Goal: Complete application form: Complete application form

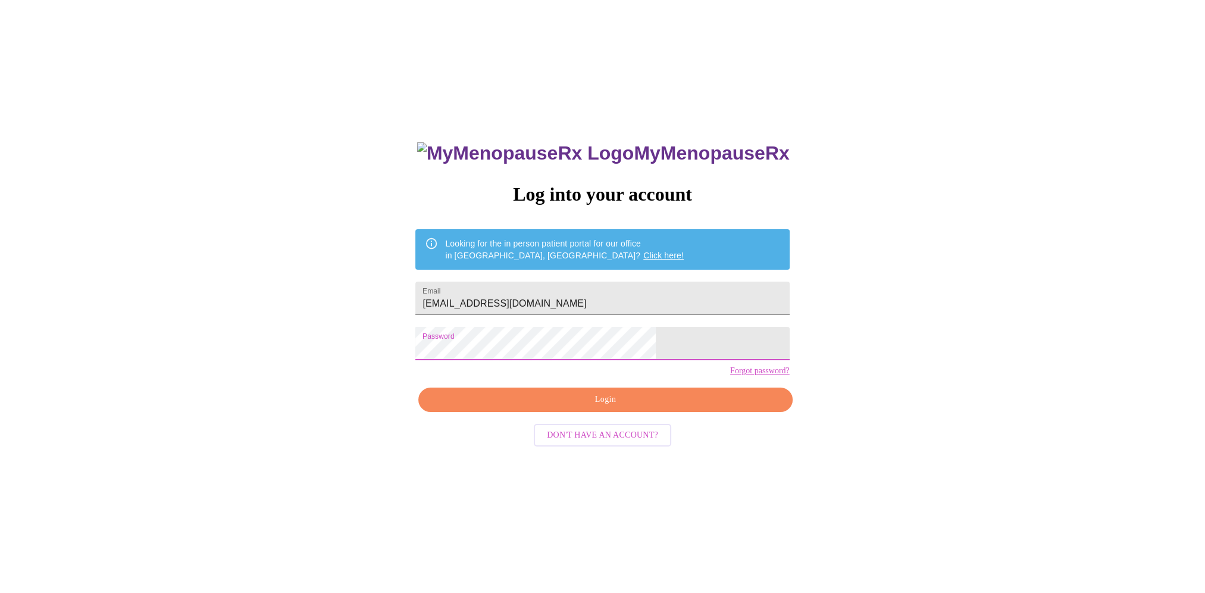
click at [595, 407] on span "Login" at bounding box center [605, 399] width 346 height 15
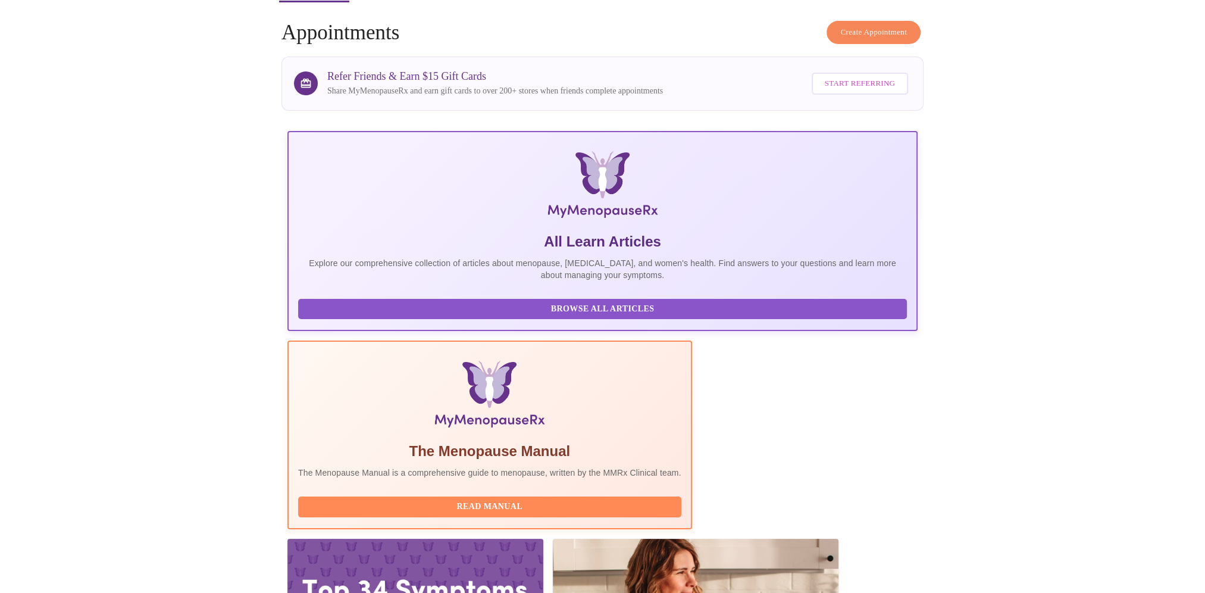
scroll to position [57, 0]
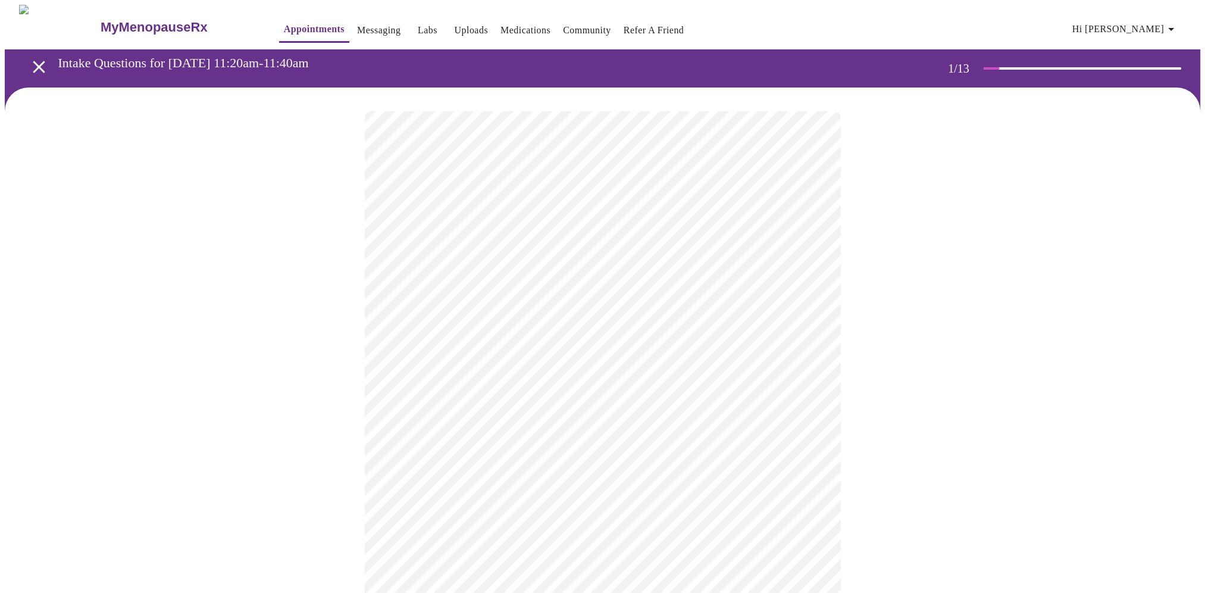
click at [617, 260] on body "MyMenopauseRx Appointments Messaging Labs Uploads Medications Community Refer a…" at bounding box center [603, 552] width 1196 height 1094
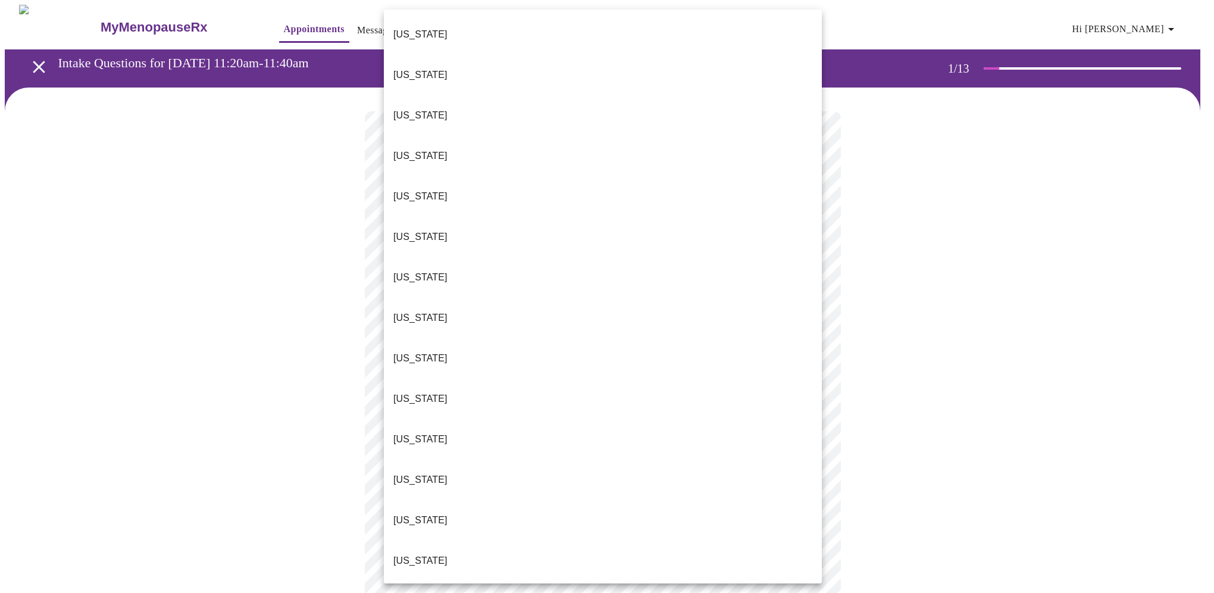
click at [469, 500] on li "[US_STATE]" at bounding box center [603, 520] width 438 height 40
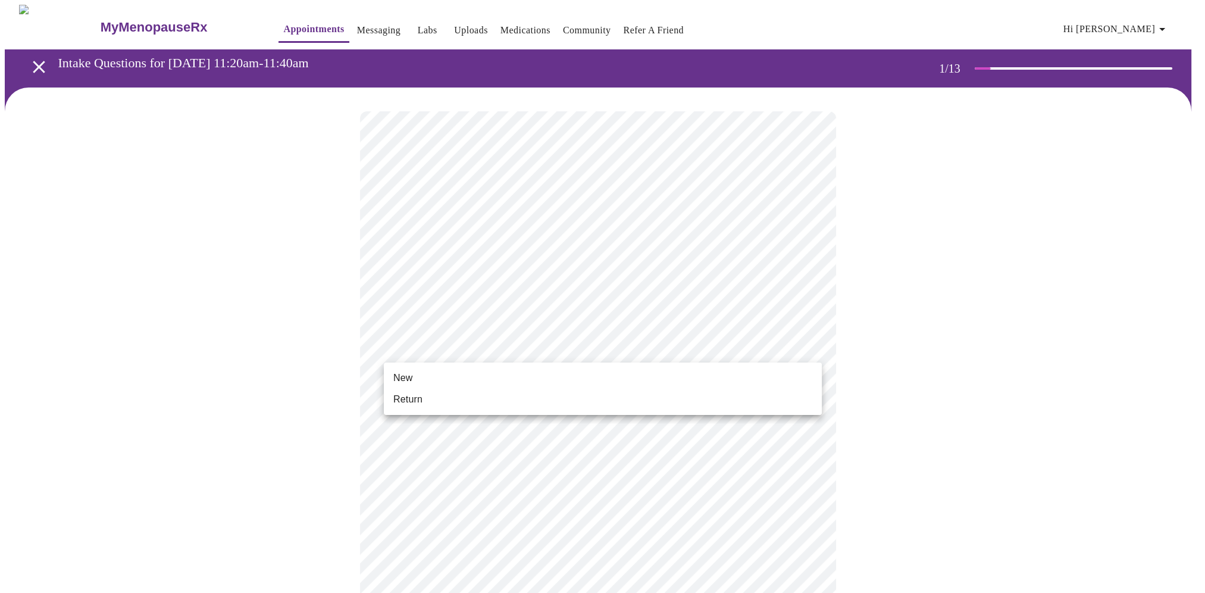
click at [473, 353] on body "MyMenopauseRx Appointments Messaging Labs Uploads Medications Community Refer a…" at bounding box center [603, 548] width 1196 height 1086
click at [455, 402] on li "Return" at bounding box center [603, 399] width 438 height 21
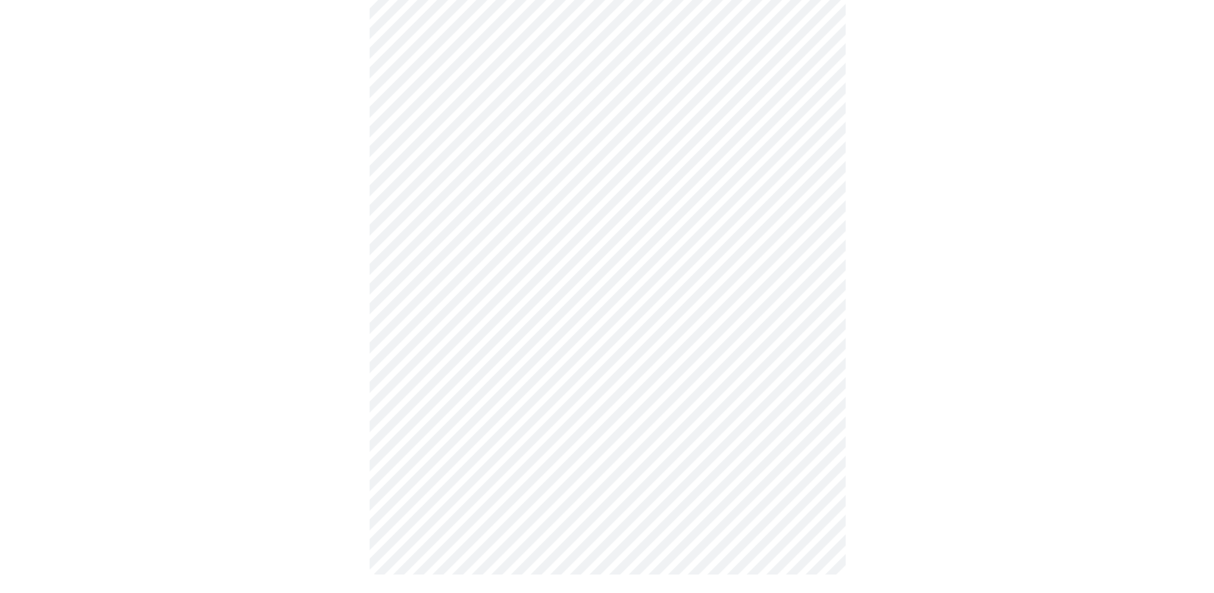
scroll to position [476, 0]
click at [607, 431] on body "MyMenopauseRx Appointments Messaging Labs Uploads Medications Community Refer a…" at bounding box center [603, 64] width 1196 height 1070
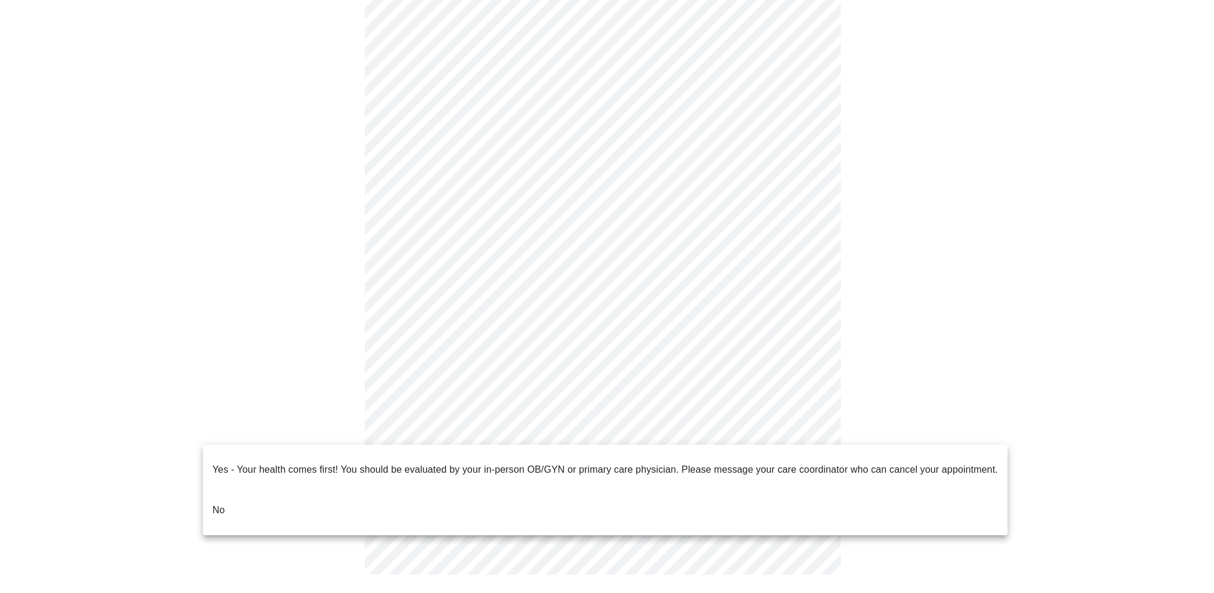
click at [440, 500] on li "No" at bounding box center [605, 510] width 805 height 40
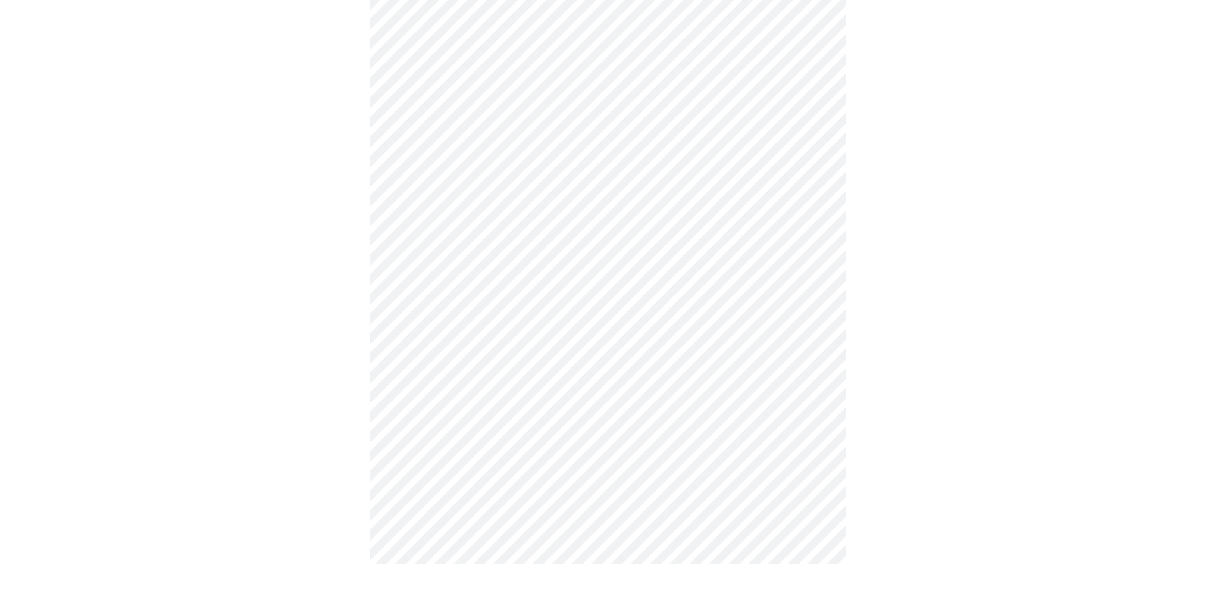
scroll to position [0, 0]
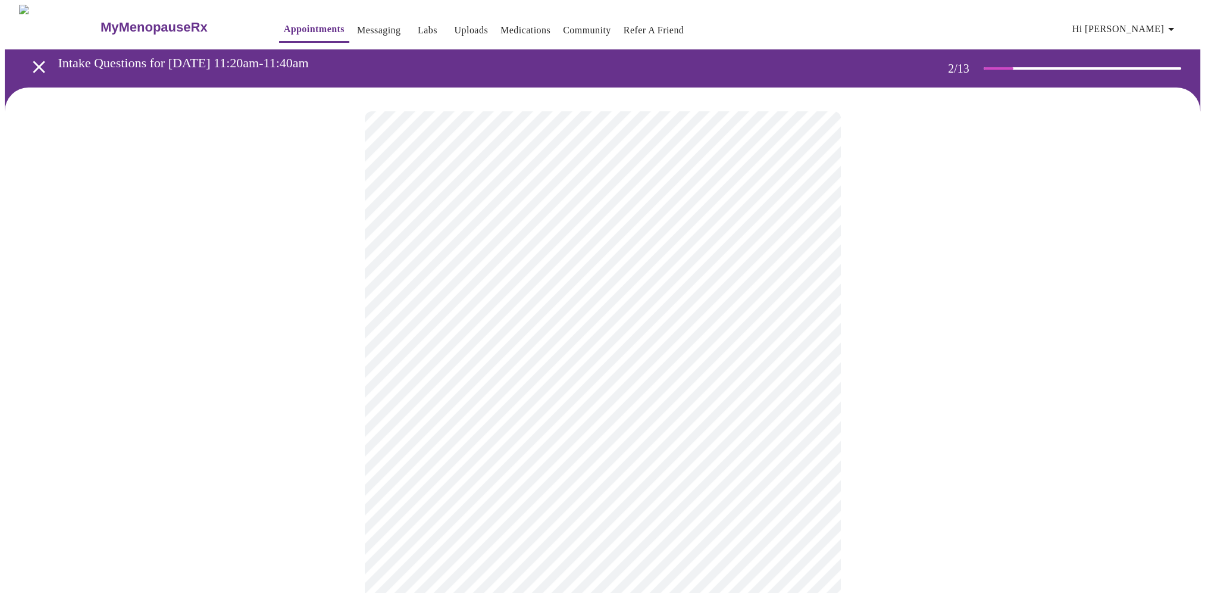
click at [645, 247] on body "MyMenopauseRx Appointments Messaging Labs Uploads Medications Community Refer a…" at bounding box center [603, 362] width 1196 height 715
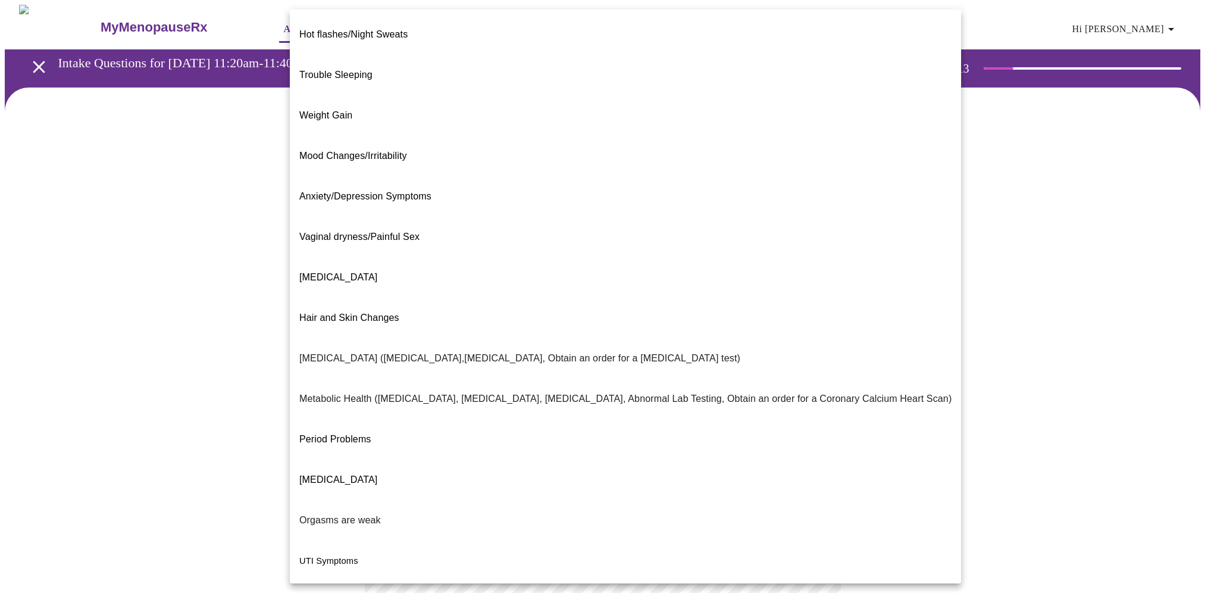
click at [348, 110] on span "Weight Gain" at bounding box center [325, 115] width 53 height 10
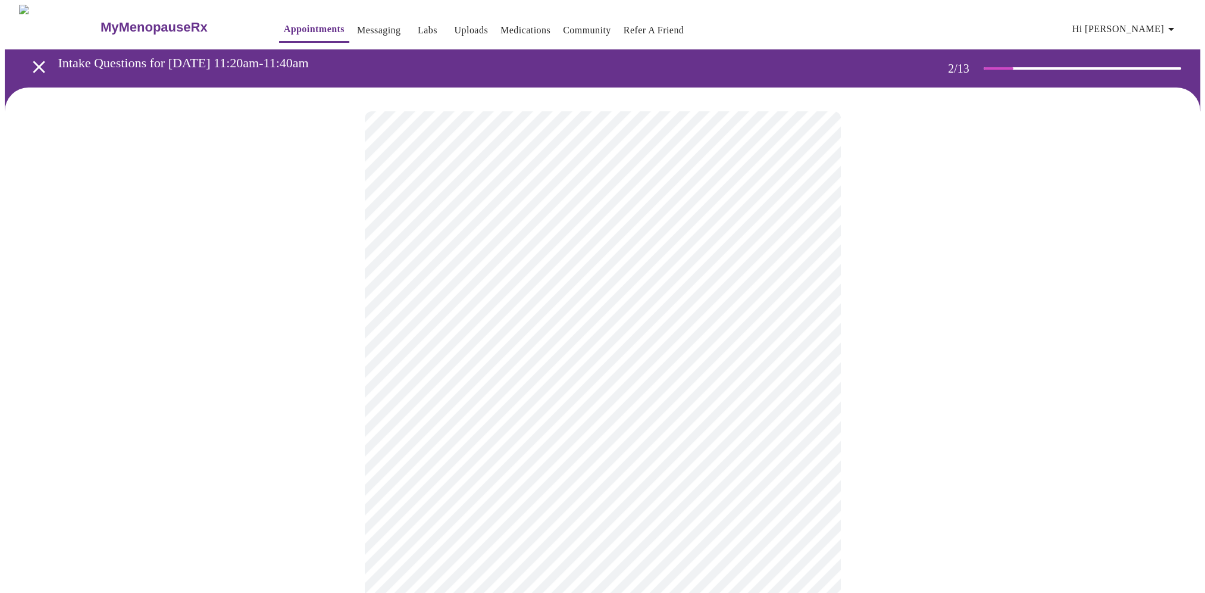
click at [482, 365] on body "MyMenopauseRx Appointments Messaging Labs Uploads Medications Community Refer a…" at bounding box center [603, 359] width 1196 height 708
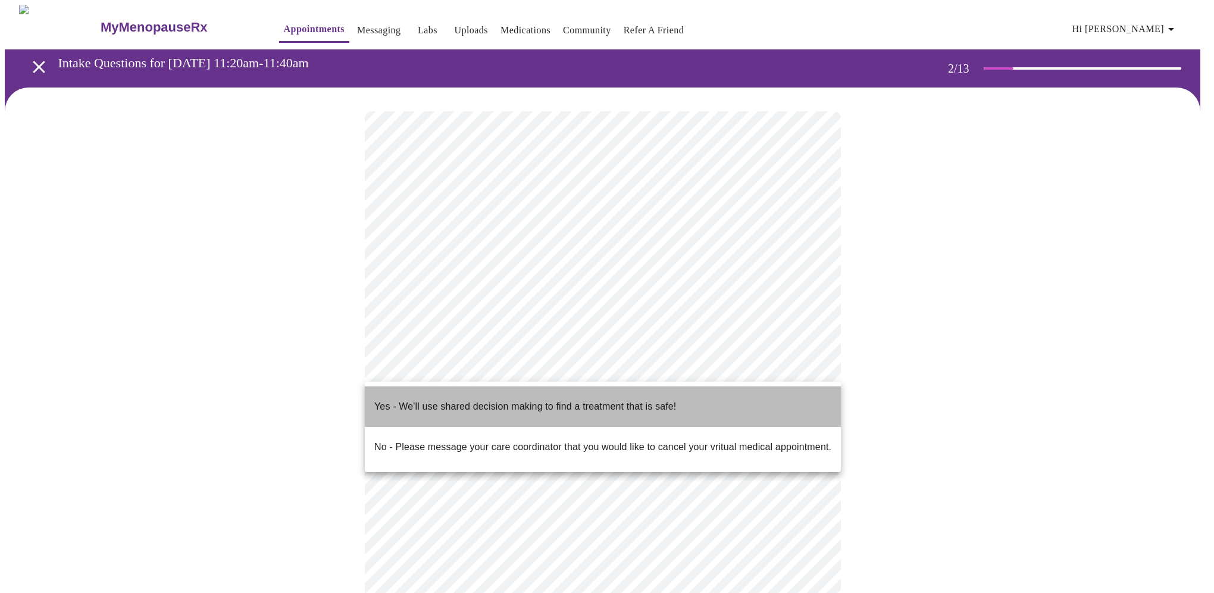
click at [424, 402] on p "Yes - We'll use shared decision making to find a treatment that is safe!" at bounding box center [525, 406] width 302 height 14
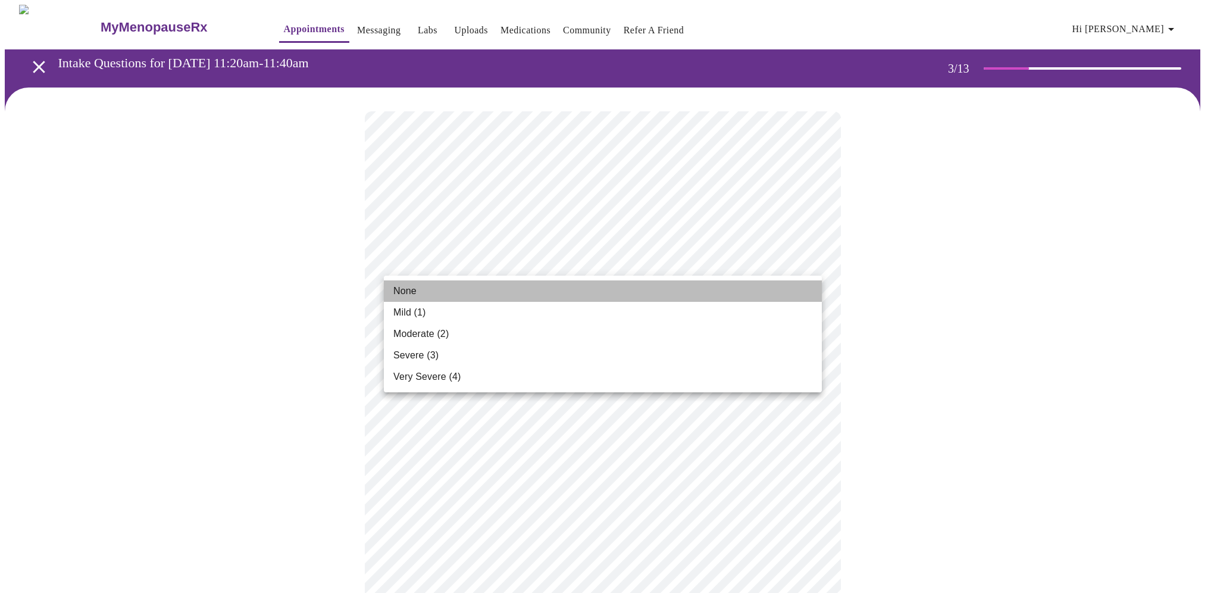
click at [451, 292] on li "None" at bounding box center [603, 290] width 438 height 21
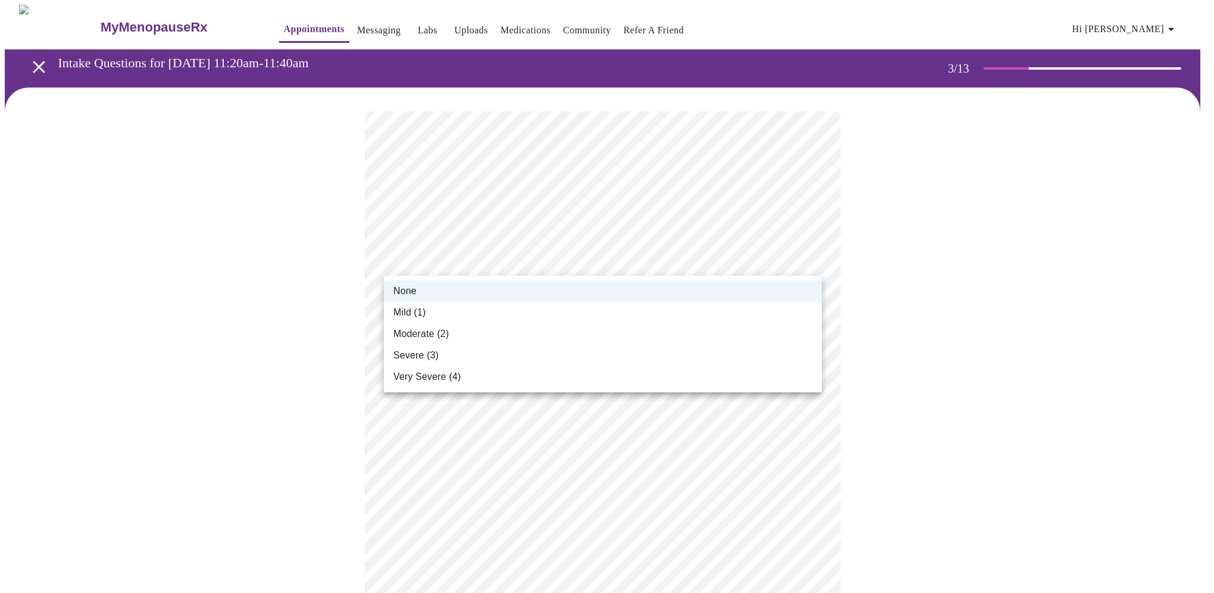
click at [425, 313] on span "Mild (1)" at bounding box center [409, 312] width 33 height 14
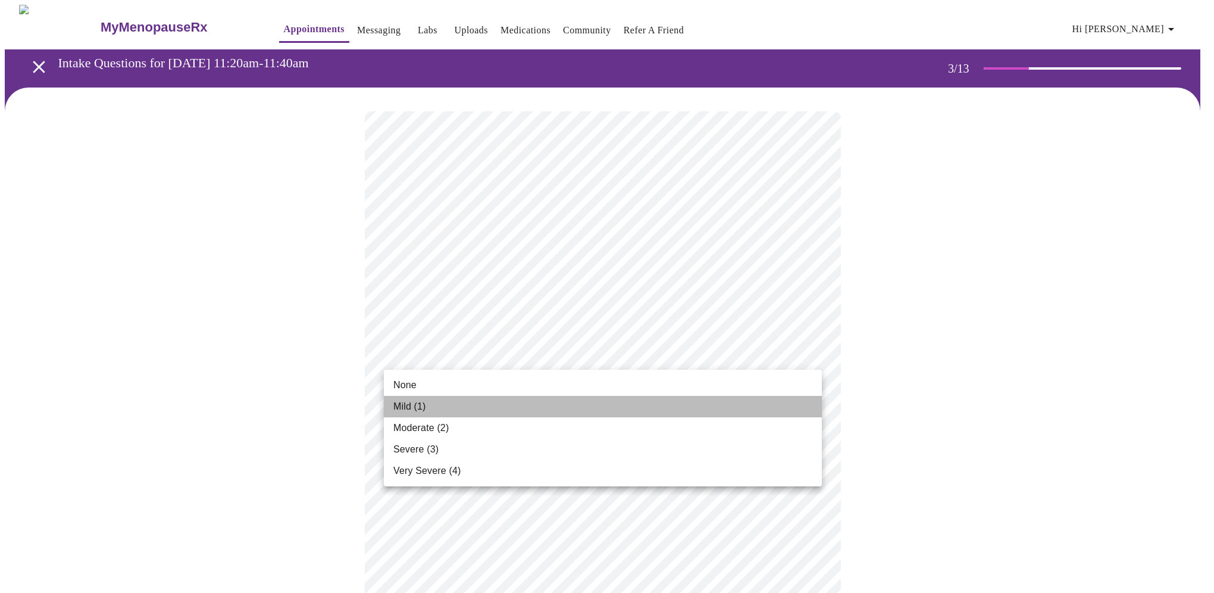
click at [440, 410] on li "Mild (1)" at bounding box center [603, 406] width 438 height 21
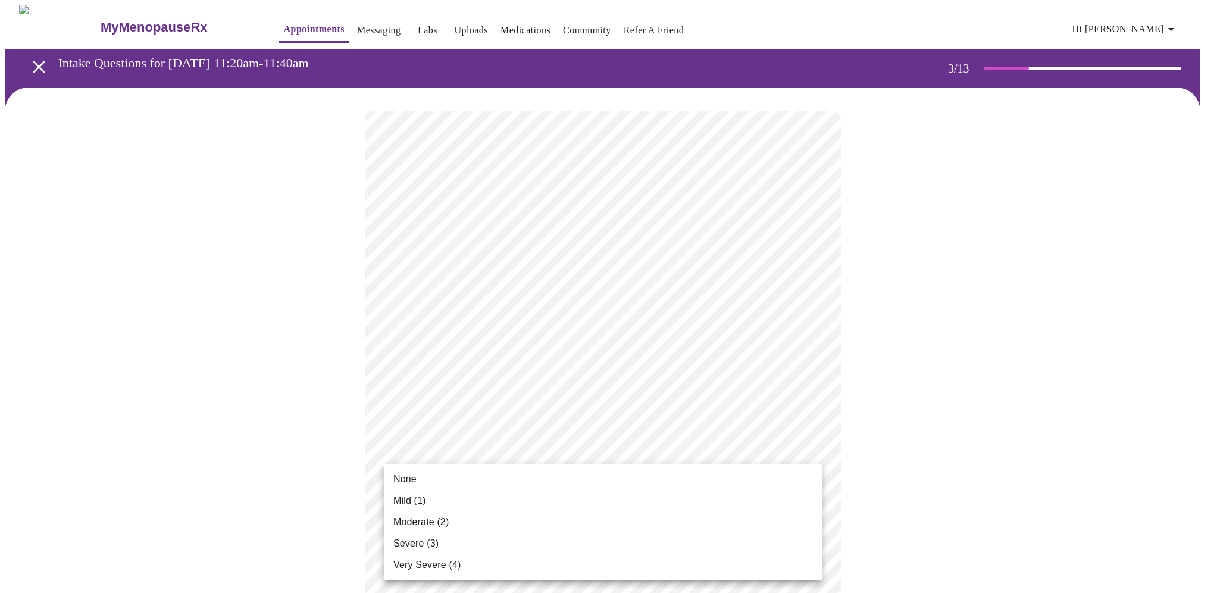
click at [440, 480] on li "None" at bounding box center [603, 478] width 438 height 21
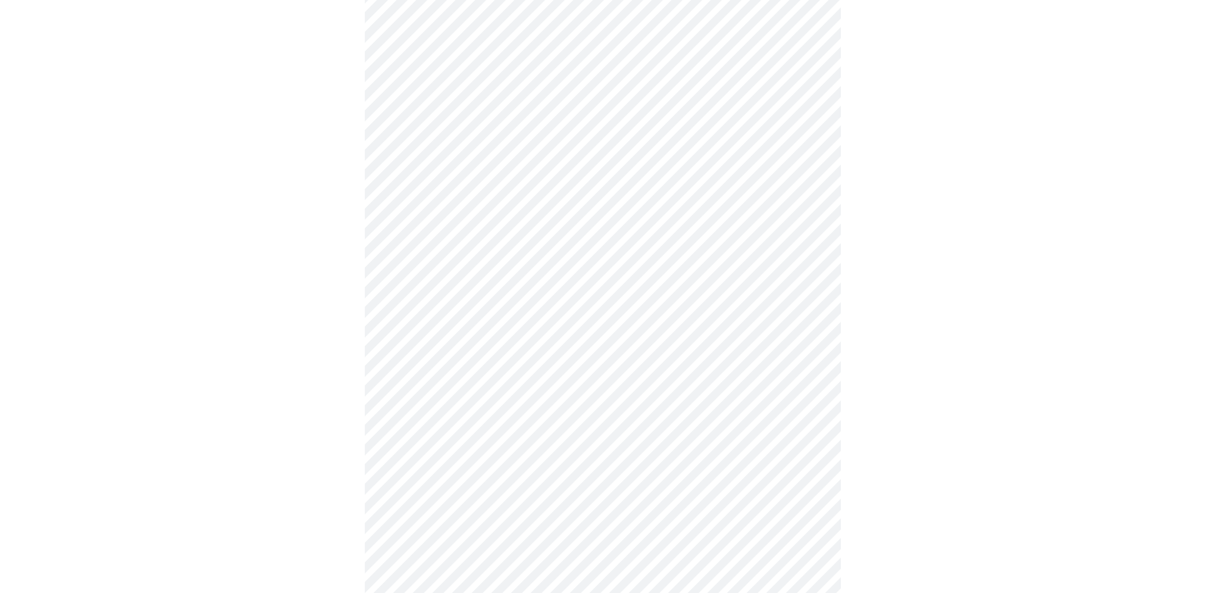
scroll to position [179, 0]
click at [461, 360] on body "MyMenopauseRx Appointments Messaging Labs Uploads Medications Community Refer a…" at bounding box center [603, 592] width 1196 height 1533
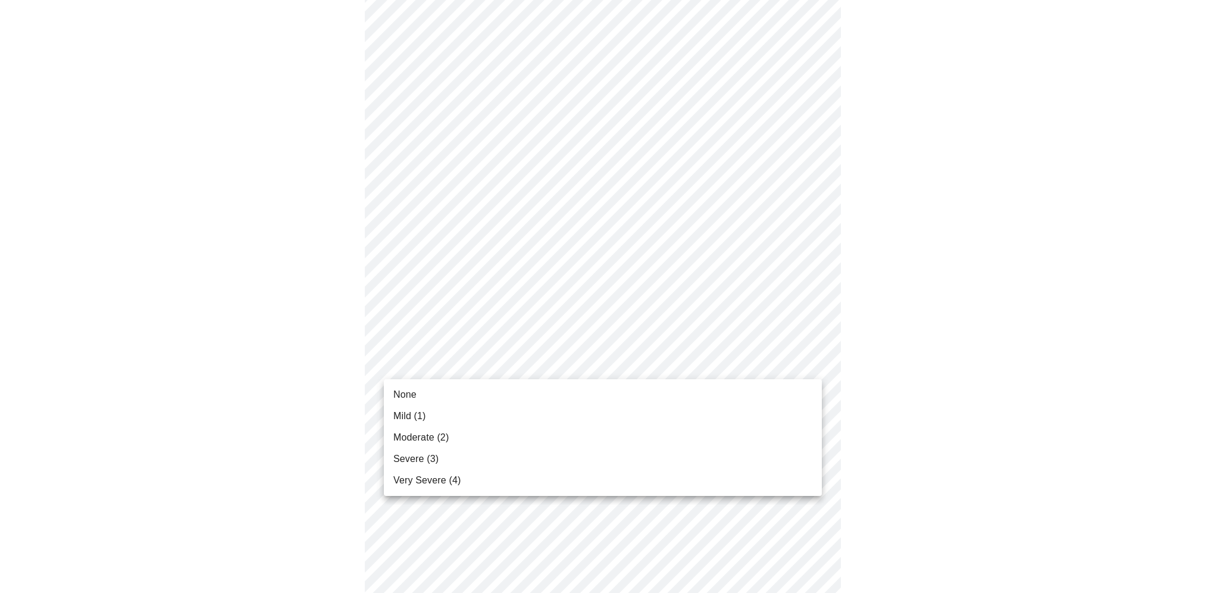
click at [433, 417] on li "Mild (1)" at bounding box center [603, 415] width 438 height 21
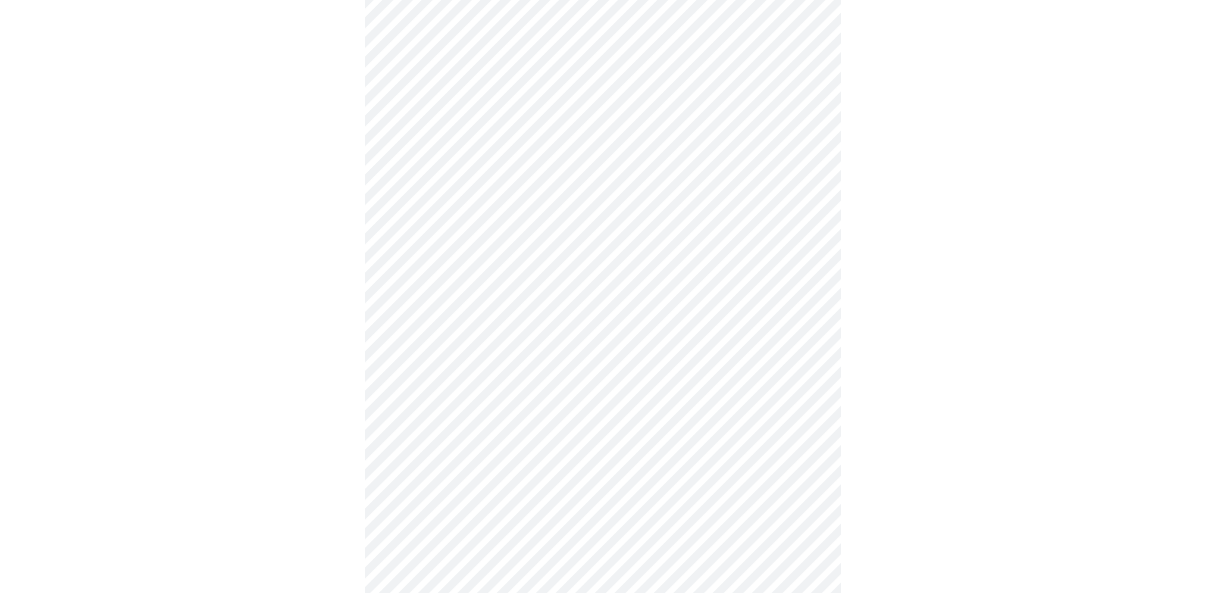
scroll to position [238, 0]
click at [491, 381] on body "MyMenopauseRx Appointments Messaging Labs Uploads Medications Community Refer a…" at bounding box center [607, 525] width 1205 height 1516
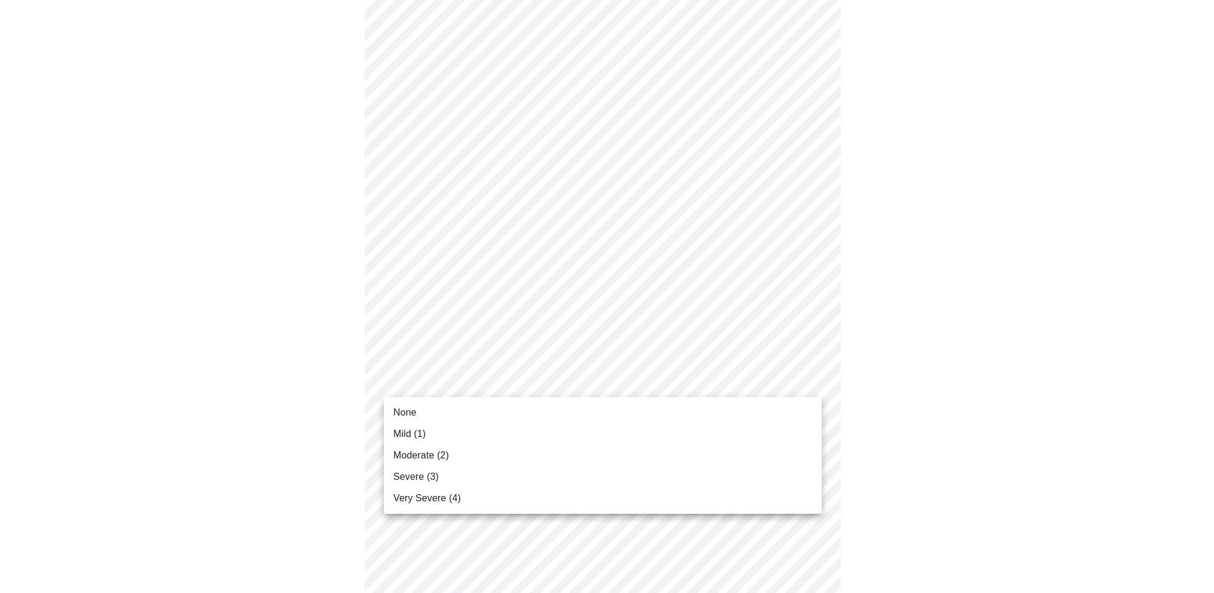
click at [415, 416] on span "None" at bounding box center [404, 412] width 23 height 14
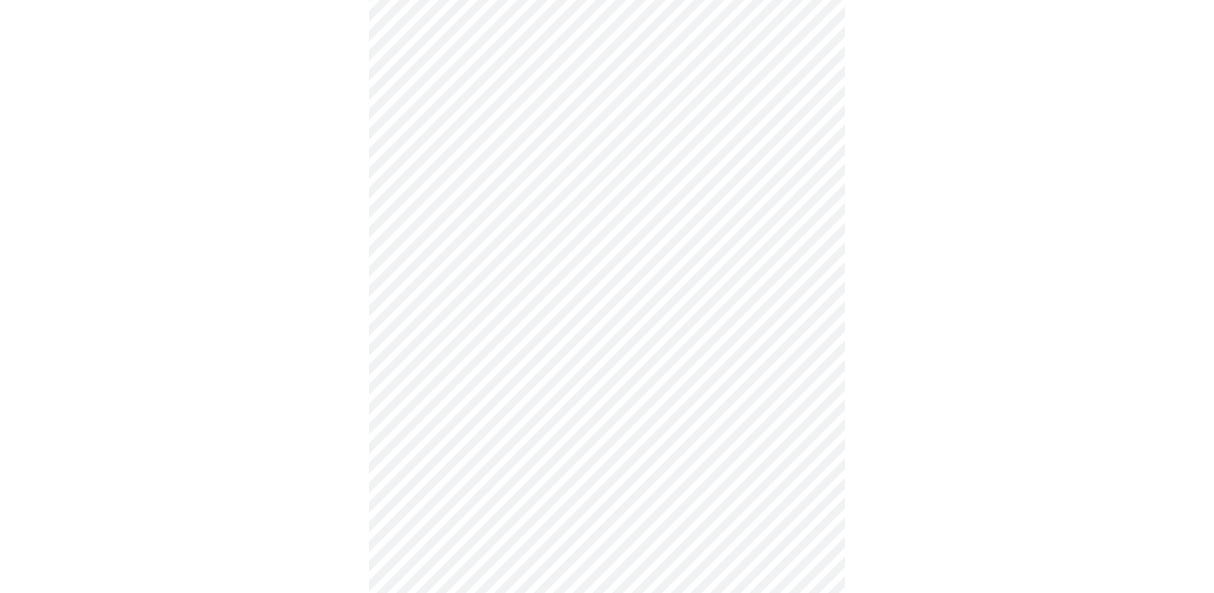
click at [420, 458] on body "MyMenopauseRx Appointments Messaging Labs Uploads Medications Community Refer a…" at bounding box center [607, 516] width 1205 height 1499
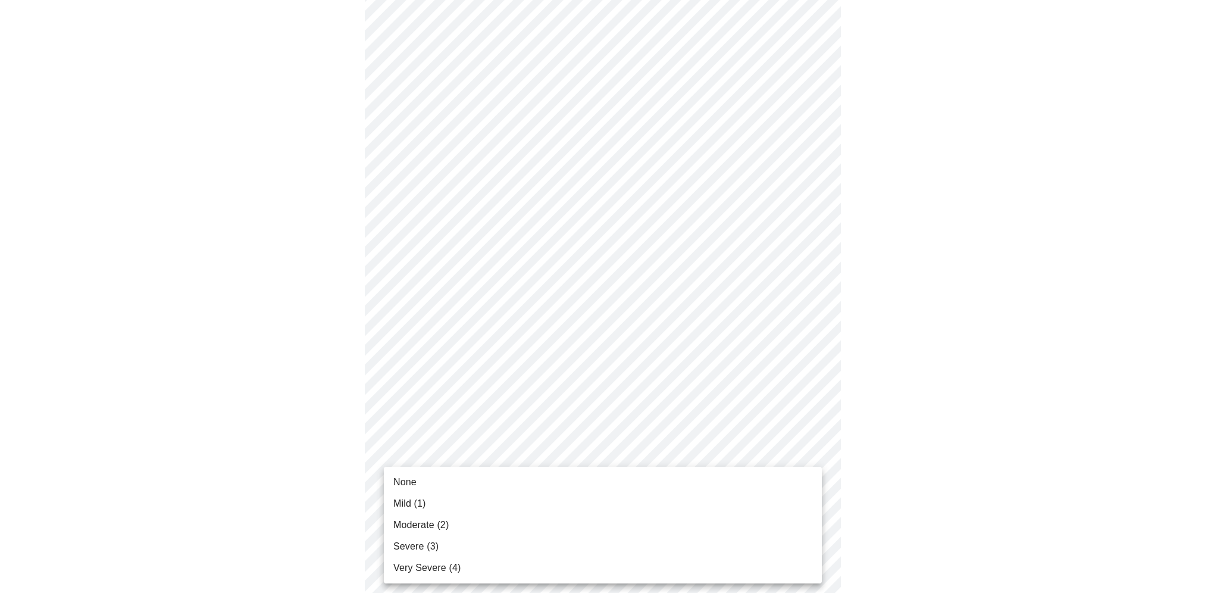
click at [421, 484] on li "None" at bounding box center [603, 481] width 438 height 21
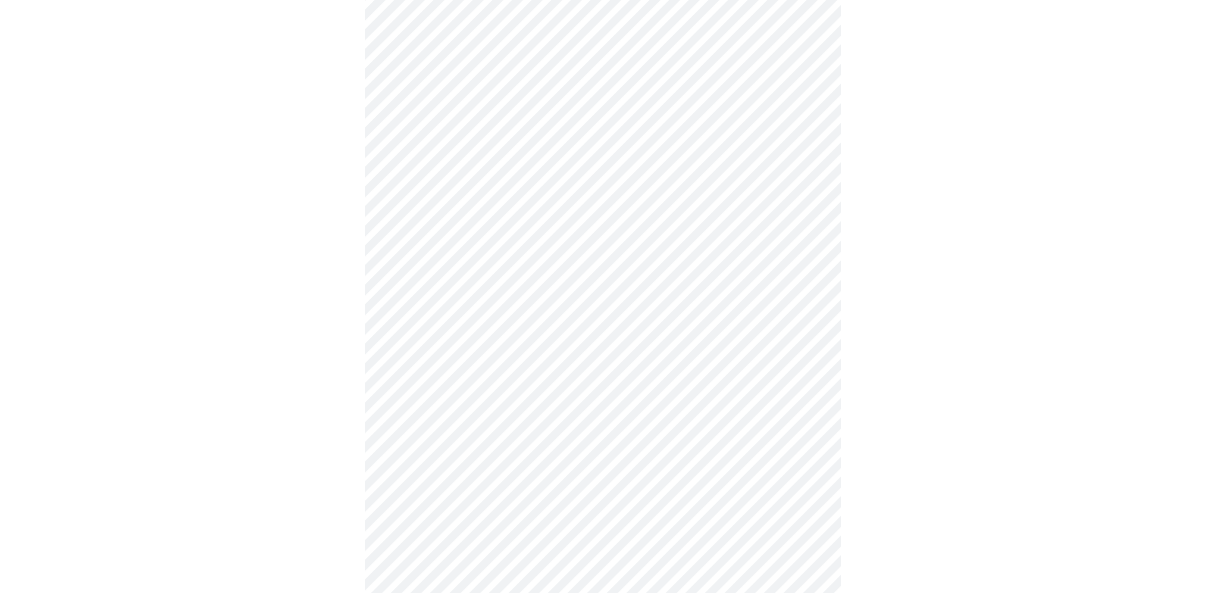
scroll to position [476, 0]
click at [426, 319] on body "MyMenopauseRx Appointments Messaging Labs Uploads Medications Community Refer a…" at bounding box center [603, 270] width 1196 height 1483
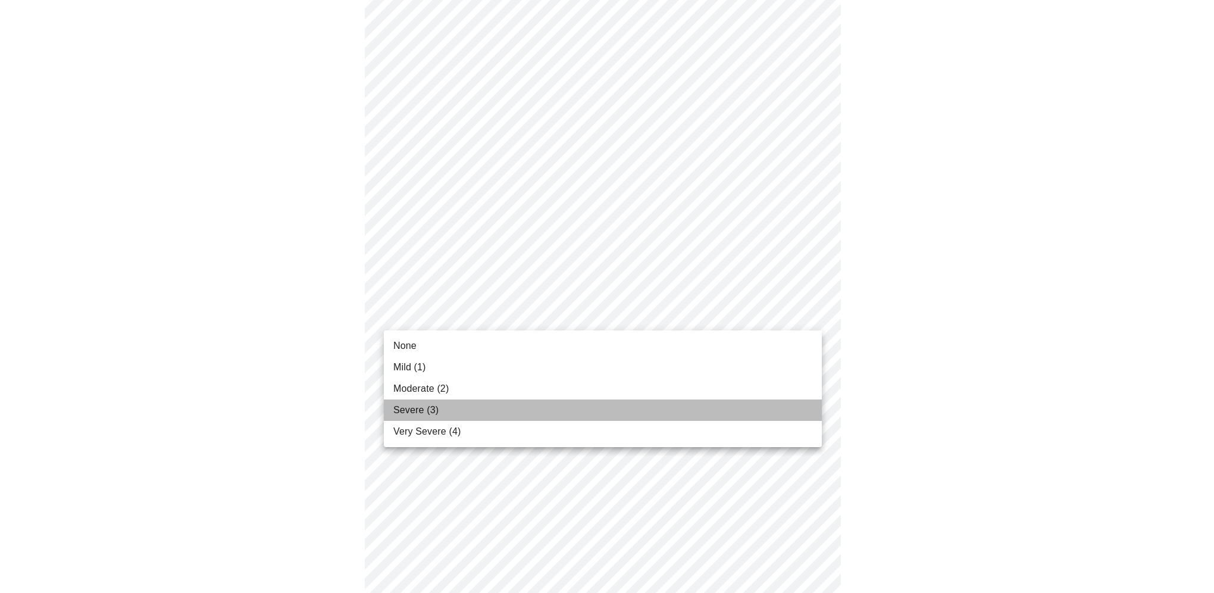
click at [471, 408] on li "Severe (3)" at bounding box center [603, 409] width 438 height 21
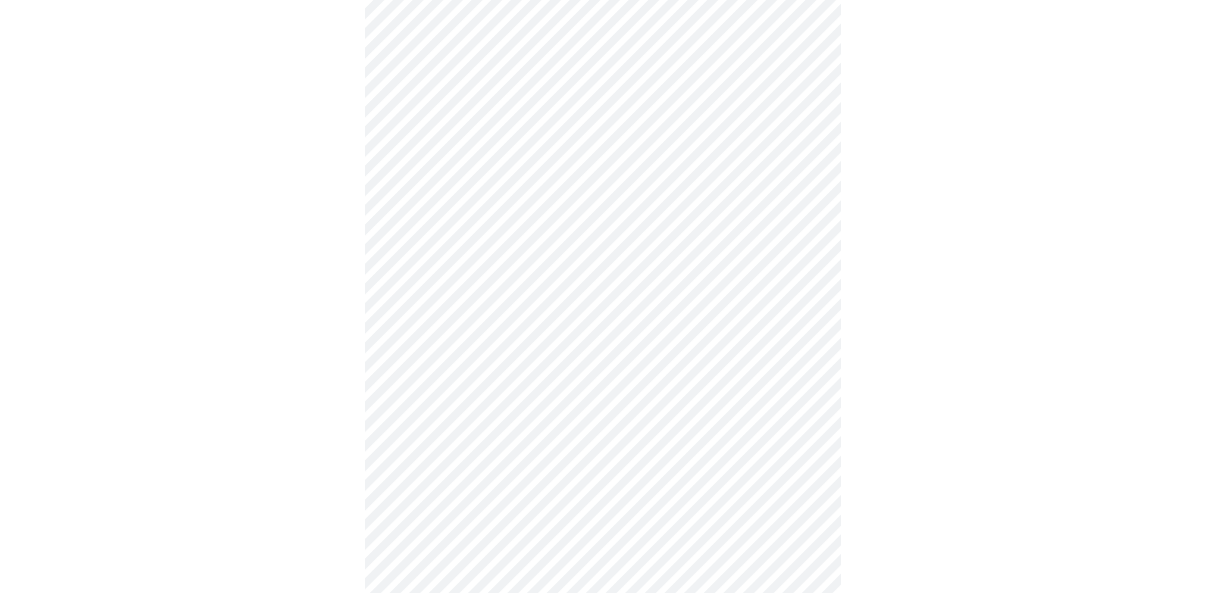
click at [445, 414] on body "MyMenopauseRx Appointments Messaging Labs Uploads Medications Community Refer a…" at bounding box center [603, 262] width 1196 height 1466
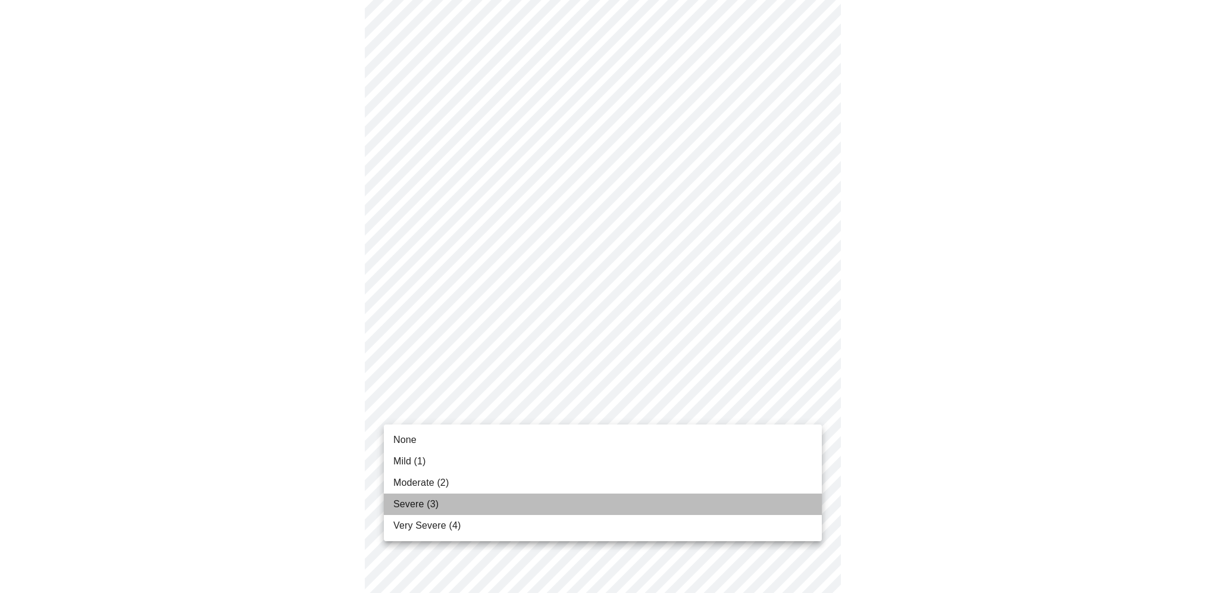
click at [454, 501] on li "Severe (3)" at bounding box center [603, 503] width 438 height 21
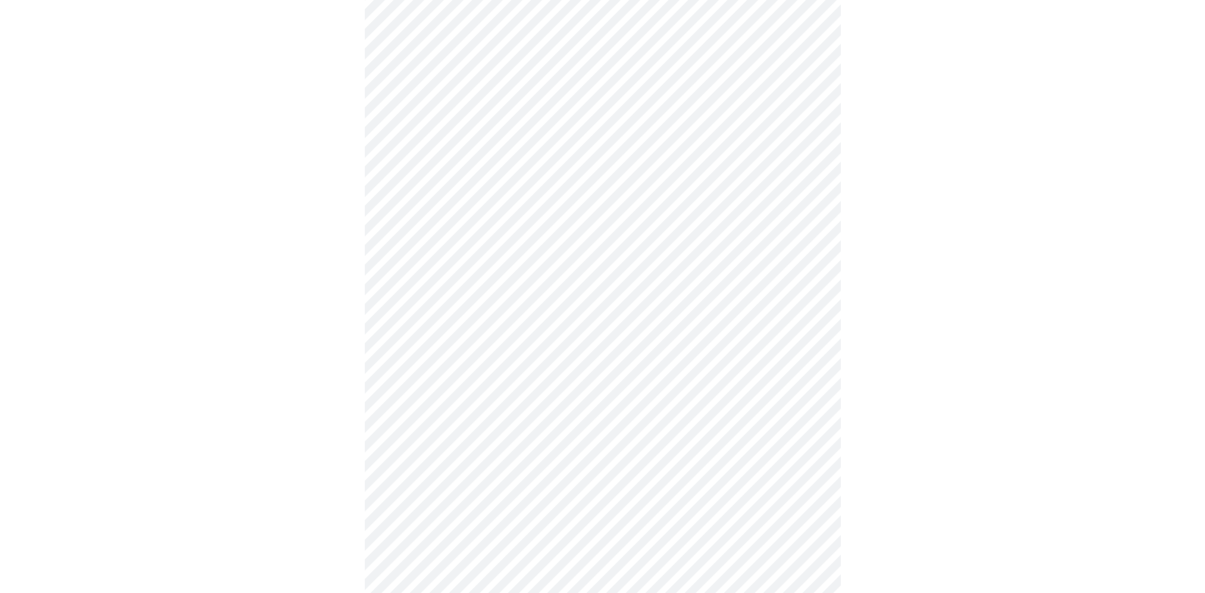
scroll to position [595, 0]
click at [498, 380] on body "MyMenopauseRx Appointments Messaging Labs Uploads Medications Community Refer a…" at bounding box center [607, 133] width 1205 height 1449
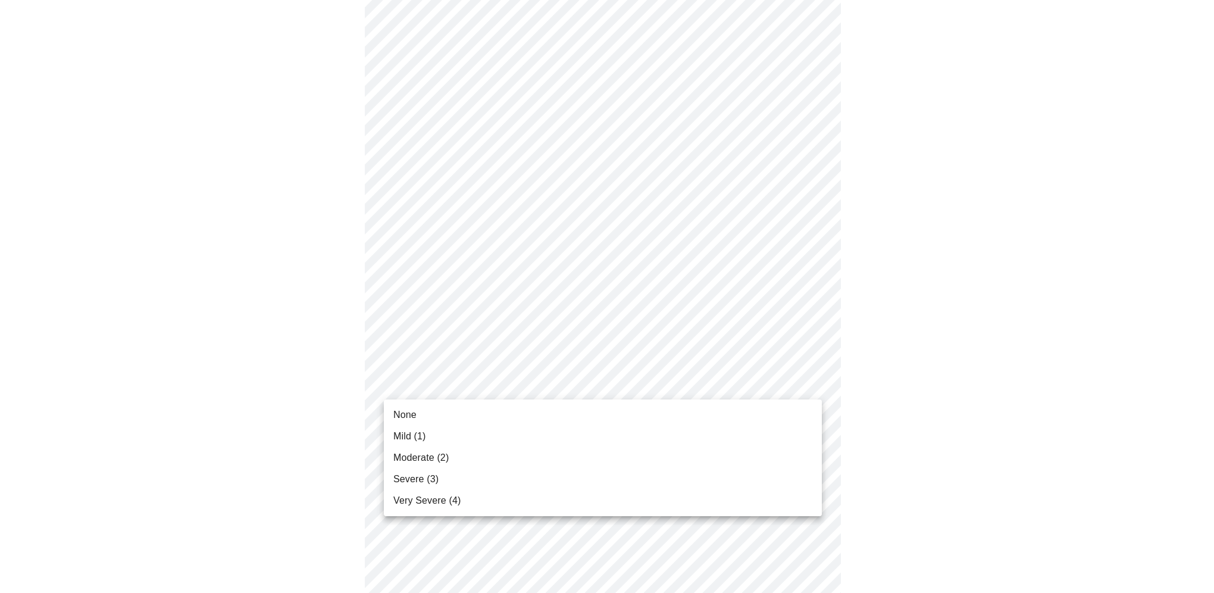
click at [460, 413] on li "None" at bounding box center [603, 414] width 438 height 21
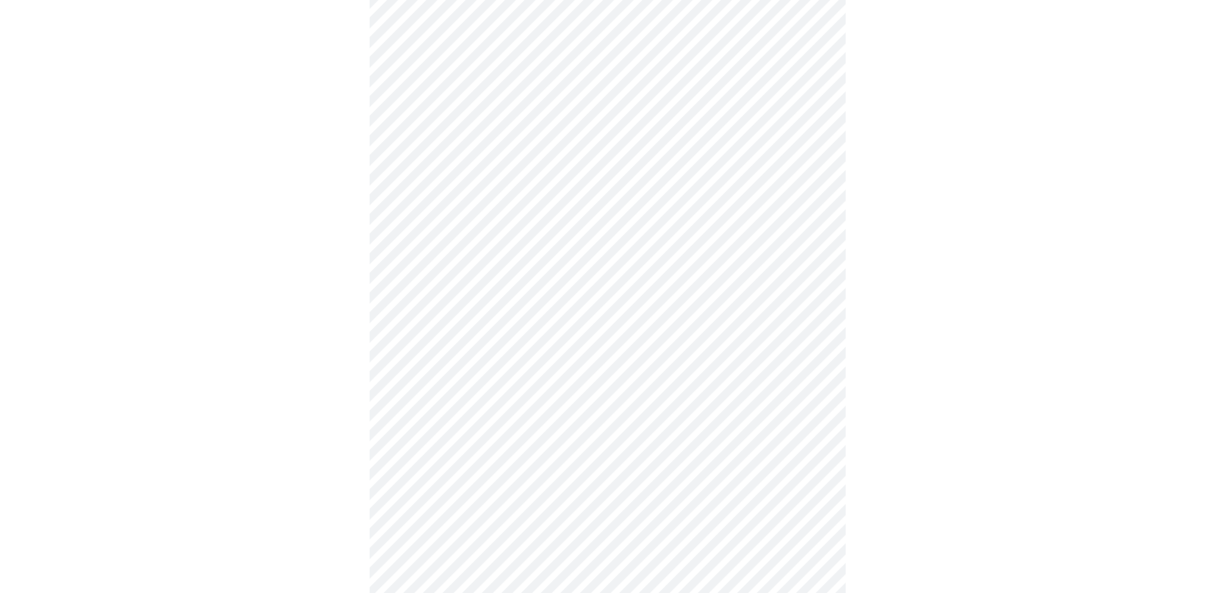
scroll to position [833, 0]
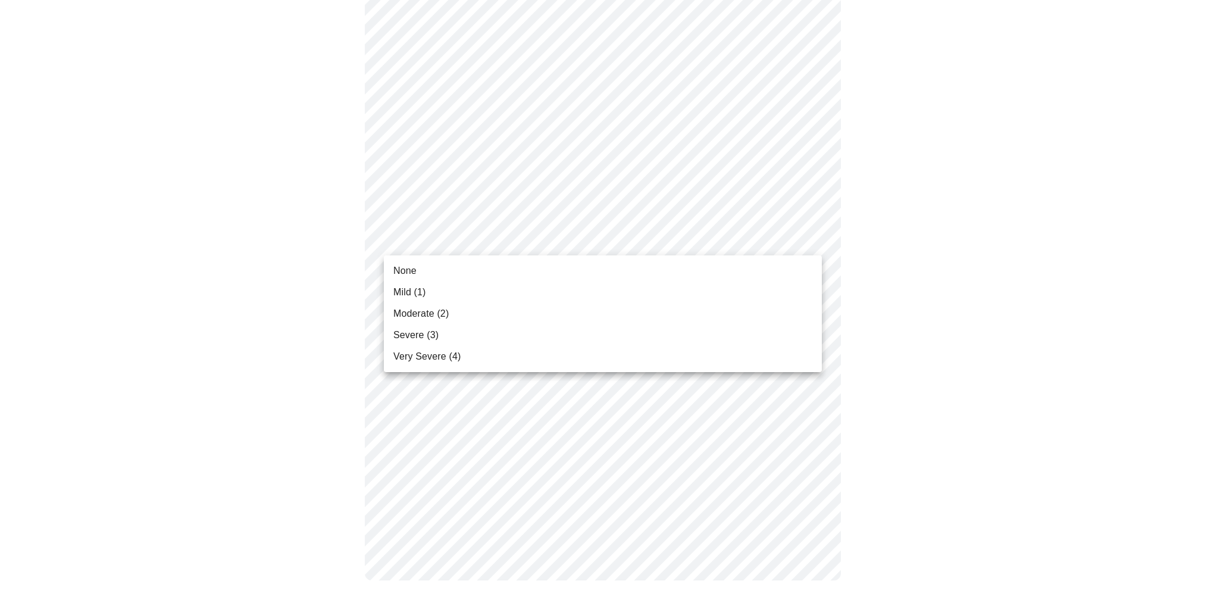
click at [439, 273] on li "None" at bounding box center [603, 270] width 438 height 21
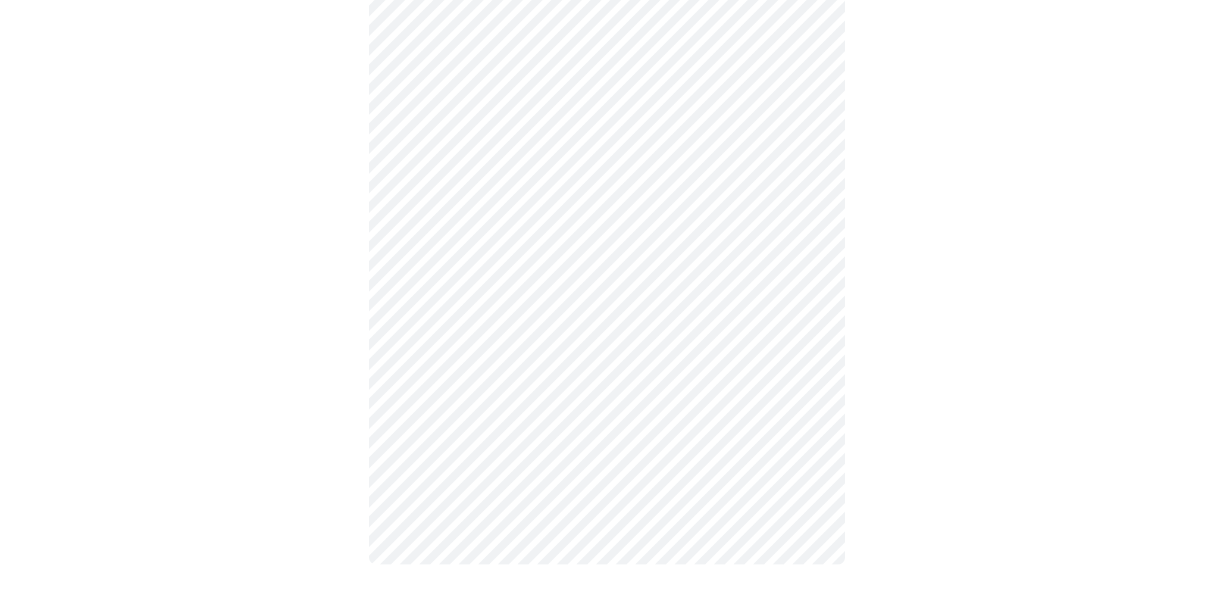
scroll to position [823, 0]
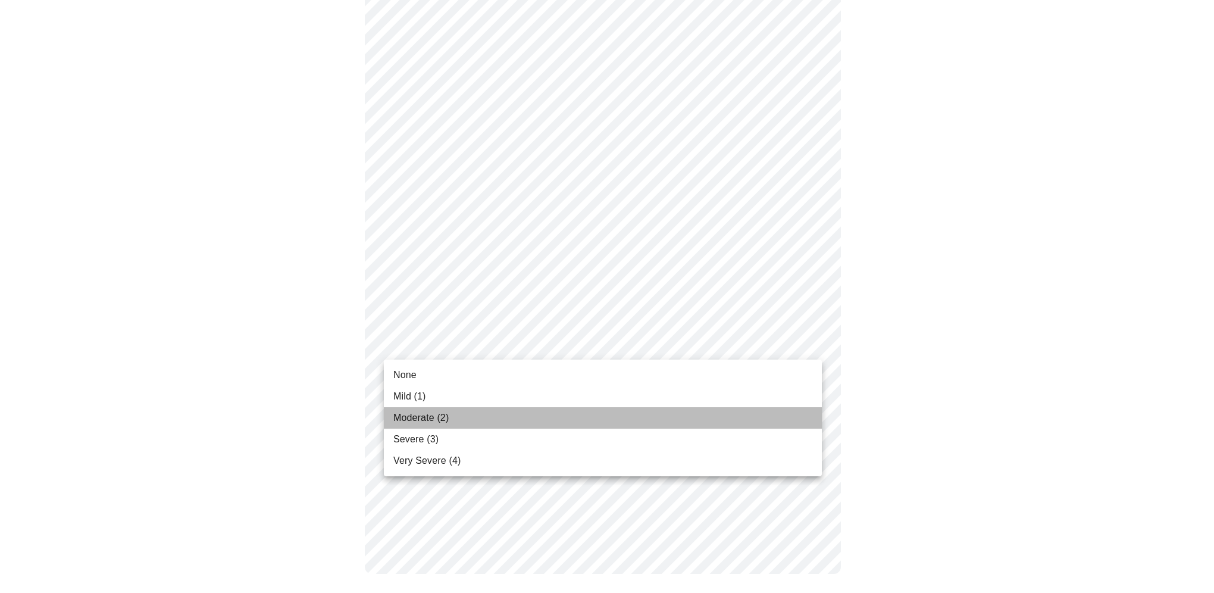
click at [438, 417] on span "Moderate (2)" at bounding box center [420, 418] width 55 height 14
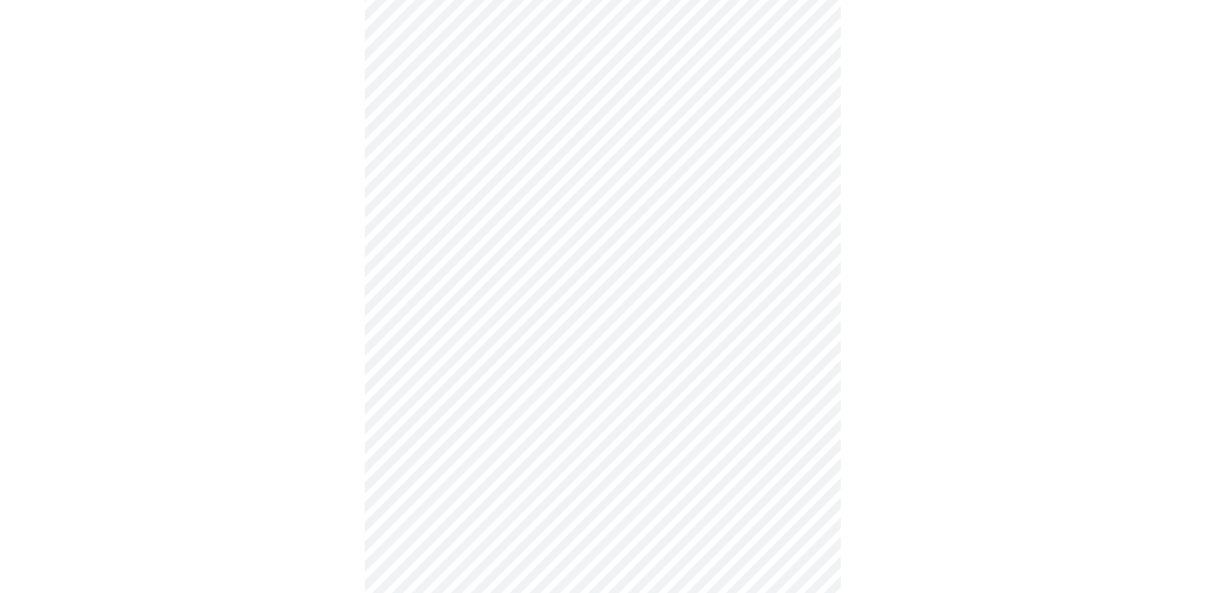
scroll to position [357, 0]
click at [470, 327] on body "MyMenopauseRx Appointments Messaging Labs Uploads Medications Community Refer a…" at bounding box center [607, 211] width 1205 height 1126
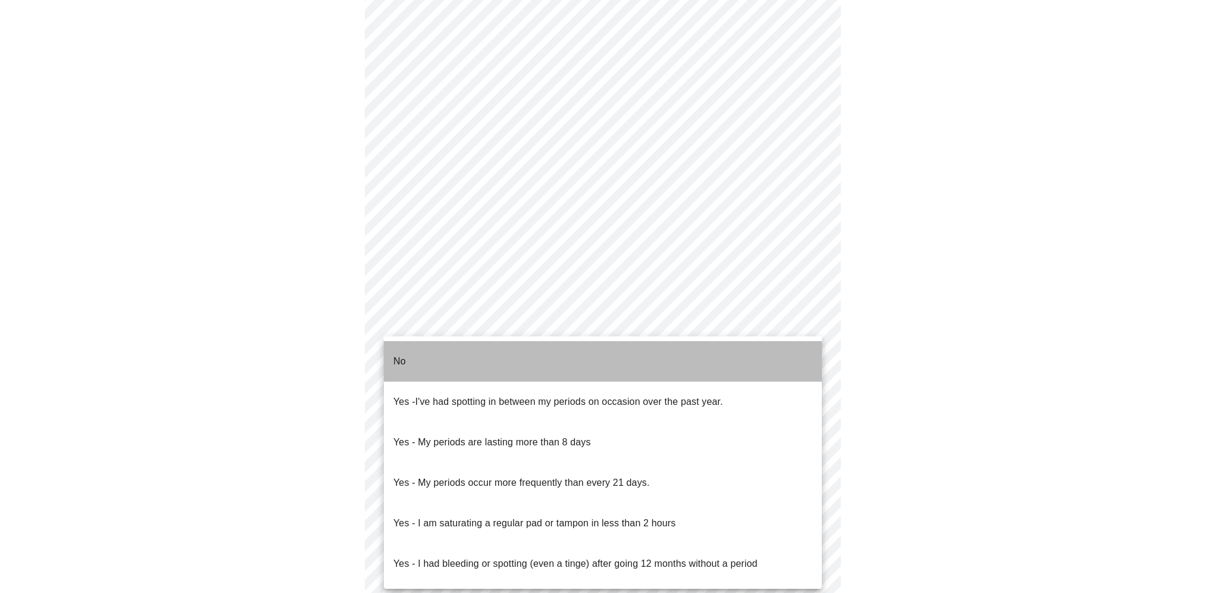
click at [445, 358] on li "No" at bounding box center [603, 361] width 438 height 40
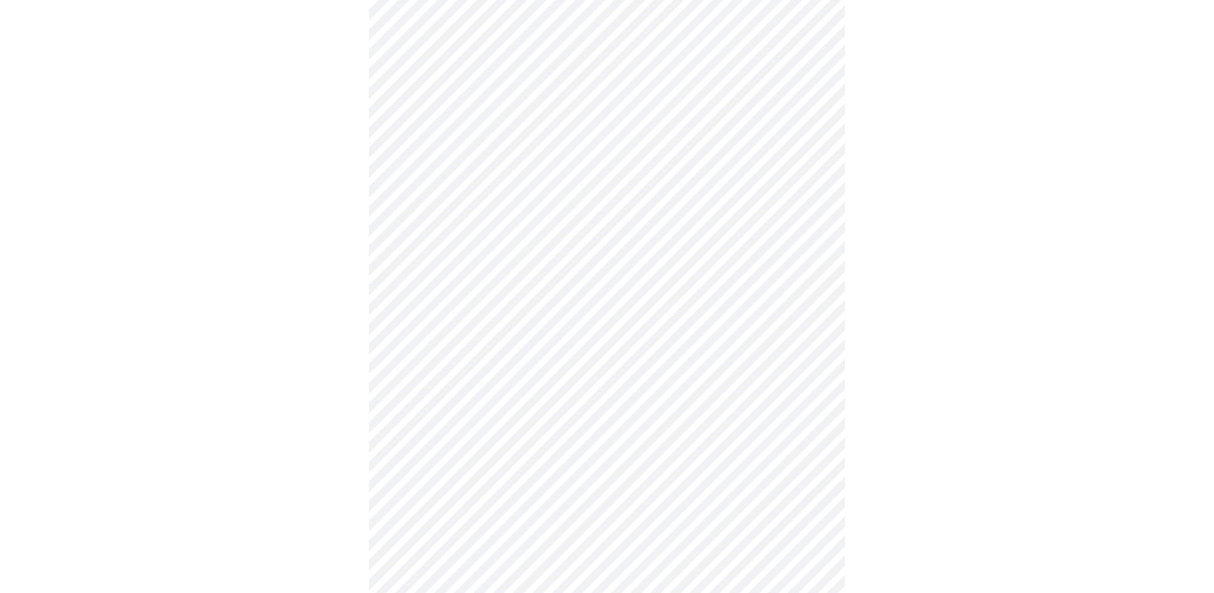
click at [461, 403] on body "MyMenopauseRx Appointments Messaging Labs Uploads Medications Community Refer a…" at bounding box center [607, 207] width 1205 height 1119
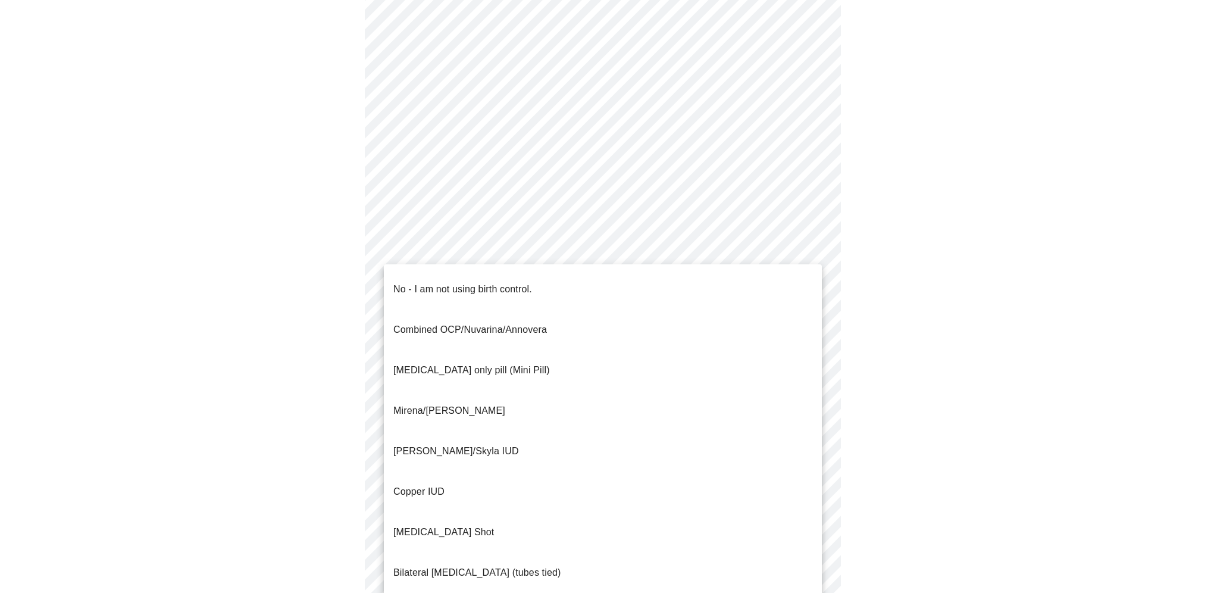
click at [458, 404] on p "Mirena/[PERSON_NAME]" at bounding box center [449, 411] width 112 height 14
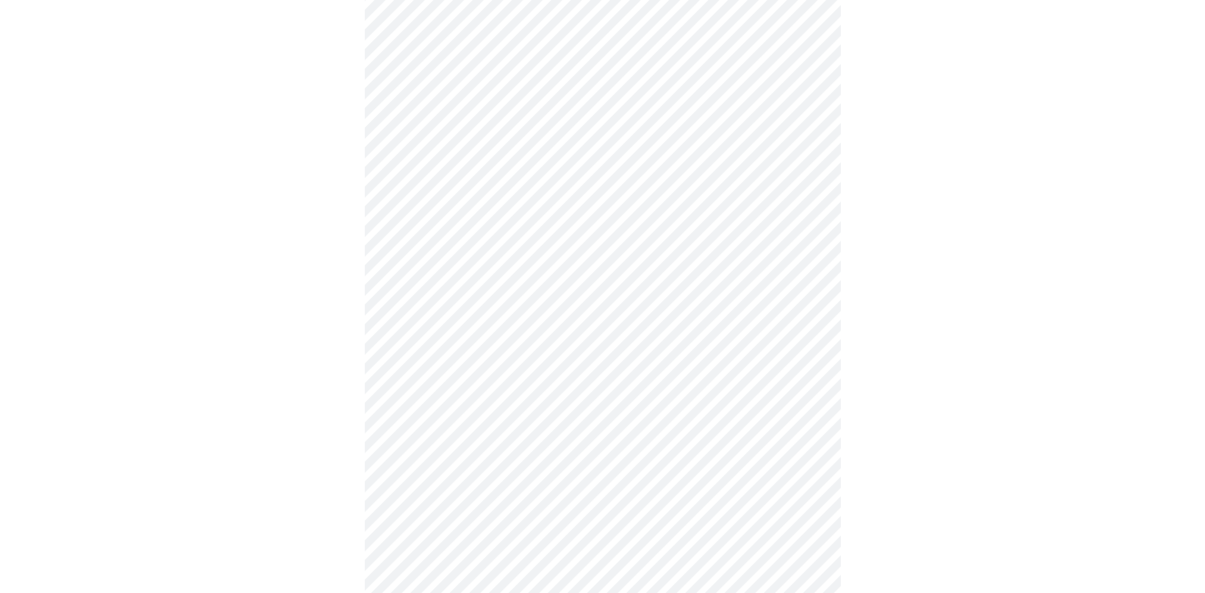
scroll to position [476, 0]
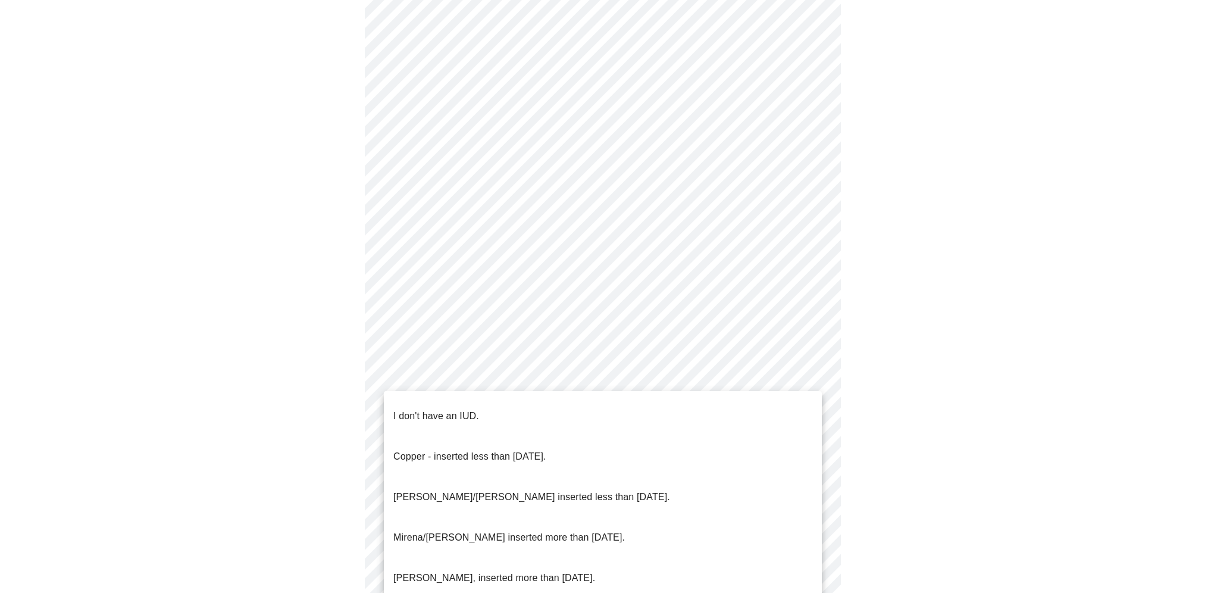
click at [461, 379] on body "MyMenopauseRx Appointments Messaging Labs Uploads Medications Community Refer a…" at bounding box center [607, 84] width 1205 height 1111
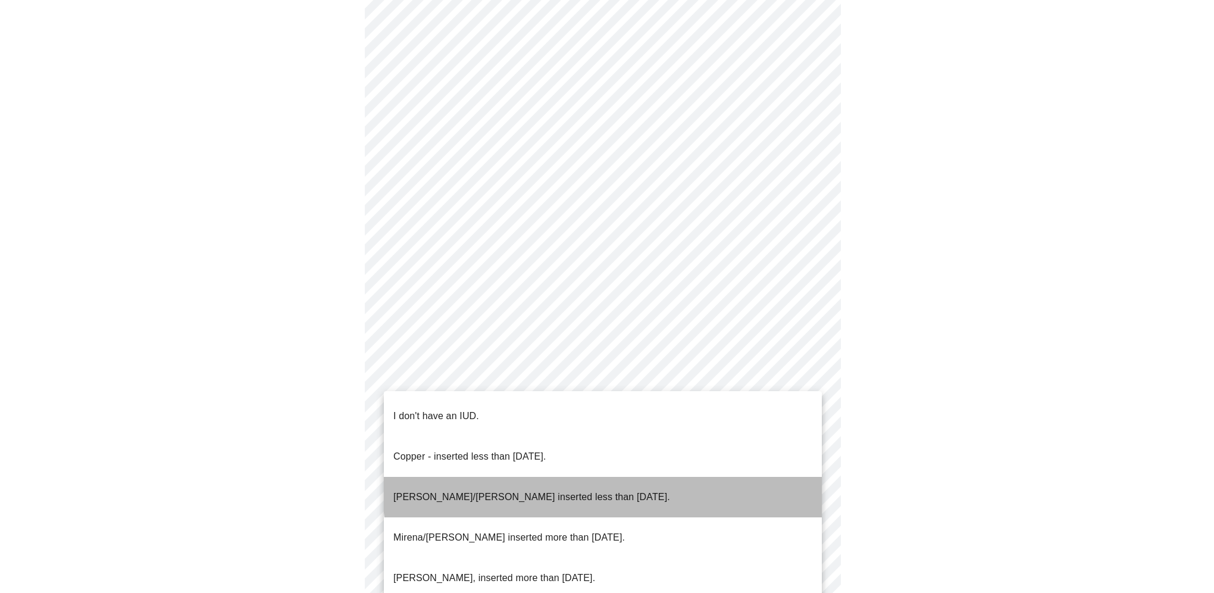
click at [604, 477] on li "[PERSON_NAME]/[PERSON_NAME] inserted less than [DATE]." at bounding box center [603, 497] width 438 height 40
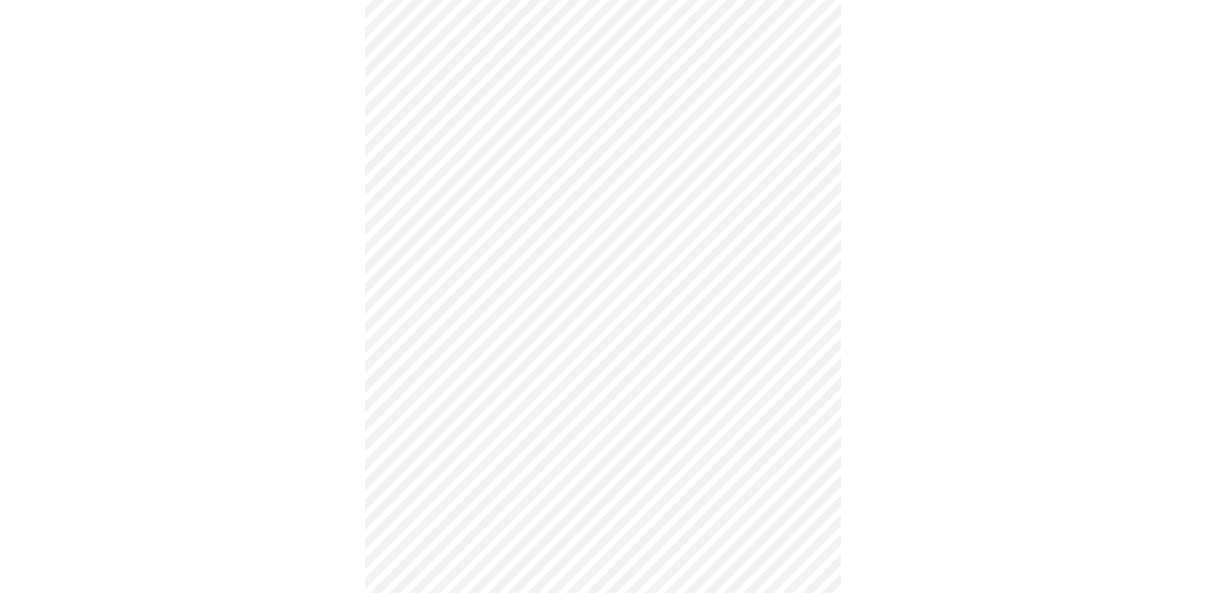
click at [454, 458] on body "MyMenopauseRx Appointments Messaging Labs Uploads Medications Community Refer a…" at bounding box center [603, 81] width 1196 height 1104
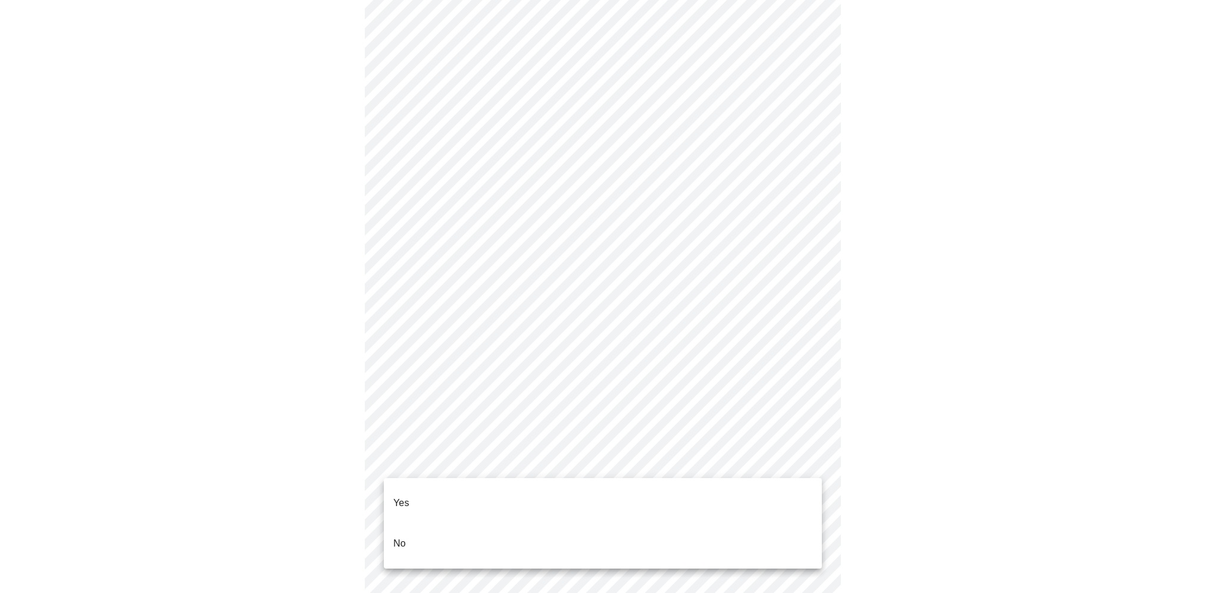
click at [430, 489] on li "Yes" at bounding box center [603, 503] width 438 height 40
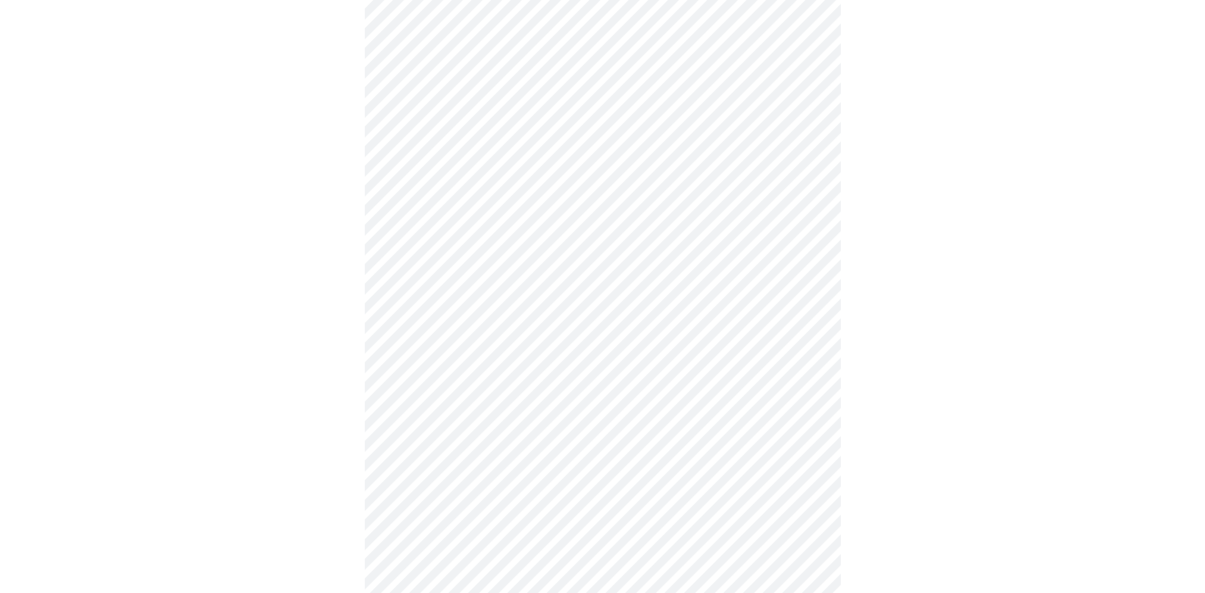
scroll to position [0, 0]
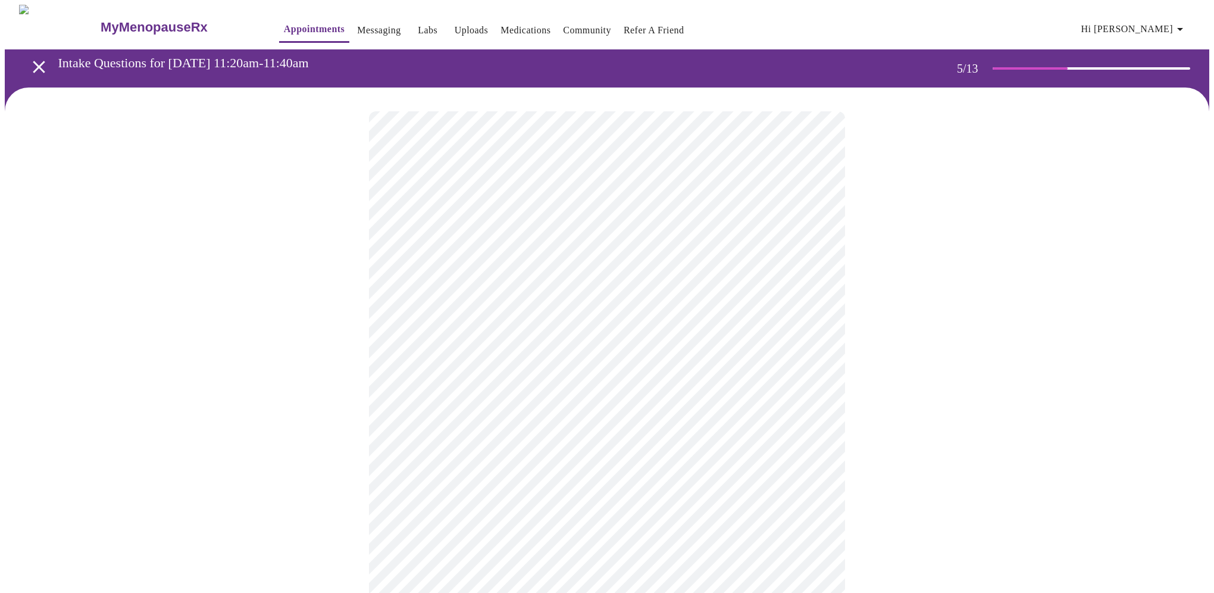
click at [472, 309] on body "MyMenopauseRx Appointments Messaging Labs Uploads Medications Community Refer a…" at bounding box center [607, 431] width 1205 height 853
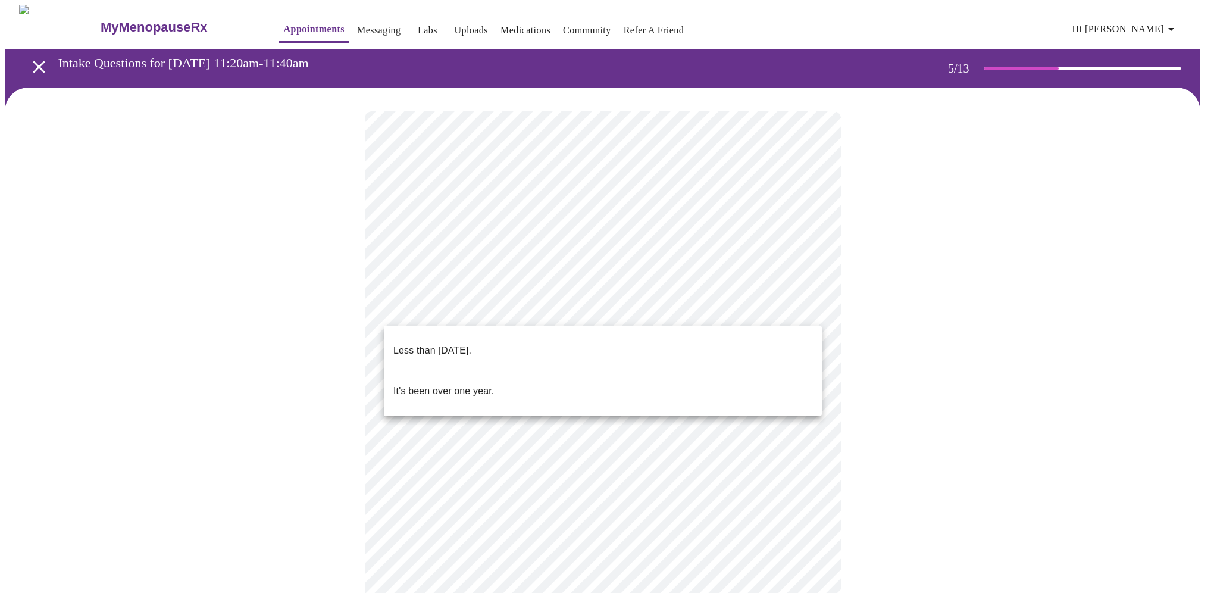
click at [471, 345] on p "Less than [DATE]." at bounding box center [432, 350] width 78 height 14
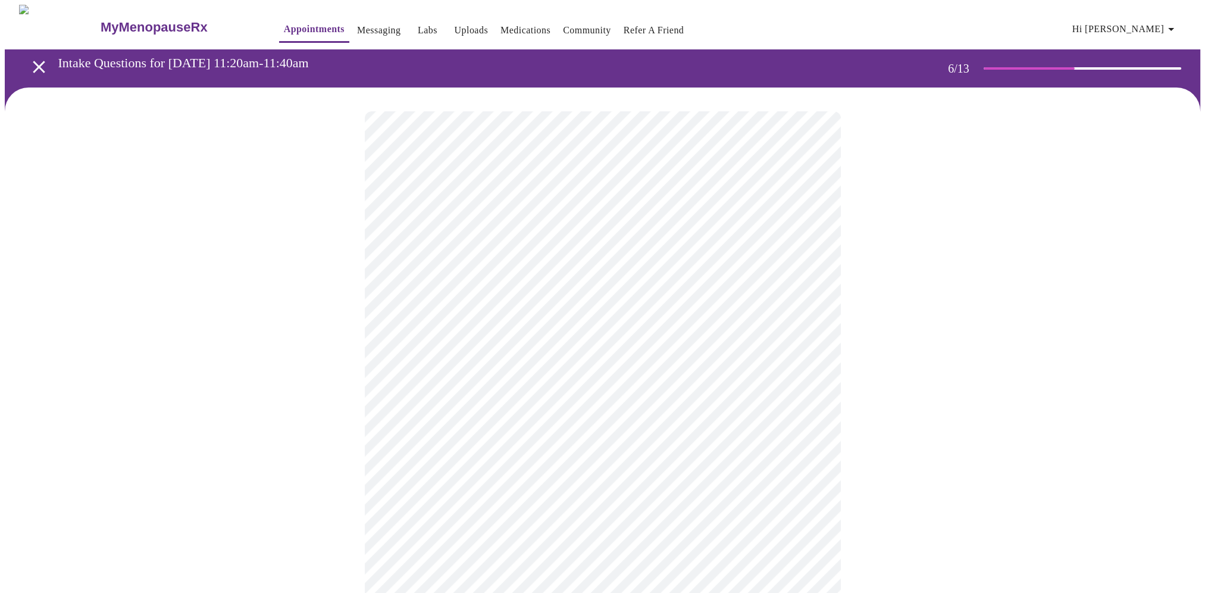
click at [486, 339] on body "MyMenopauseRx Appointments Messaging Labs Uploads Medications Community Refer a…" at bounding box center [603, 322] width 1196 height 635
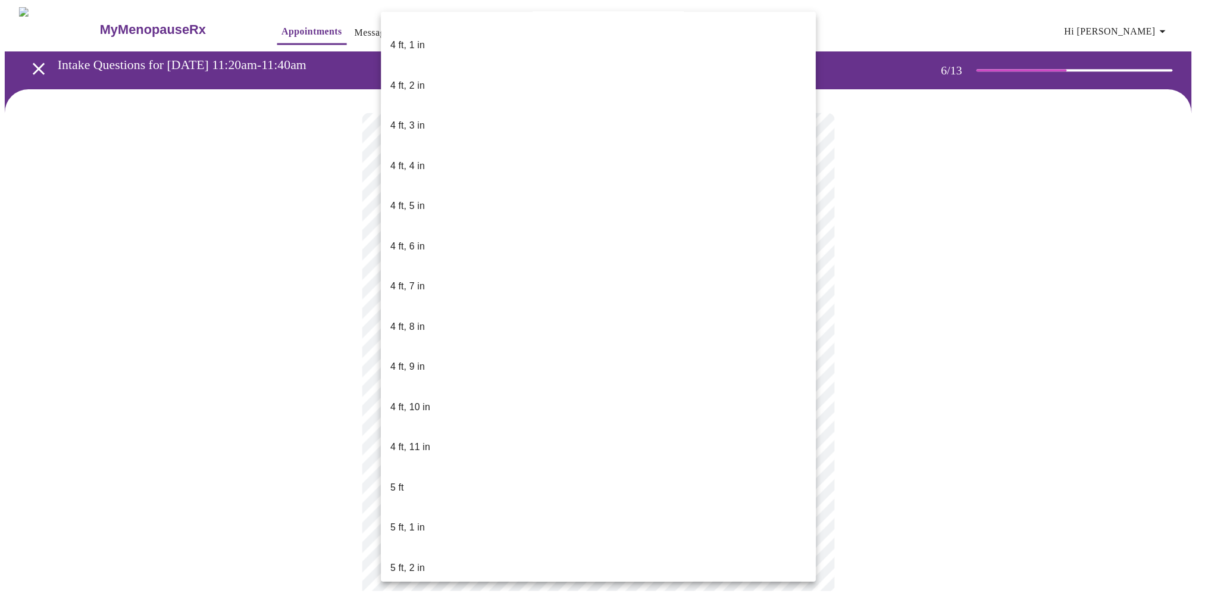
scroll to position [536, 0]
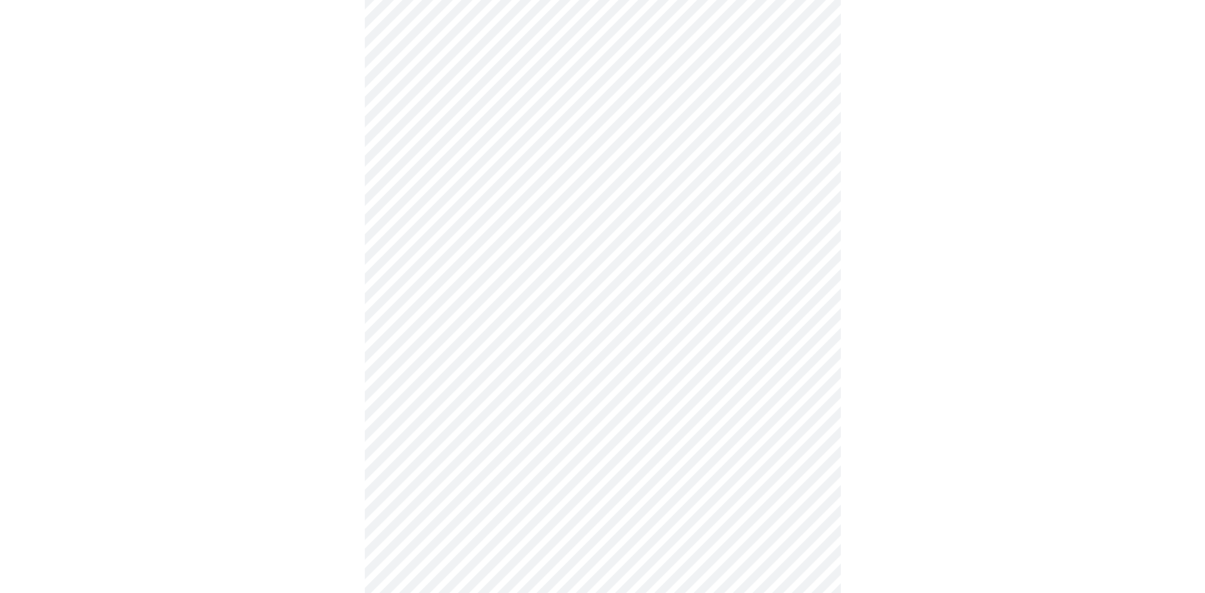
scroll to position [2953, 0]
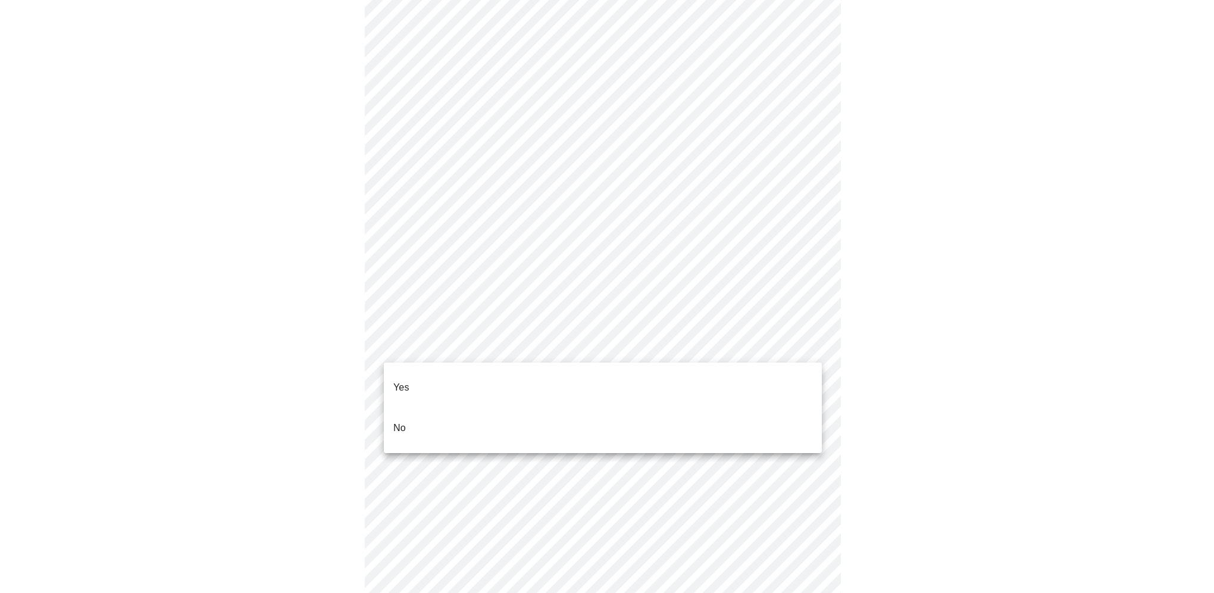
click at [443, 411] on li "No" at bounding box center [603, 428] width 438 height 40
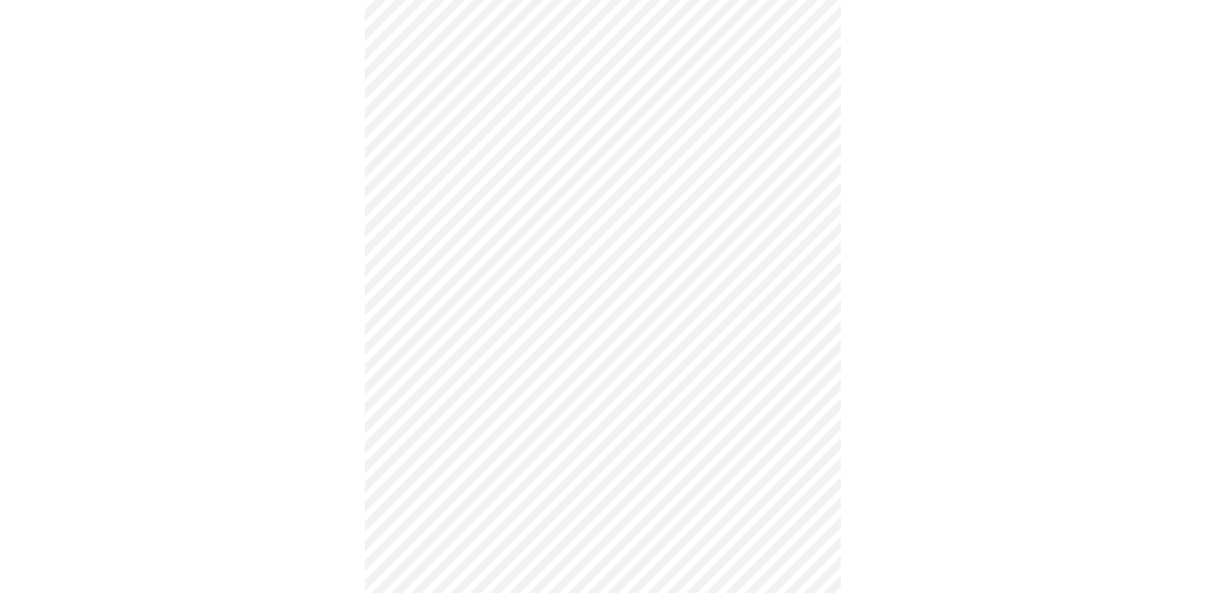
scroll to position [476, 0]
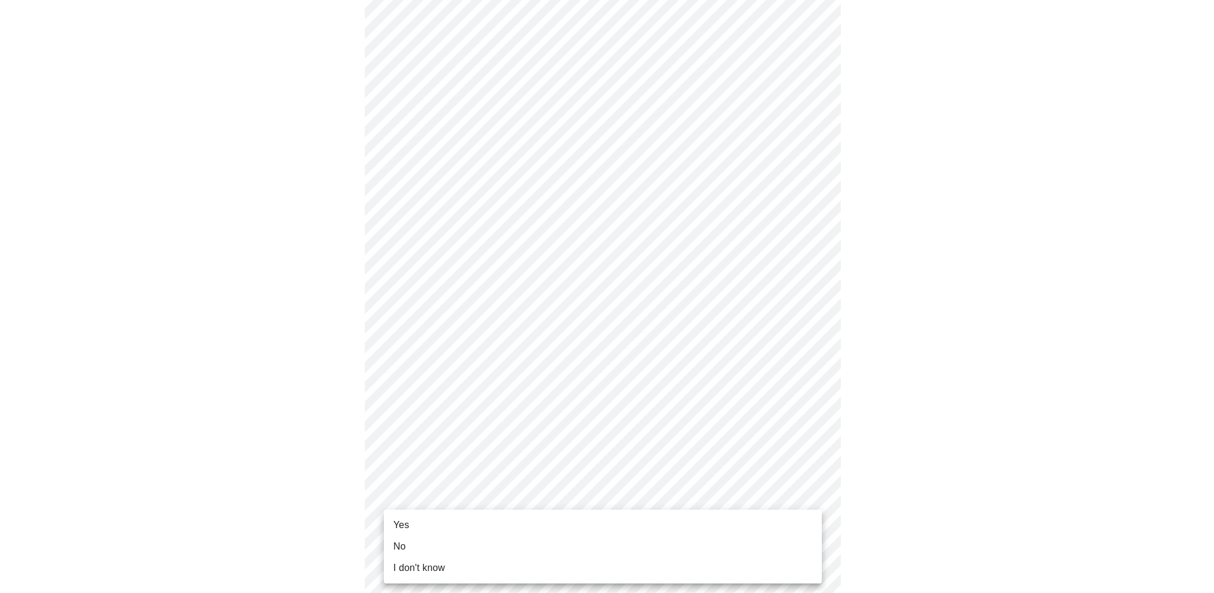
click at [481, 517] on body "MyMenopauseRx Appointments Messaging Labs Uploads Medications Community Refer a…" at bounding box center [607, 109] width 1205 height 1160
click at [462, 529] on li "Yes" at bounding box center [603, 524] width 438 height 21
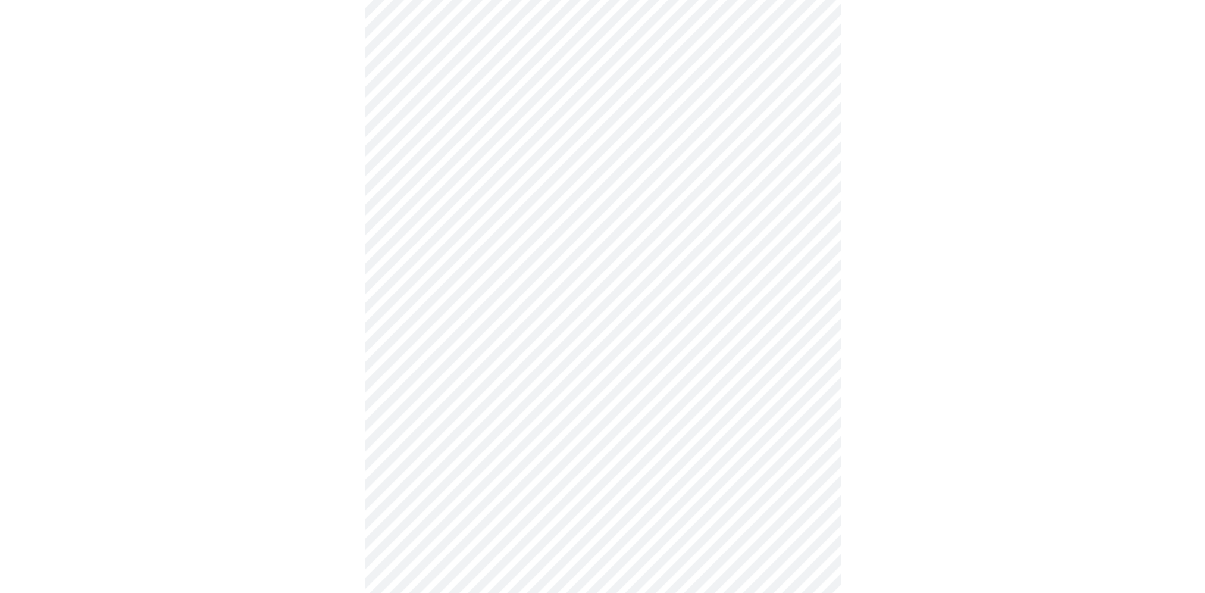
click at [331, 474] on div at bounding box center [603, 141] width 1196 height 1061
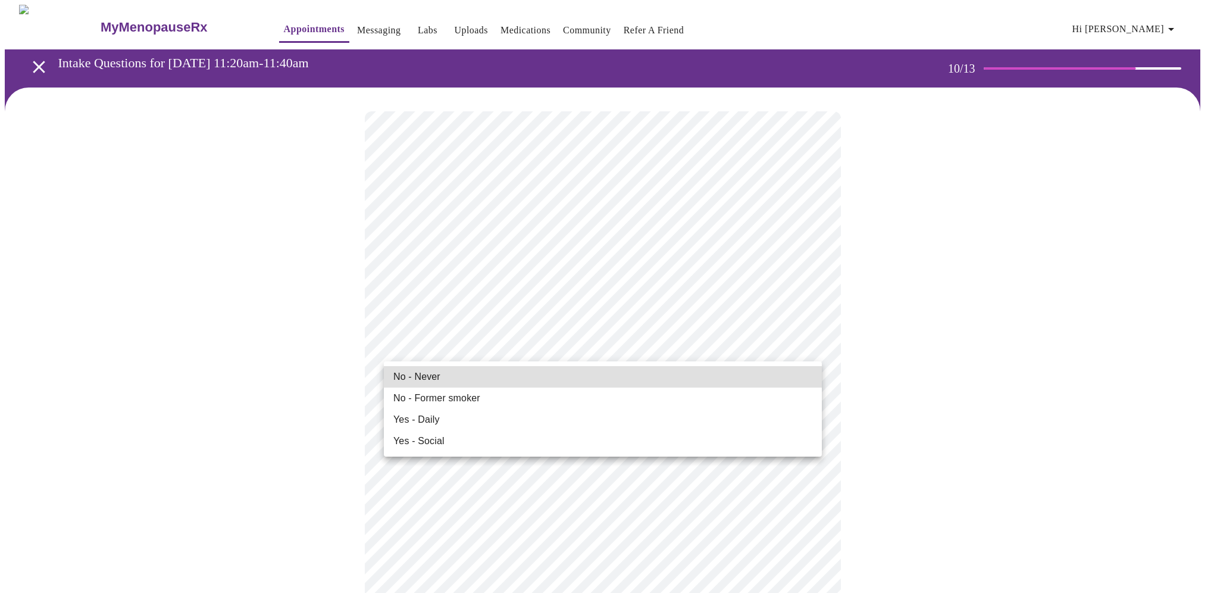
click at [436, 376] on span "No - Never" at bounding box center [416, 377] width 47 height 14
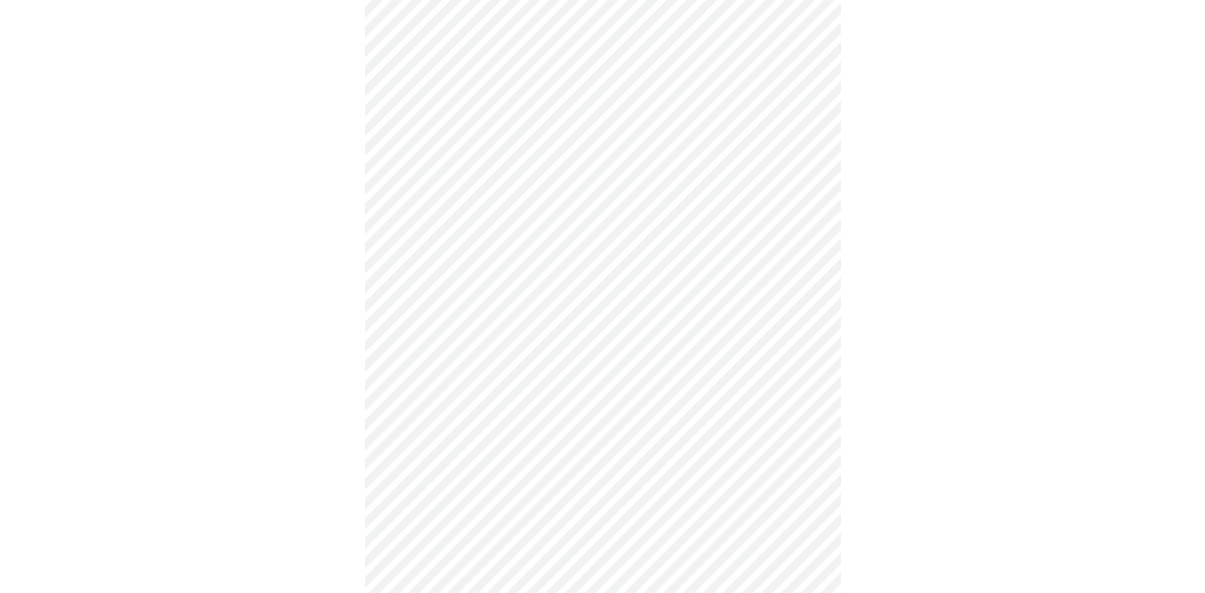
scroll to position [714, 0]
click at [479, 502] on body "MyMenopauseRx Appointments Messaging Labs Uploads Medications Community Refer a…" at bounding box center [607, 68] width 1205 height 1557
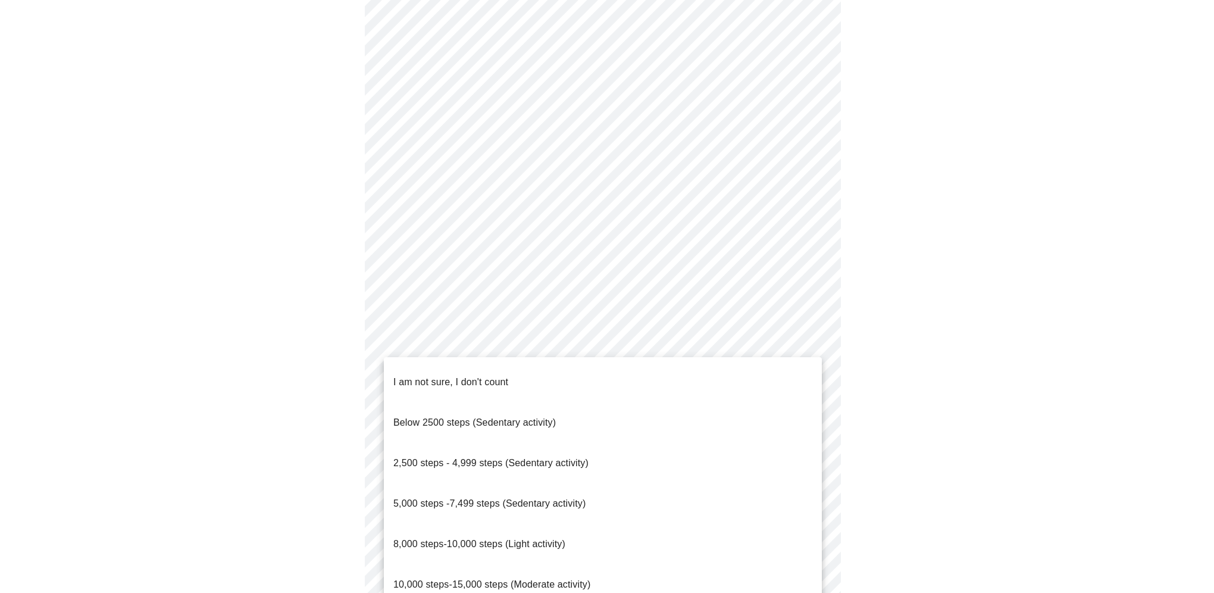
click at [493, 377] on span "I am not sure, I don't count" at bounding box center [450, 382] width 115 height 10
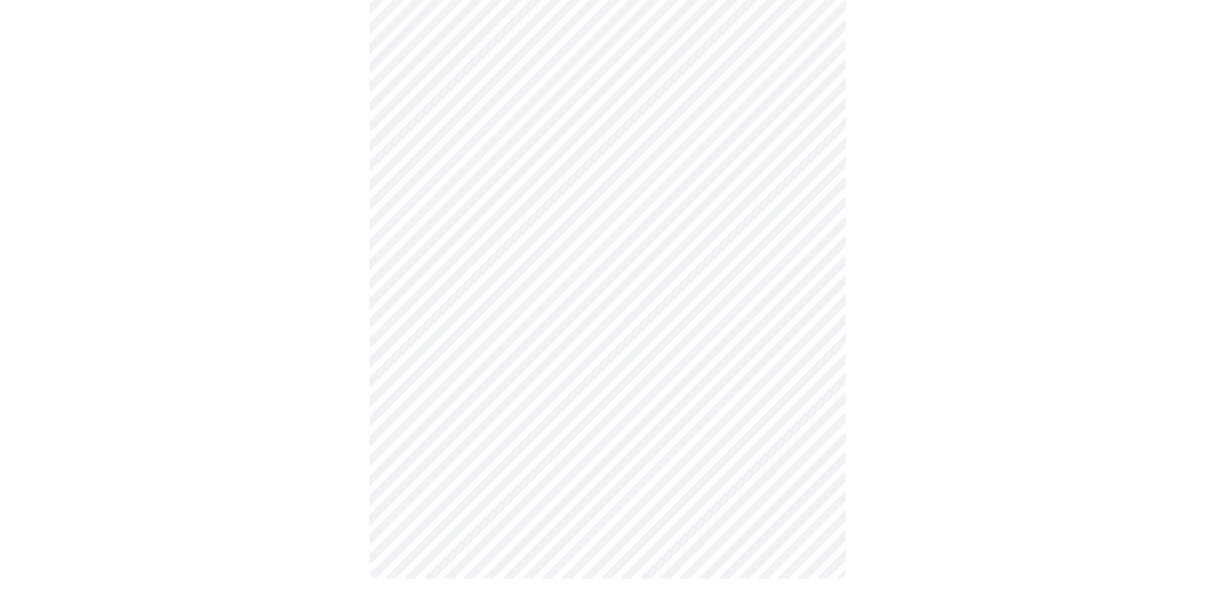
scroll to position [957, 0]
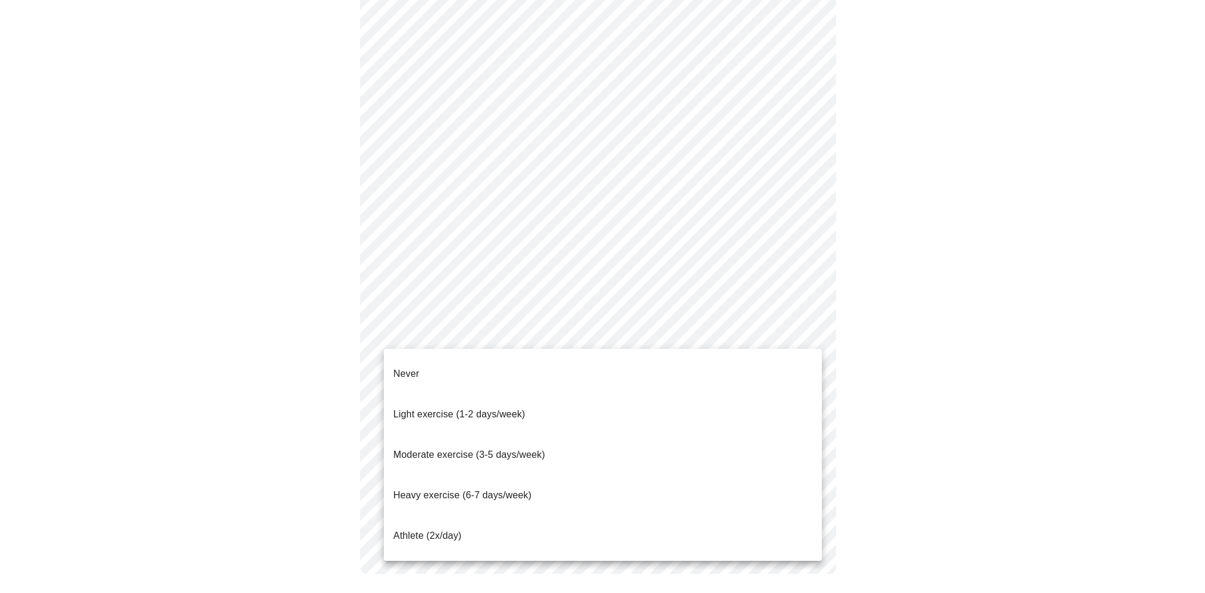
click at [466, 449] on span "Moderate exercise (3-5 days/week)" at bounding box center [469, 454] width 152 height 10
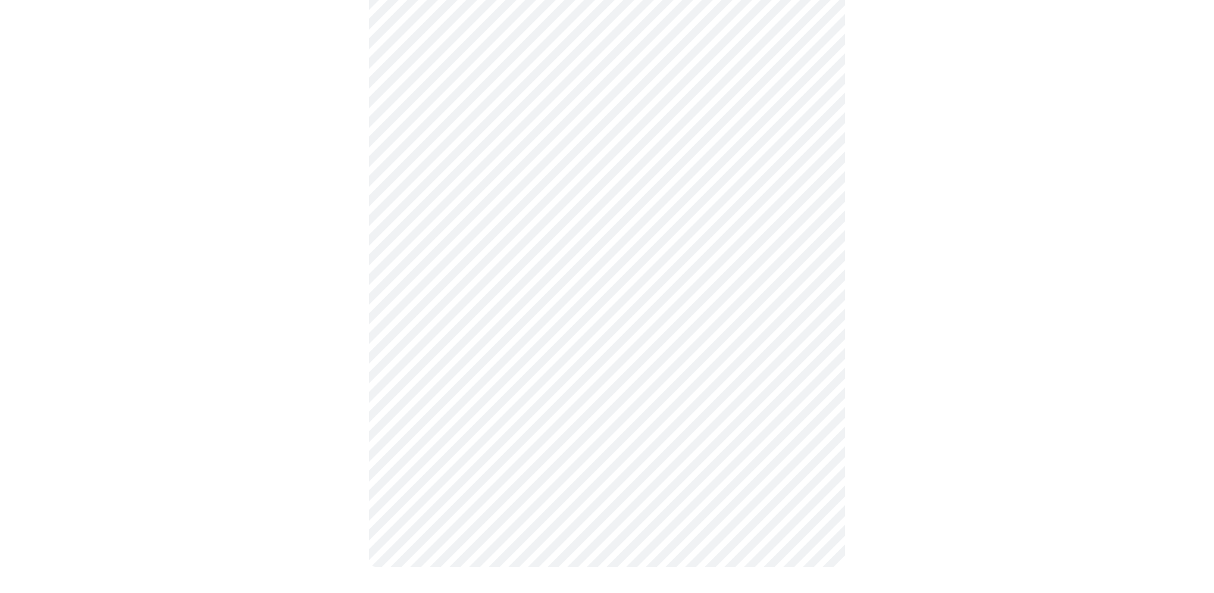
scroll to position [950, 0]
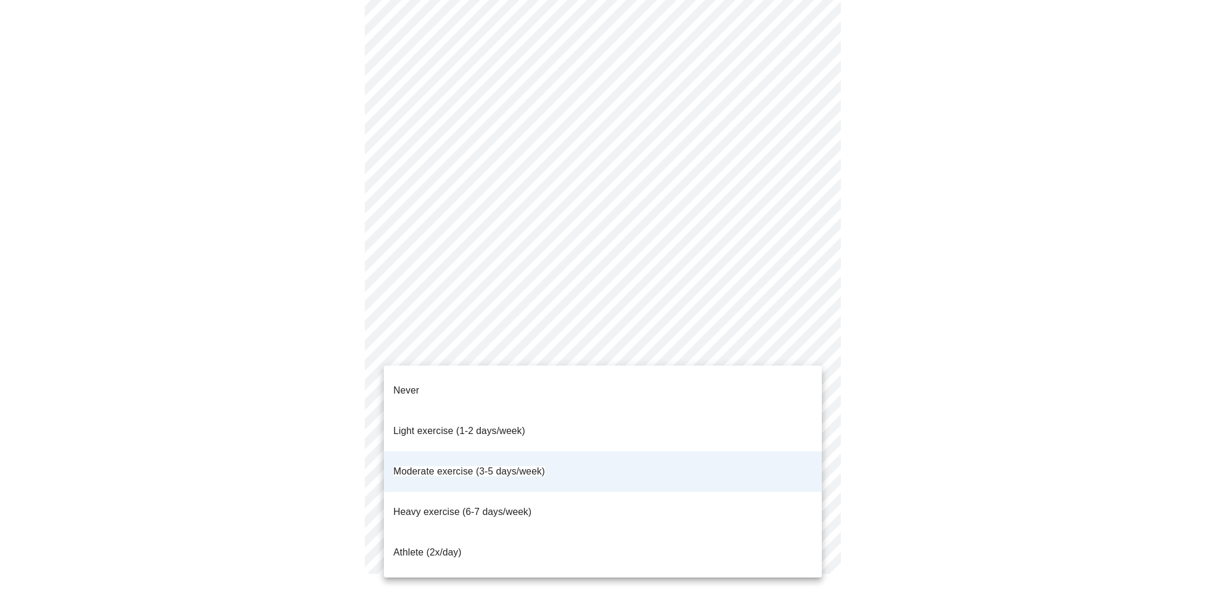
click at [329, 430] on div at bounding box center [607, 296] width 1214 height 593
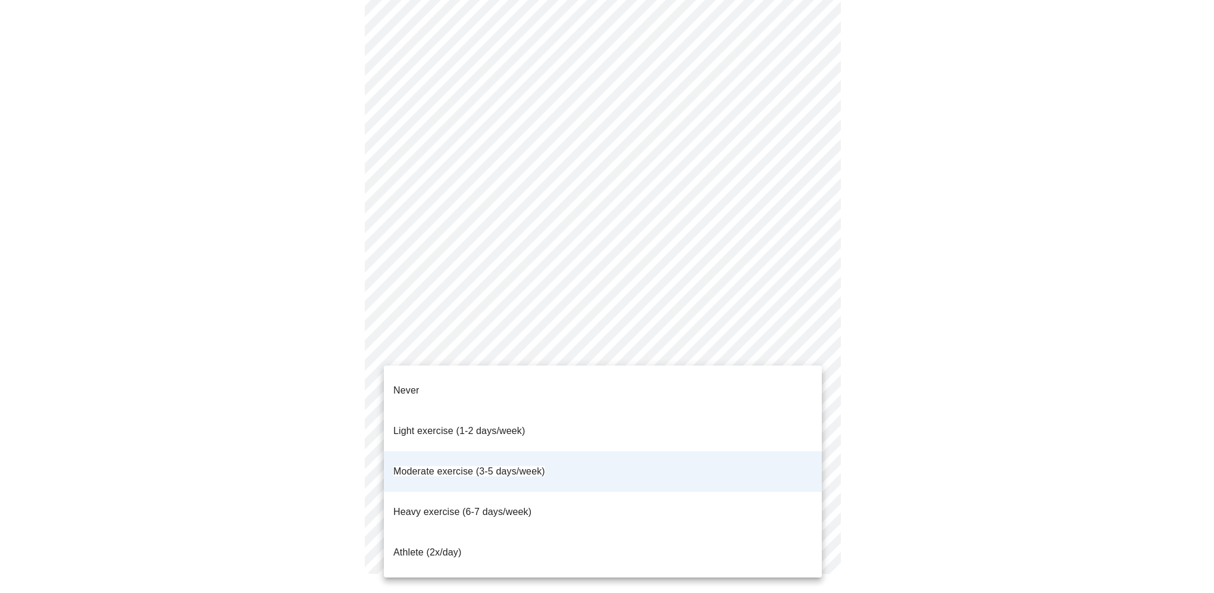
click at [487, 379] on li "Never" at bounding box center [603, 390] width 438 height 40
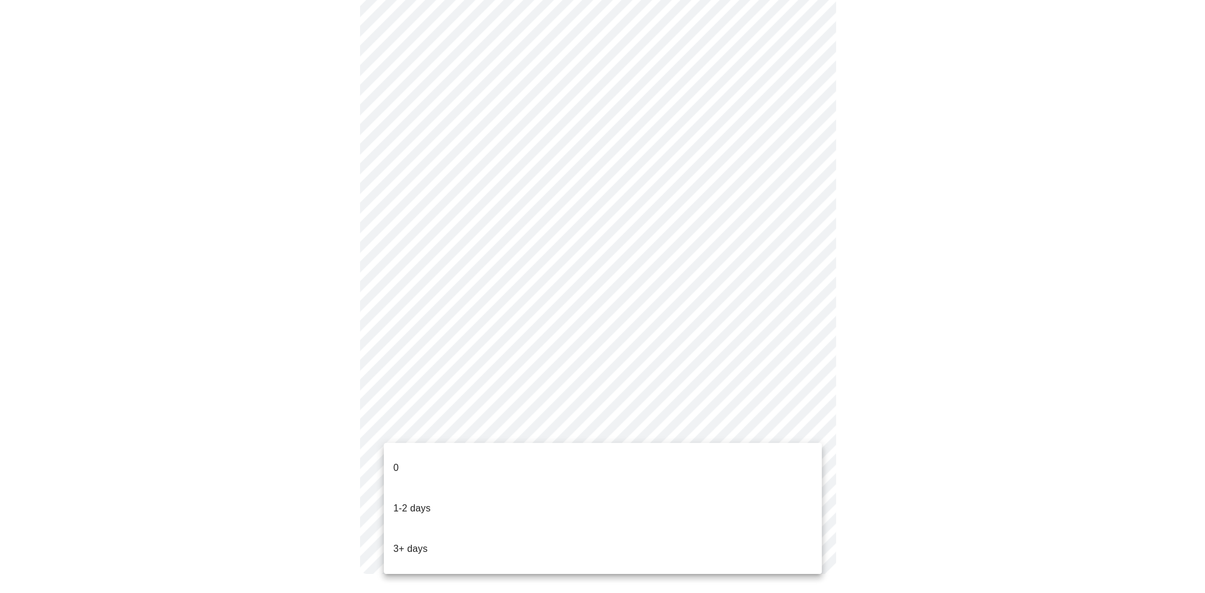
click at [451, 529] on li "3+ days" at bounding box center [603, 549] width 438 height 40
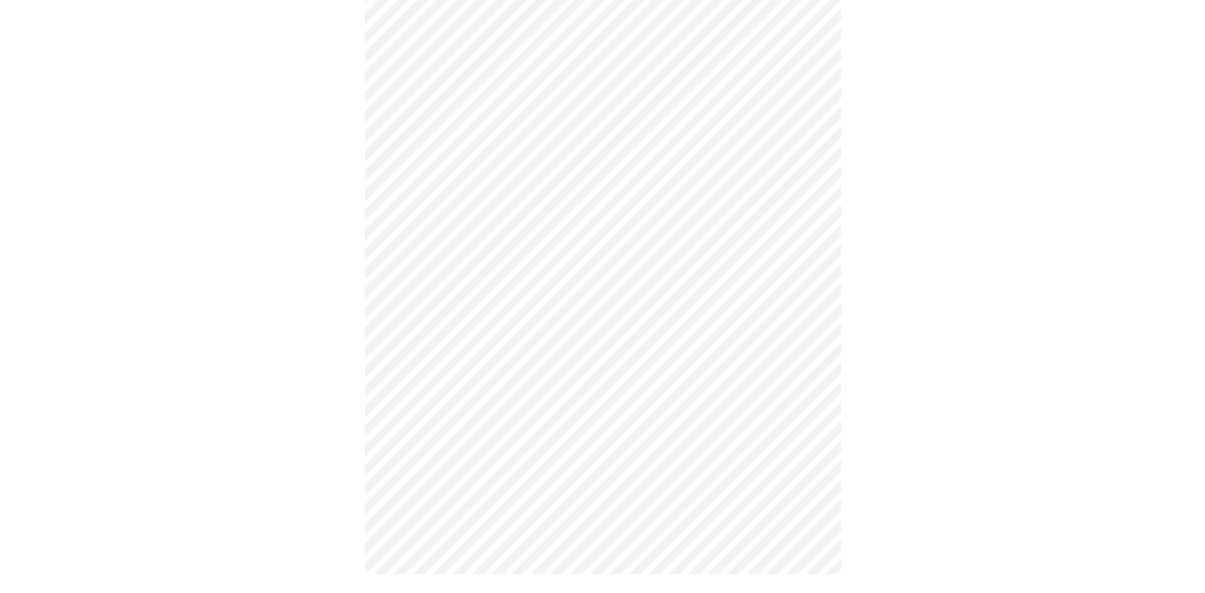
scroll to position [0, 0]
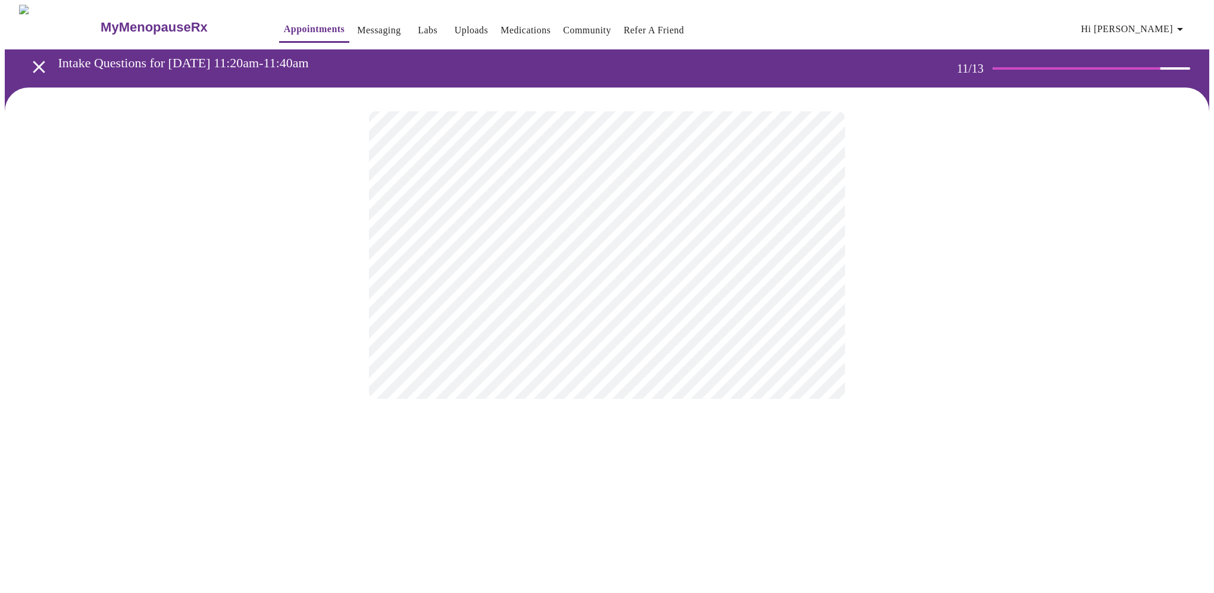
click at [320, 260] on div at bounding box center [607, 255] width 1205 height 335
click at [488, 243] on body "MyMenopauseRx Appointments Messaging Labs Uploads Medications Community Refer a…" at bounding box center [607, 202] width 1205 height 395
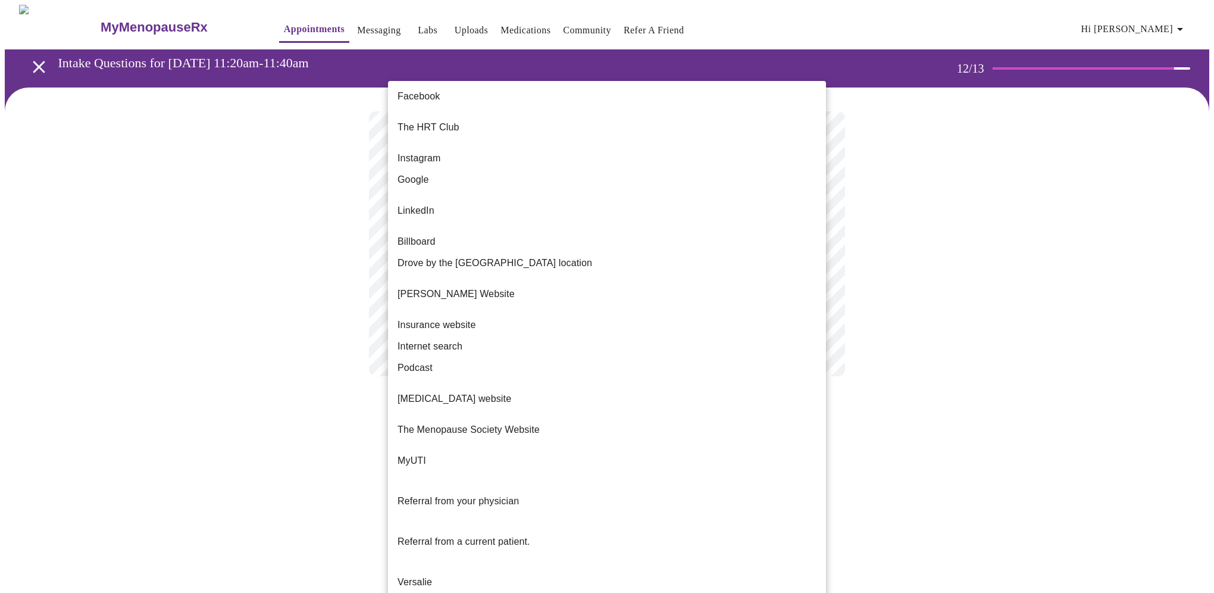
click at [433, 339] on span "Internet search" at bounding box center [430, 346] width 65 height 14
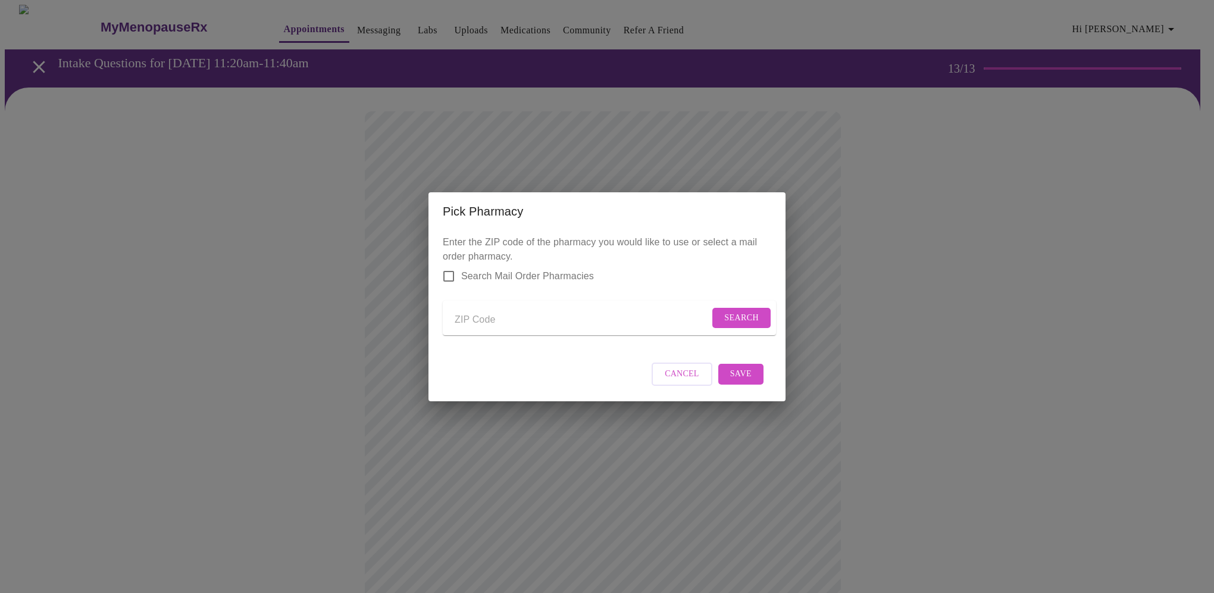
click at [493, 314] on input "Send a message to your care team" at bounding box center [582, 320] width 255 height 19
type input "60108"
drag, startPoint x: 510, startPoint y: 316, endPoint x: 335, endPoint y: 311, distance: 175.1
click at [360, 310] on div "Pick Pharmacy Enter the ZIP code of the pharmacy you would like to use or selec…" at bounding box center [607, 296] width 1214 height 593
click at [449, 265] on input "Search Mail Order Pharmacies" at bounding box center [448, 276] width 25 height 25
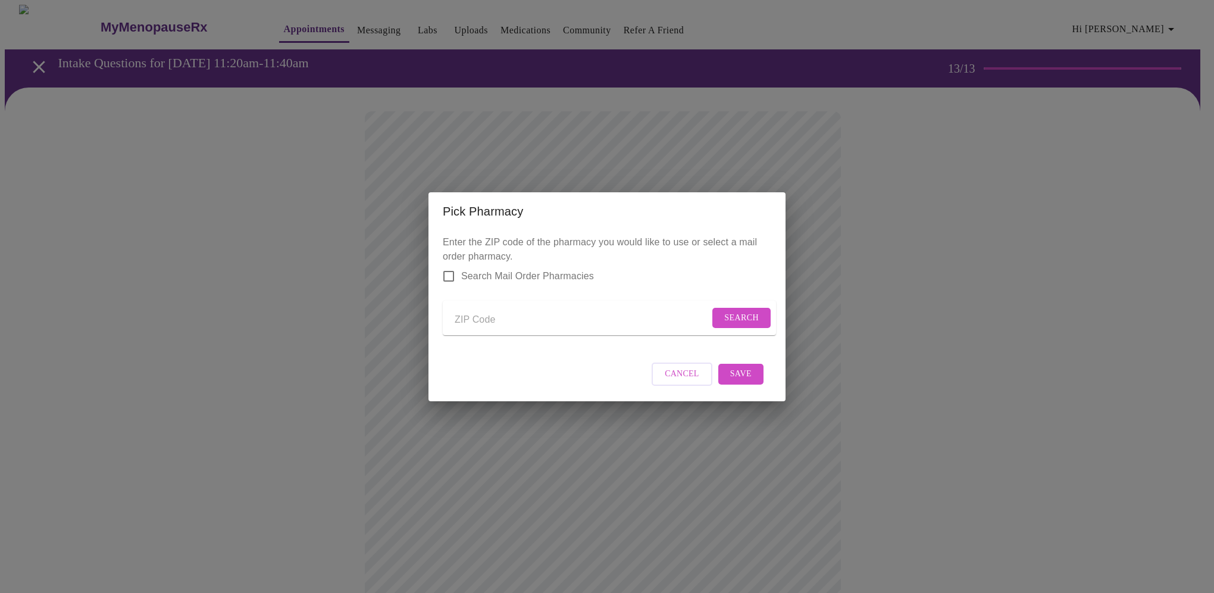
checkbox input "true"
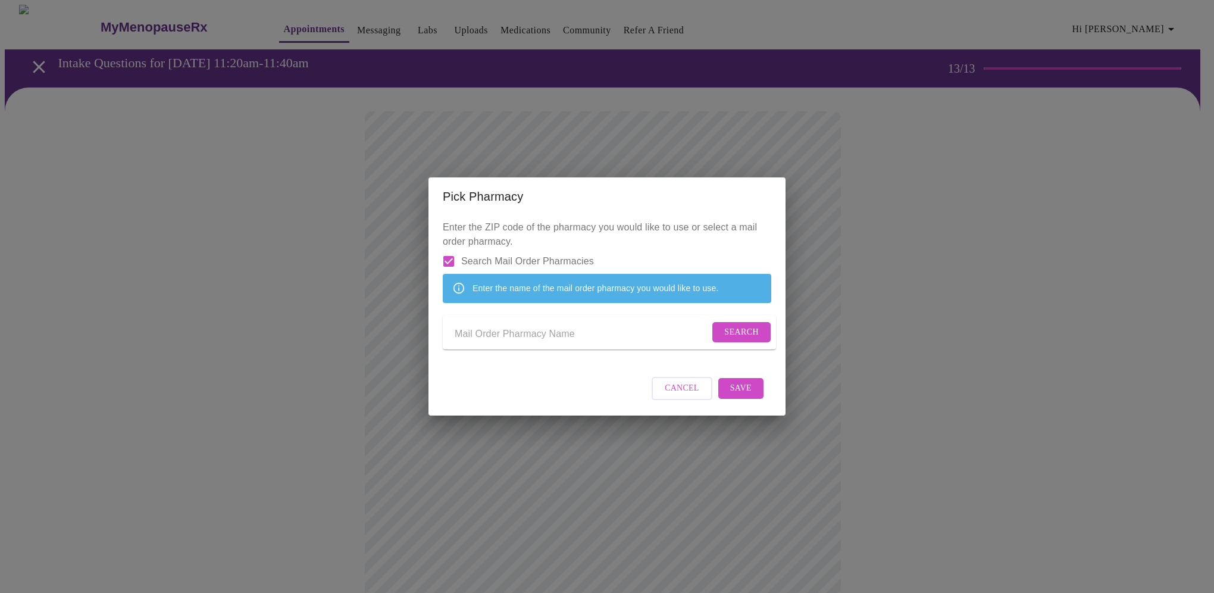
click at [525, 338] on input "Send a message to your care team" at bounding box center [582, 334] width 255 height 19
type input "Costco"
click at [746, 332] on span "Search" at bounding box center [741, 332] width 35 height 15
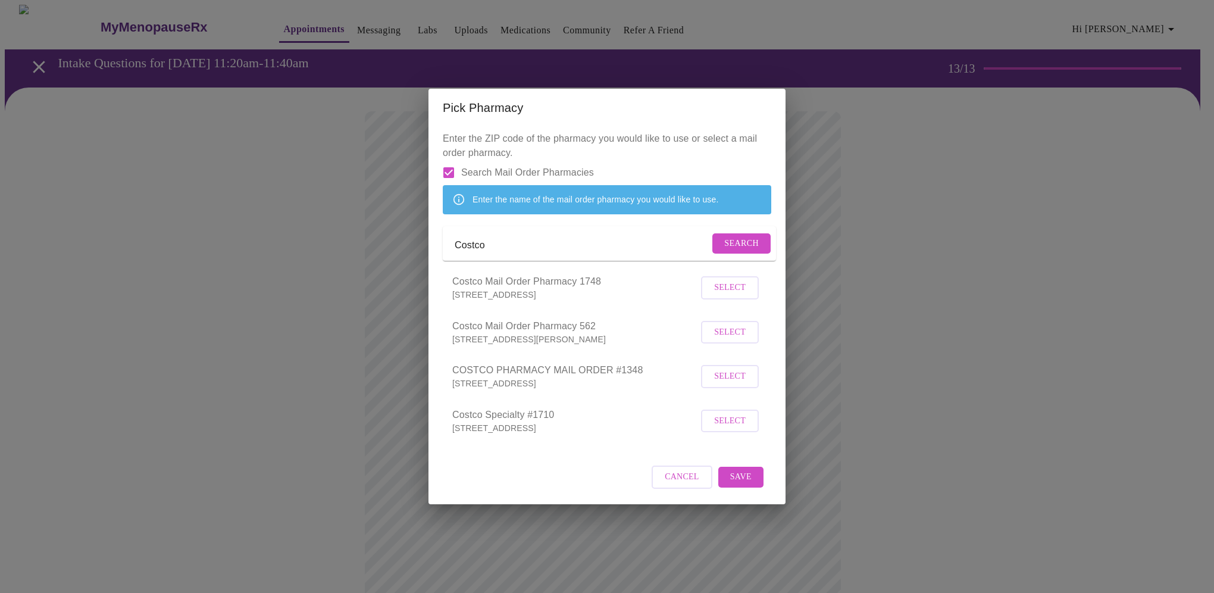
click at [732, 384] on span "Select" at bounding box center [730, 376] width 32 height 15
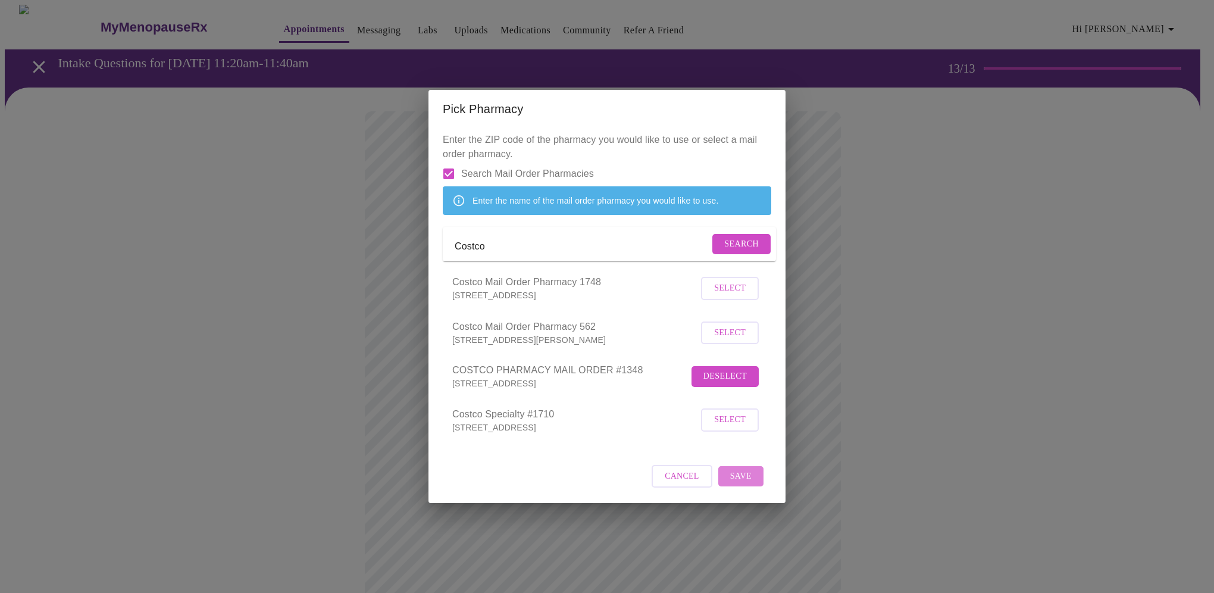
click at [742, 484] on span "Save" at bounding box center [740, 476] width 21 height 15
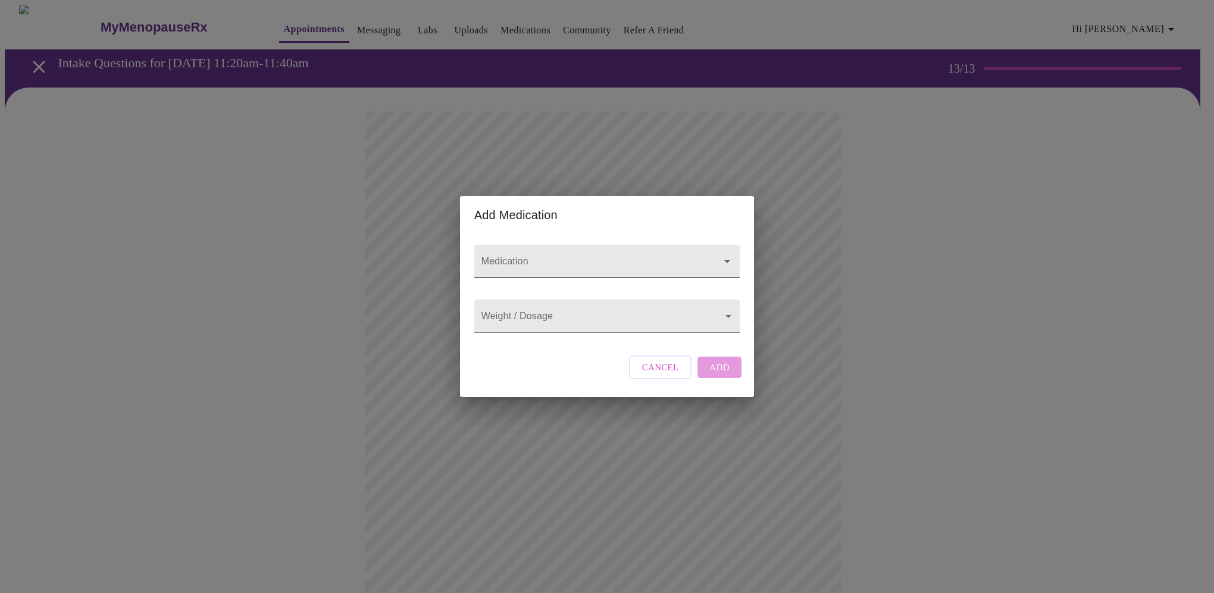
click at [567, 258] on input "Medication" at bounding box center [590, 267] width 222 height 22
type input "[MEDICAL_DATA]"
click at [614, 256] on input "Medication" at bounding box center [590, 267] width 222 height 22
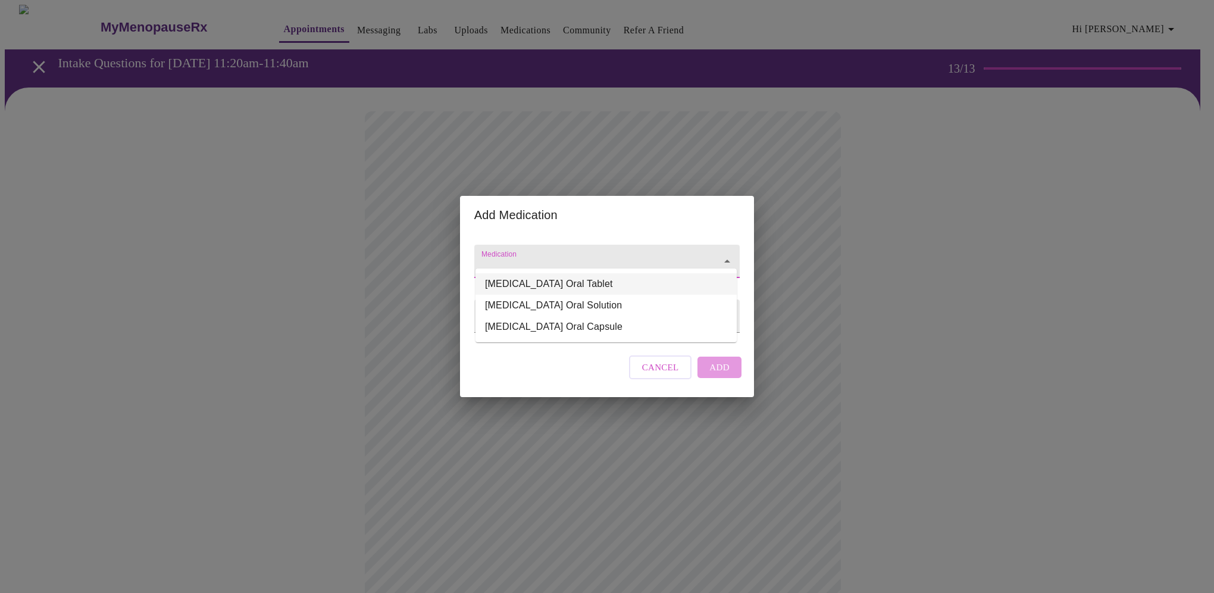
click at [624, 281] on li "[MEDICAL_DATA] Oral Tablet" at bounding box center [606, 283] width 261 height 21
type input "[MEDICAL_DATA] Oral Tablet"
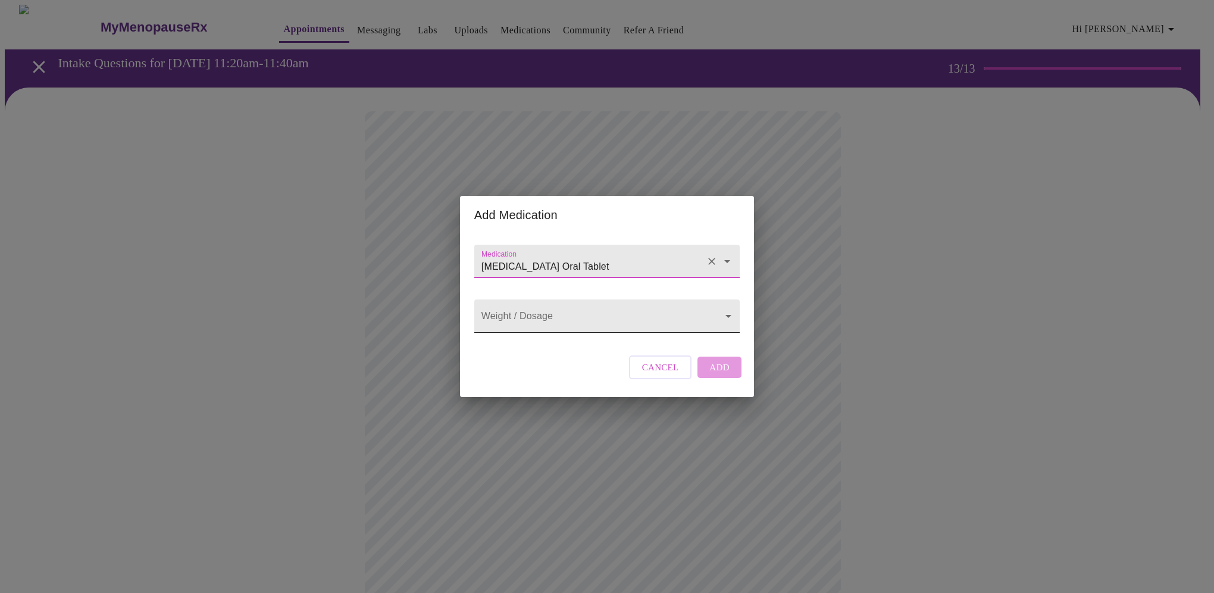
click at [602, 319] on body "MyMenopauseRx Appointments Messaging Labs Uploads Medications Community Refer a…" at bounding box center [607, 451] width 1205 height 893
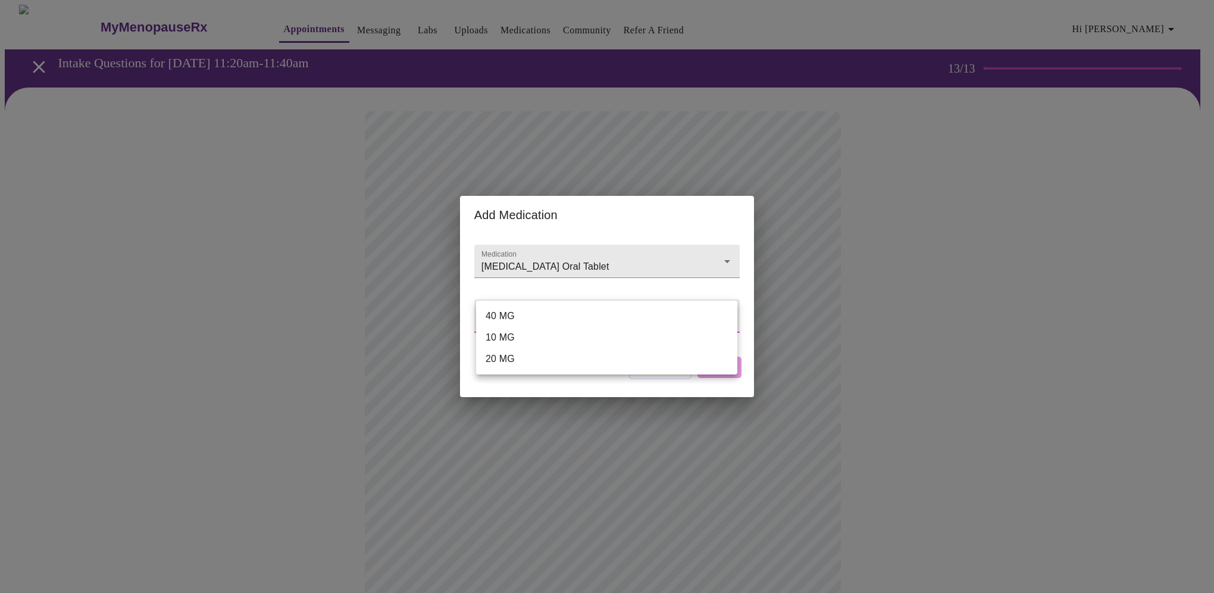
click at [539, 339] on li "10 MG" at bounding box center [606, 337] width 261 height 21
type input "10 MG"
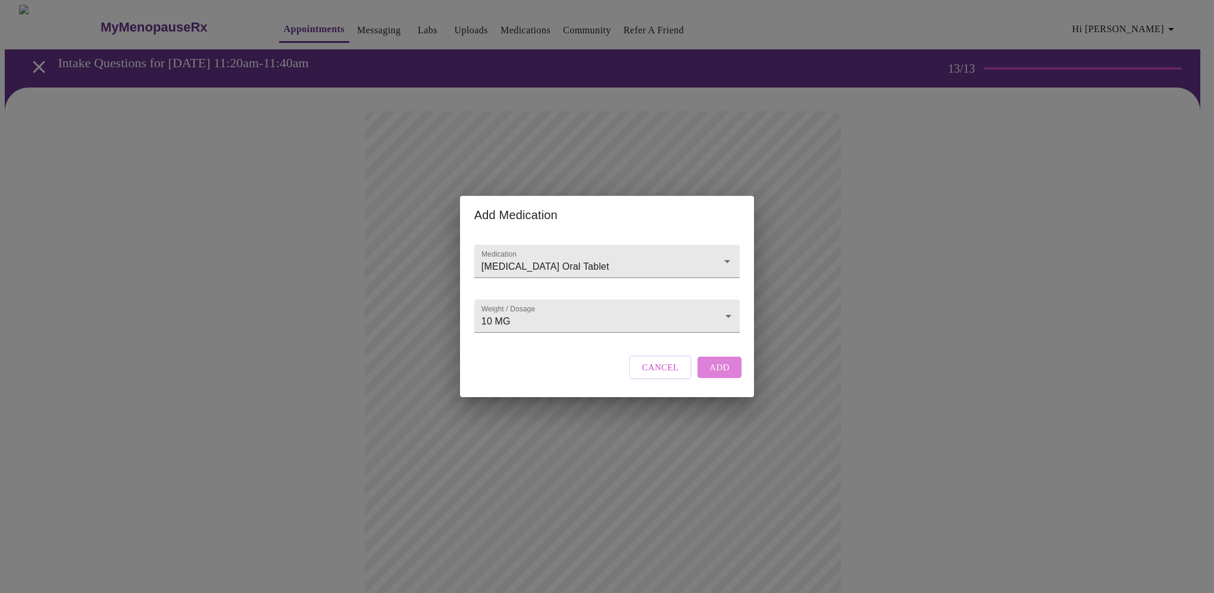
click at [723, 375] on span "Add" at bounding box center [720, 367] width 20 height 15
click at [529, 256] on input "Medication" at bounding box center [590, 267] width 222 height 22
type input "b"
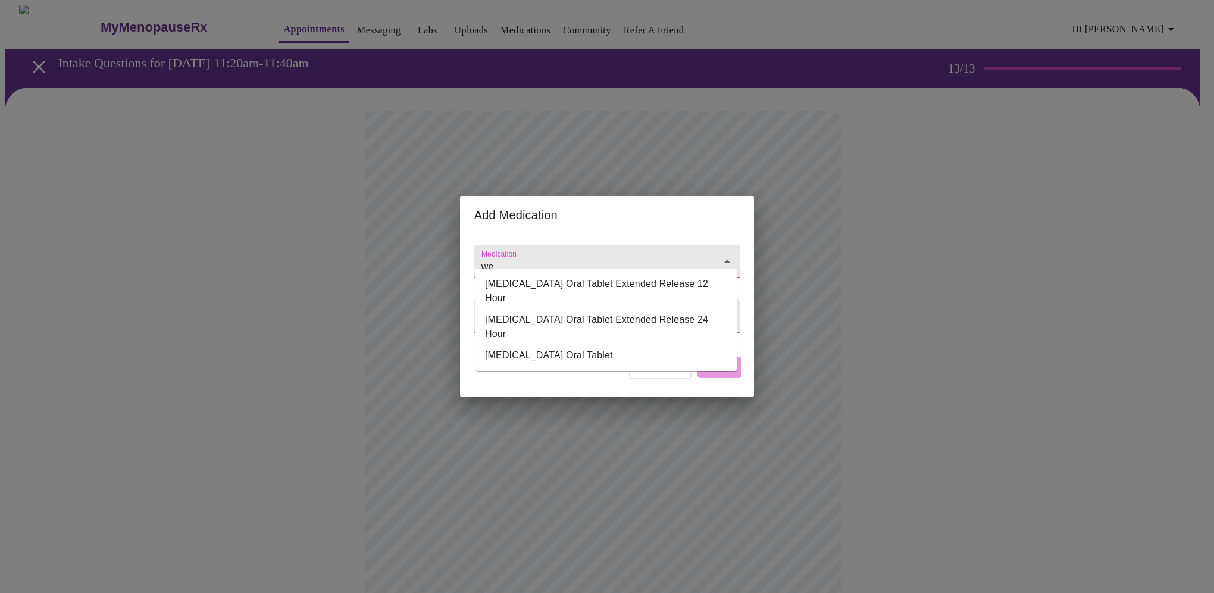
type input "w"
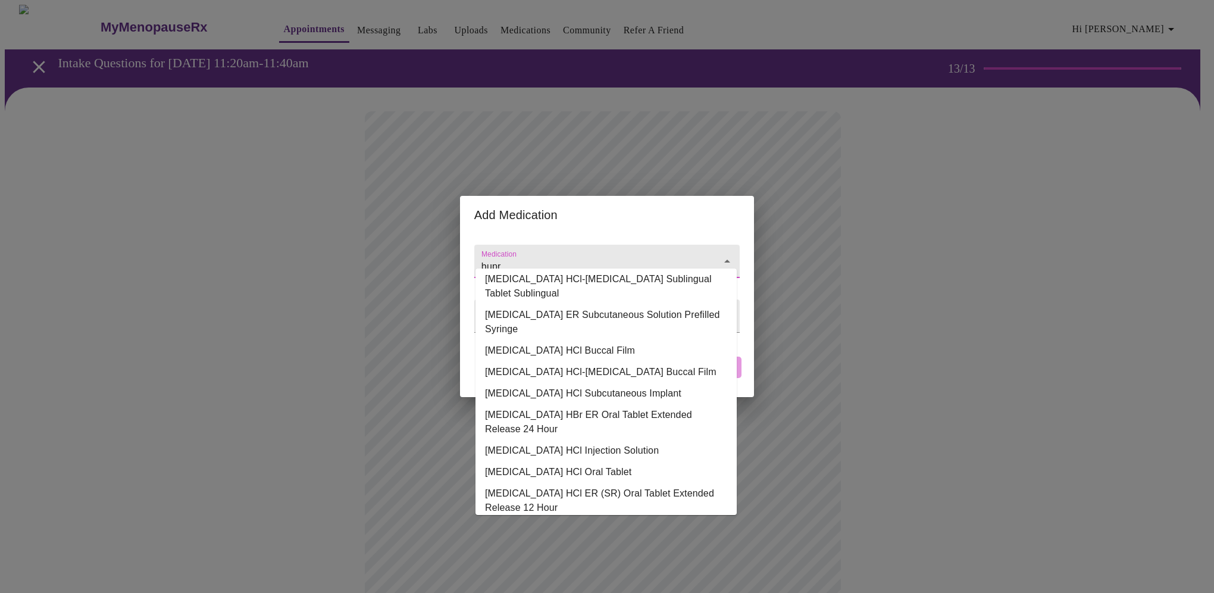
scroll to position [143, 0]
click at [537, 460] on li "[MEDICAL_DATA] HCl Oral Tablet" at bounding box center [606, 468] width 261 height 21
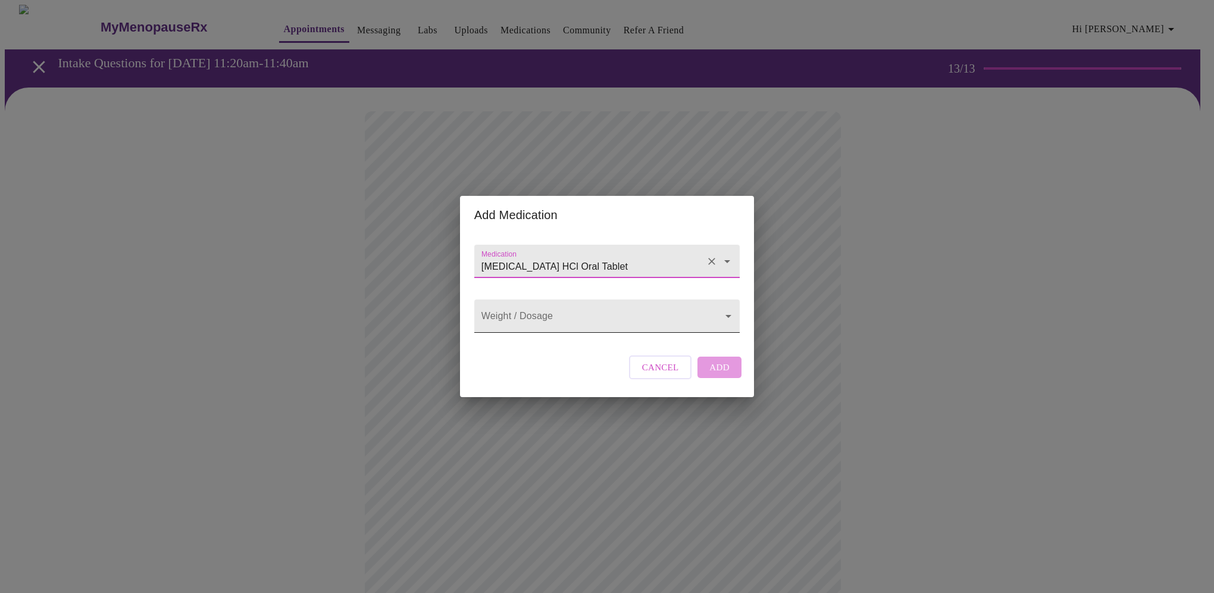
click at [508, 319] on body "MyMenopauseRx Appointments Messaging Labs Uploads Medications Community Refer a…" at bounding box center [607, 464] width 1205 height 919
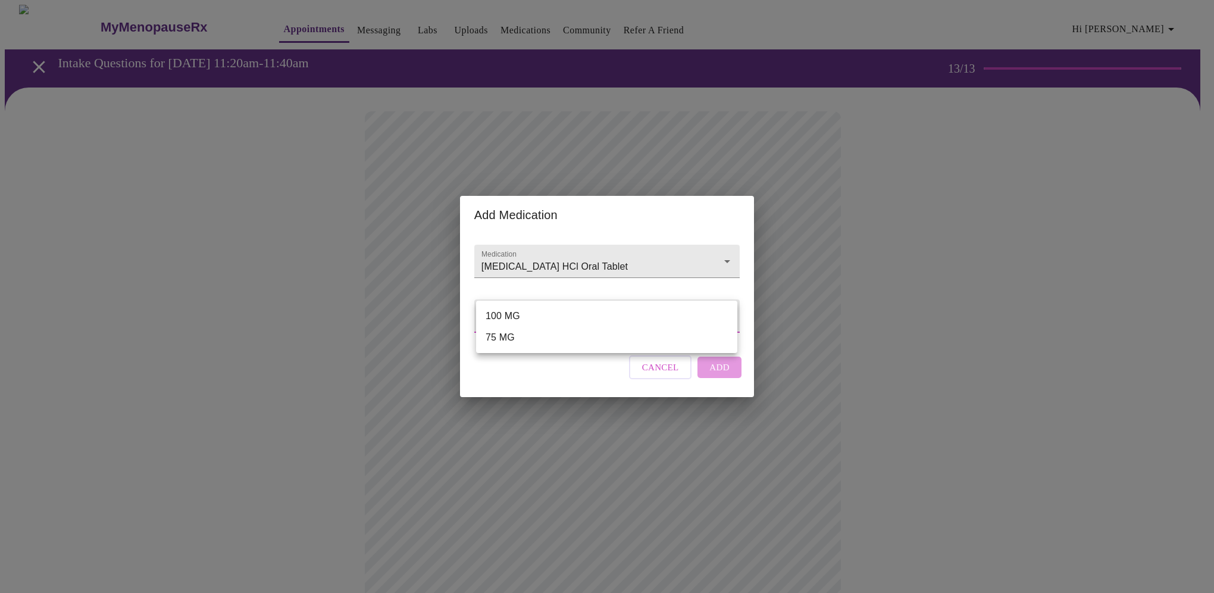
click at [567, 263] on div at bounding box center [607, 296] width 1214 height 593
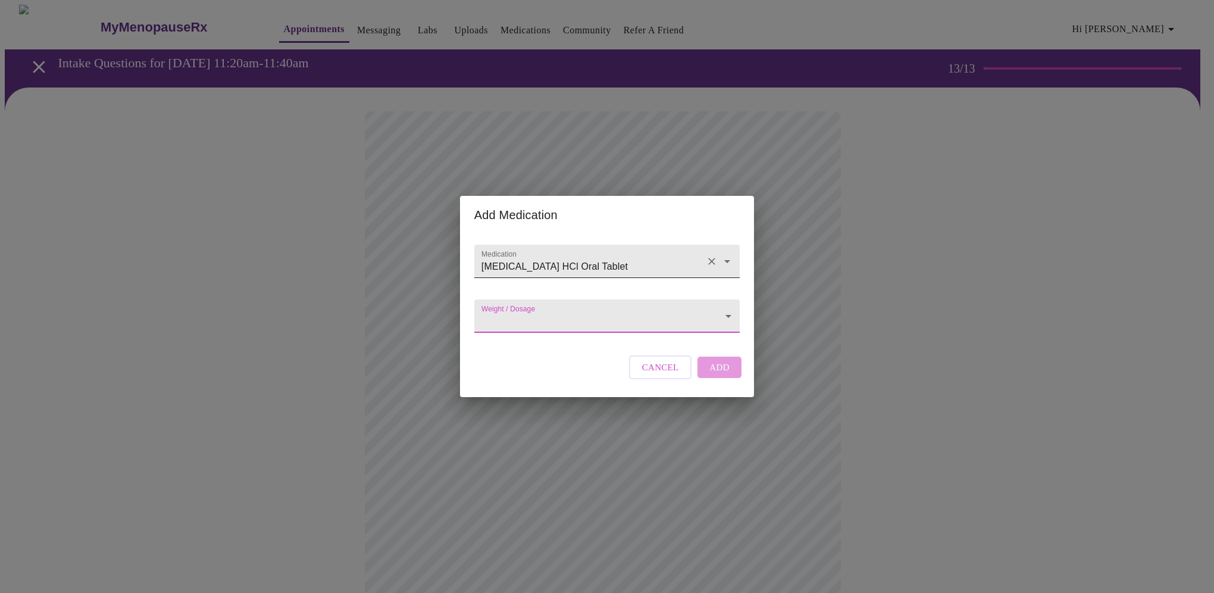
click at [588, 256] on input "[MEDICAL_DATA] HCl Oral Tablet" at bounding box center [590, 267] width 222 height 22
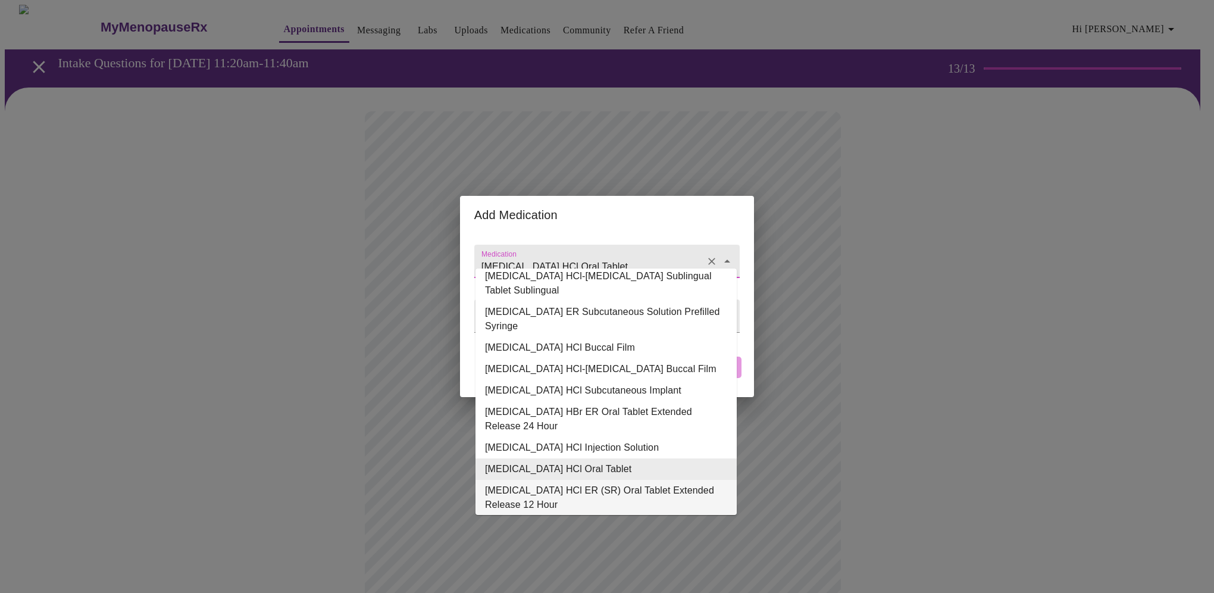
click at [595, 490] on li "[MEDICAL_DATA] HCl ER (SR) Oral Tablet Extended Release 12 Hour" at bounding box center [606, 498] width 261 height 36
type input "[MEDICAL_DATA] HCl ER (SR) Oral Tablet Extended Release 12 Hour"
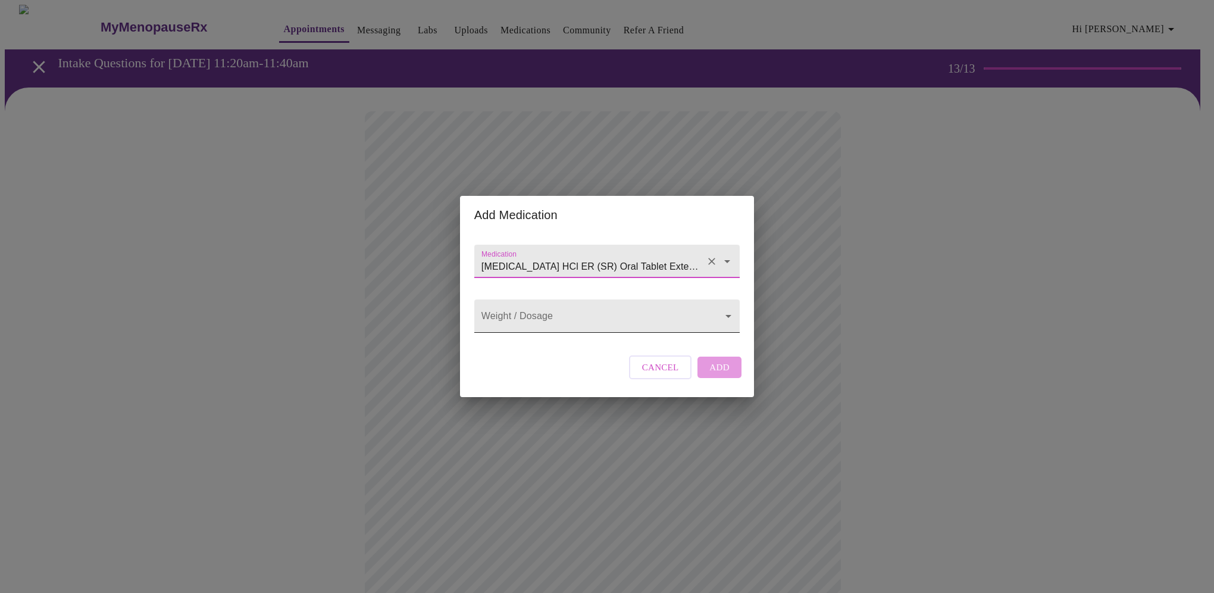
click at [542, 311] on body "MyMenopauseRx Appointments Messaging Labs Uploads Medications Community Refer a…" at bounding box center [607, 464] width 1205 height 919
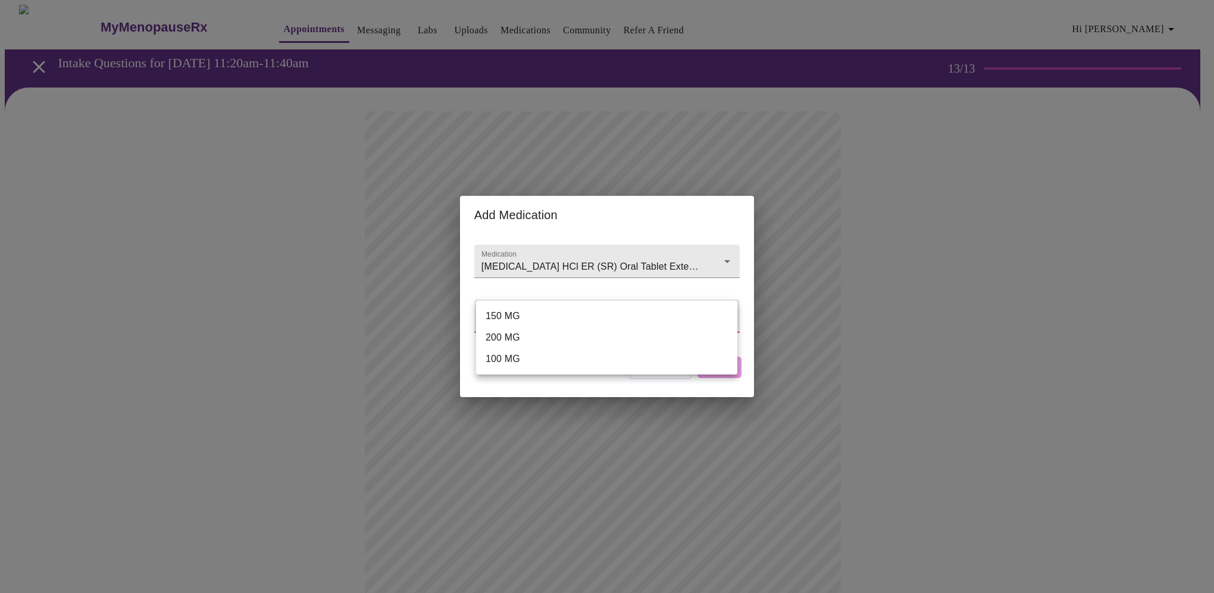
click at [542, 315] on li "150 MG" at bounding box center [606, 315] width 261 height 21
type input "150 MG"
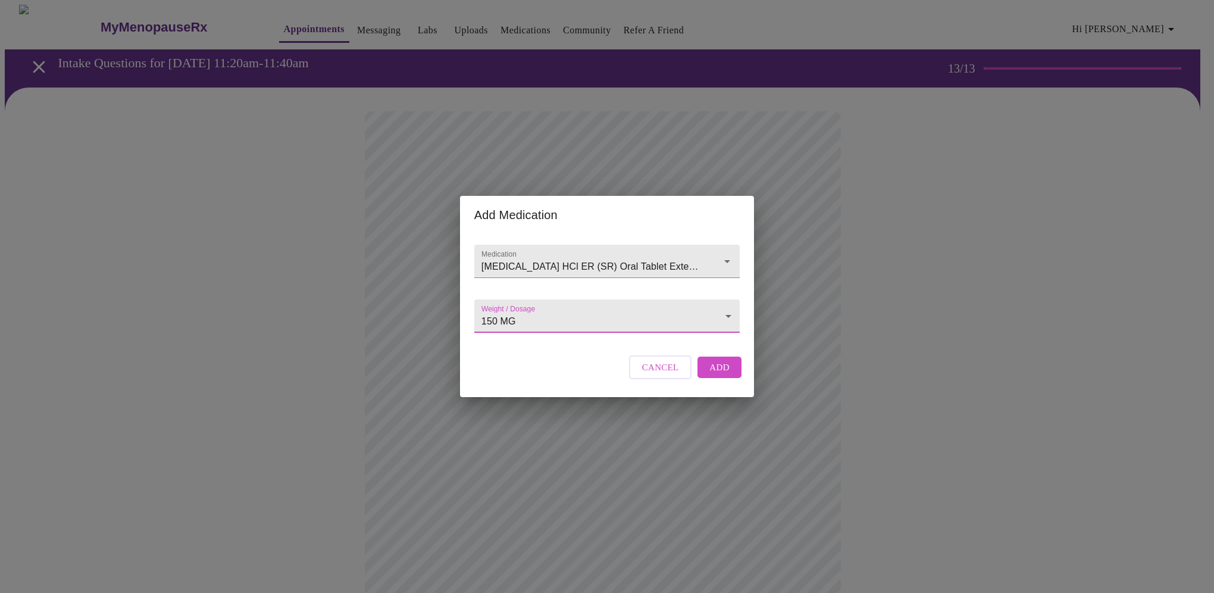
click at [725, 375] on span "Add" at bounding box center [720, 367] width 20 height 15
click at [510, 245] on div at bounding box center [606, 261] width 265 height 33
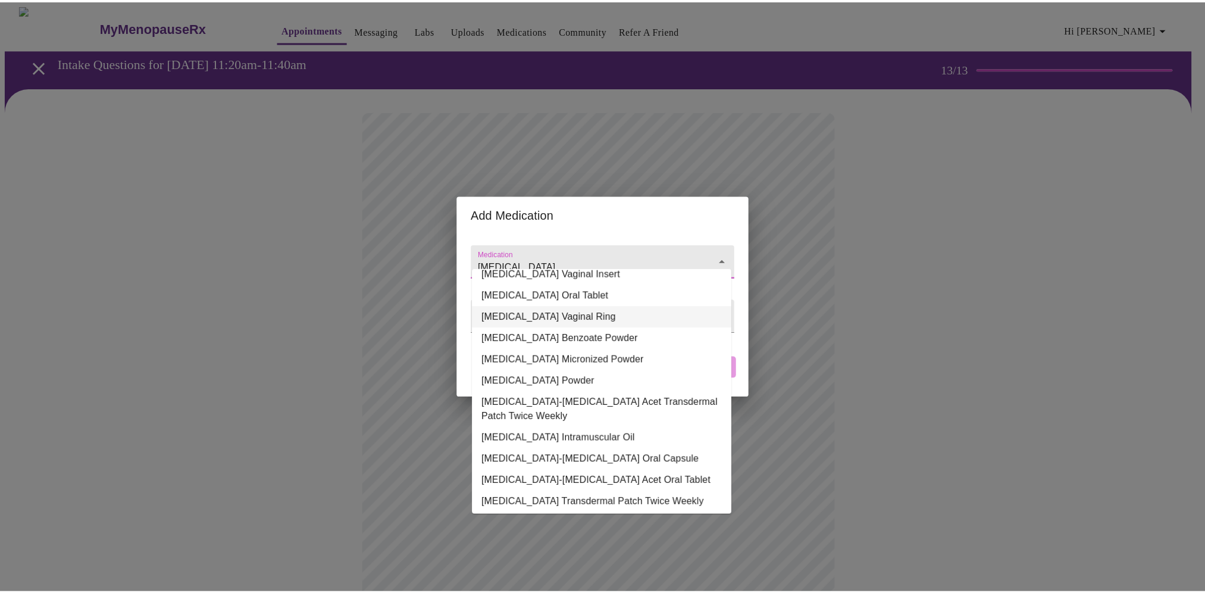
scroll to position [65, 0]
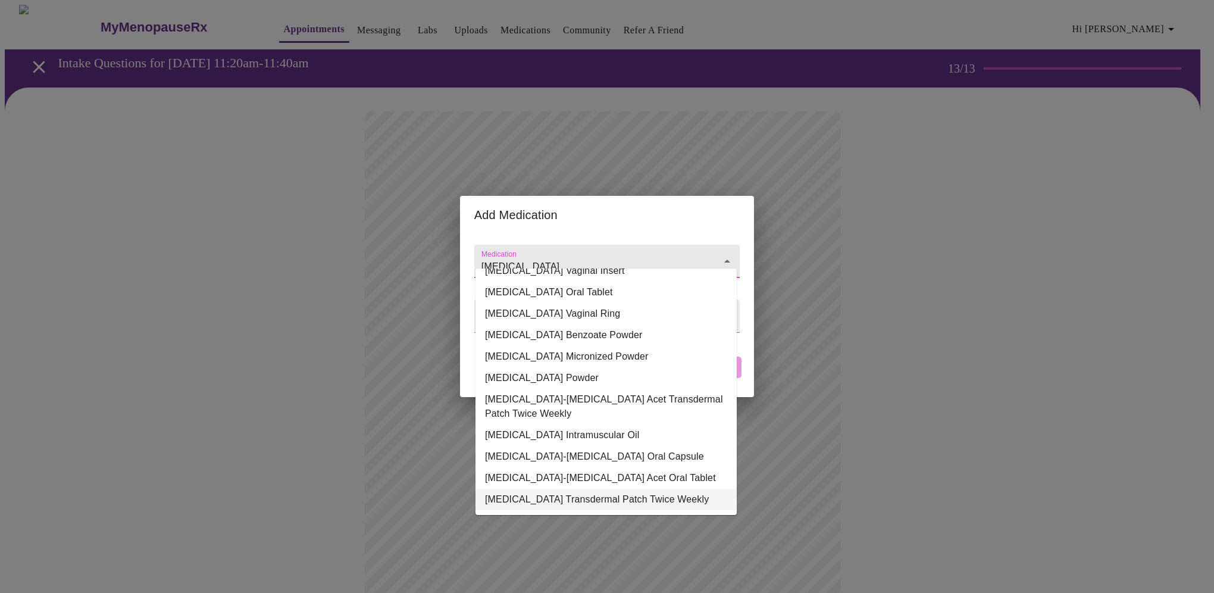
click at [645, 493] on li "[MEDICAL_DATA] Transdermal Patch Twice Weekly" at bounding box center [606, 499] width 261 height 21
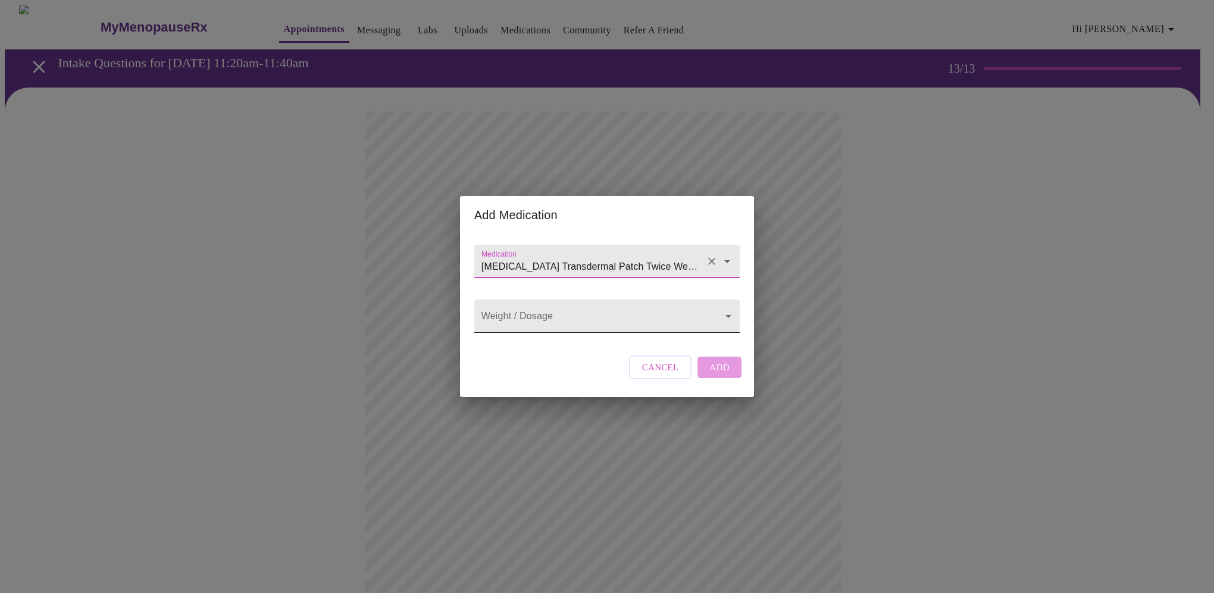
type input "[MEDICAL_DATA] Transdermal Patch Twice Weekly"
click at [557, 317] on body "MyMenopauseRx Appointments Messaging Labs Uploads Medications Community Refer a…" at bounding box center [607, 486] width 1205 height 963
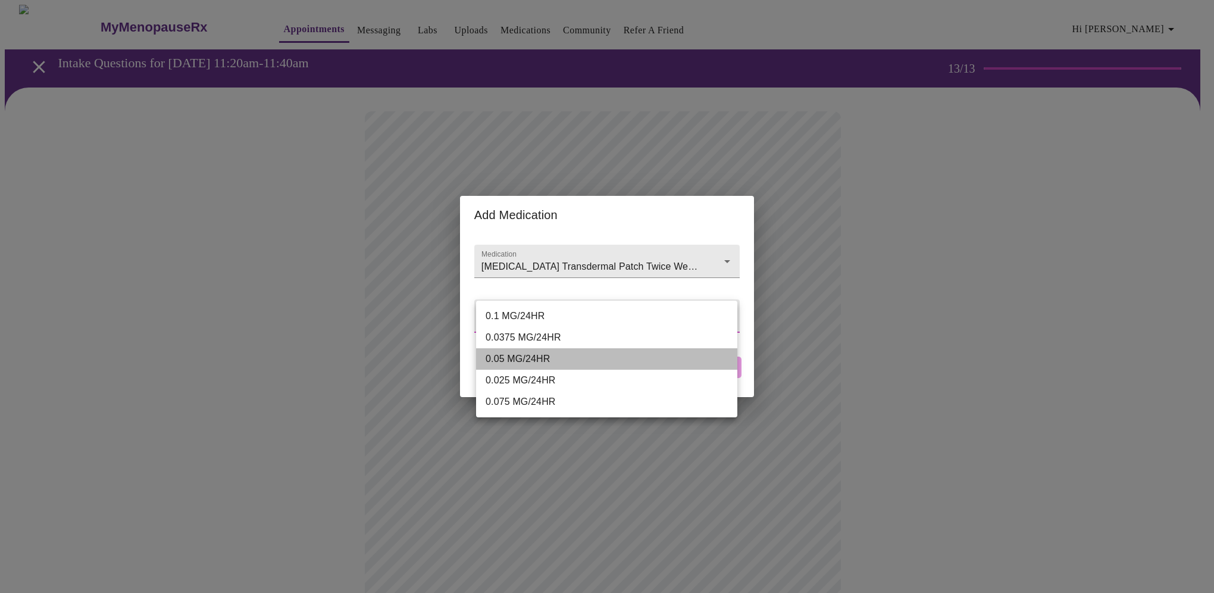
click at [548, 358] on li "0.05 MG/24HR" at bounding box center [606, 358] width 261 height 21
type input "0.05 MG/24HR"
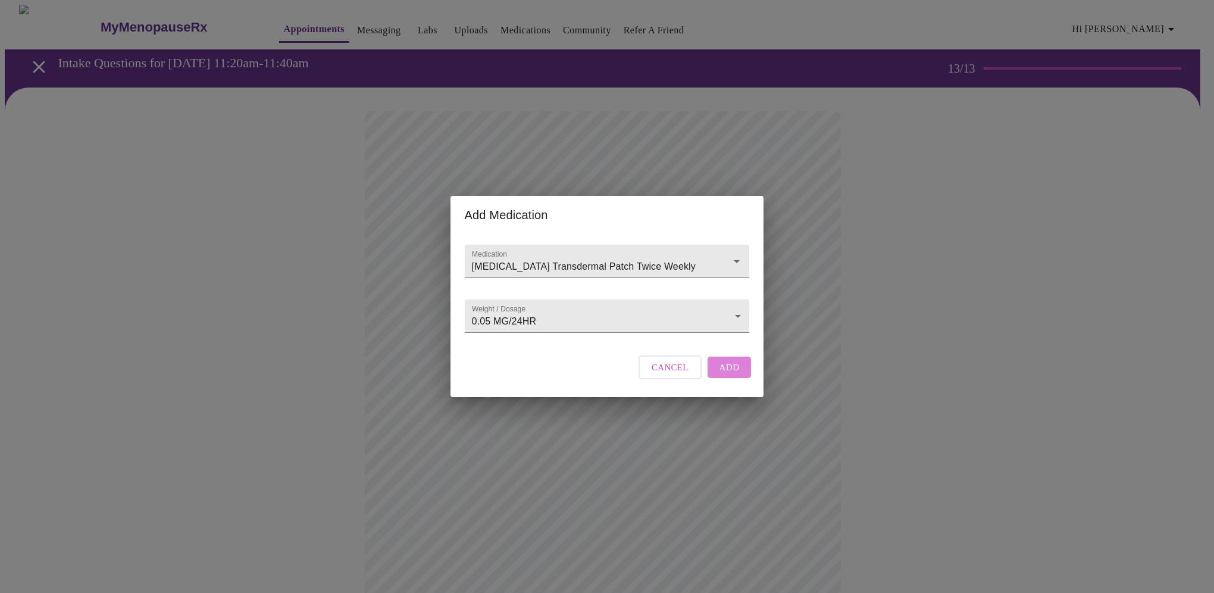
click at [739, 378] on button "Add" at bounding box center [730, 367] width 44 height 21
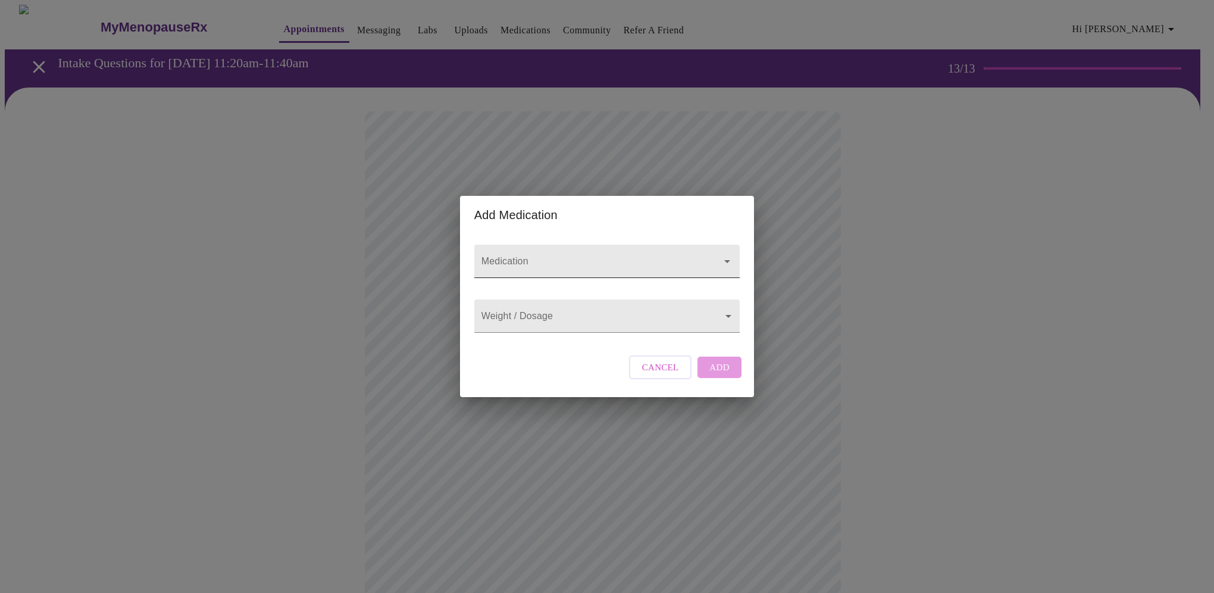
click at [510, 258] on input "Medication" at bounding box center [590, 267] width 222 height 22
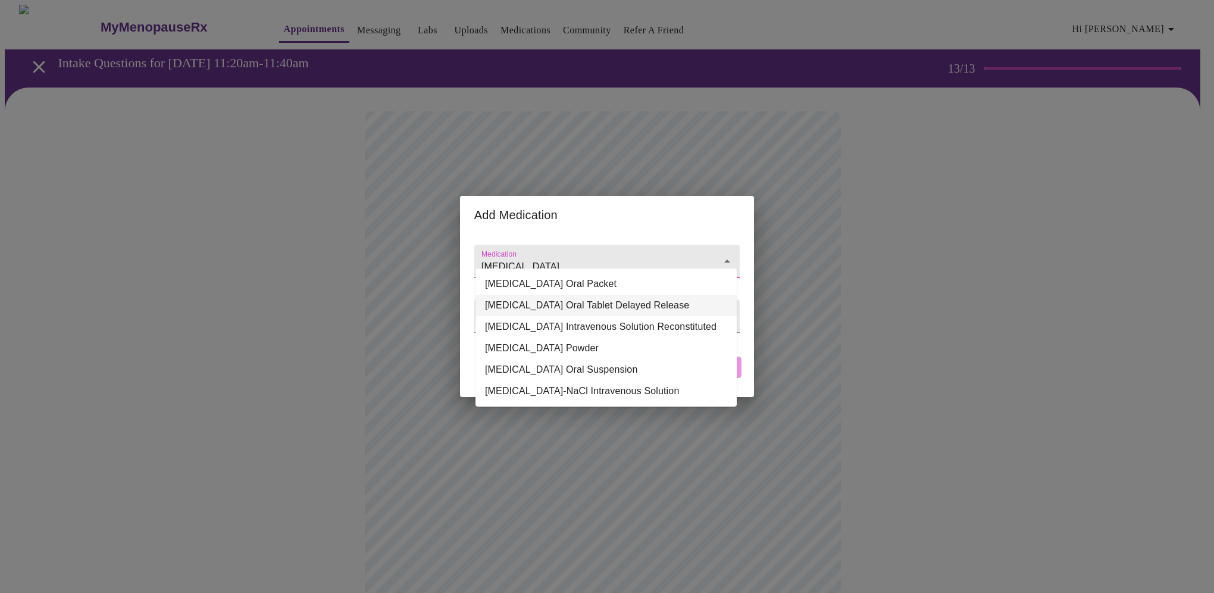
click at [684, 312] on li "[MEDICAL_DATA] Oral Tablet Delayed Release" at bounding box center [606, 305] width 261 height 21
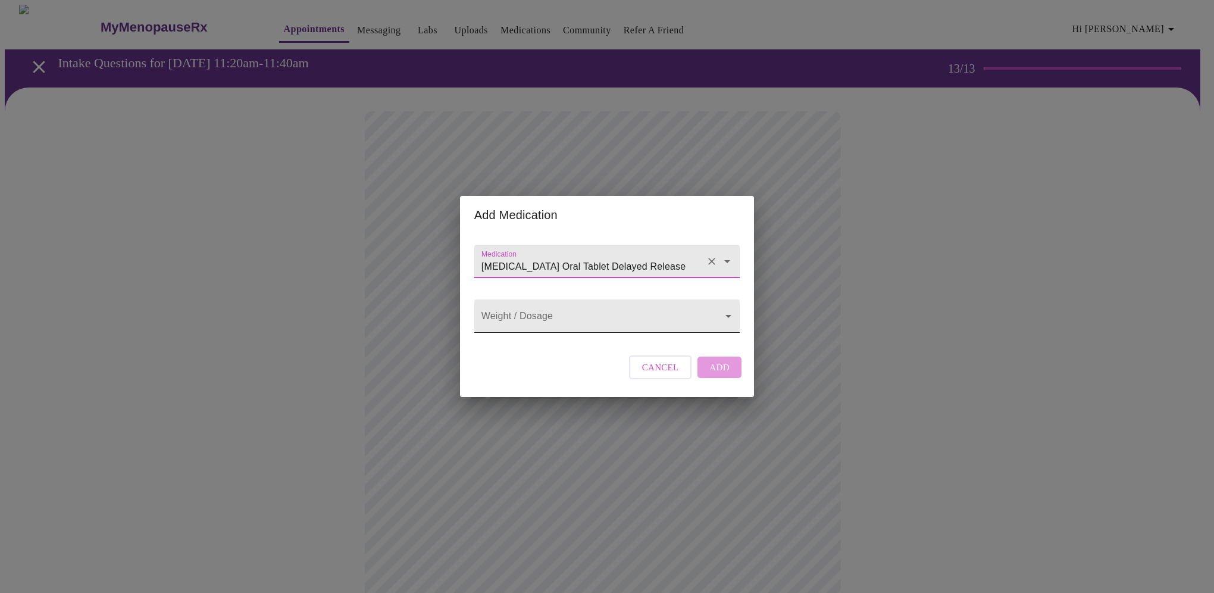
type input "[MEDICAL_DATA] Oral Tablet Delayed Release"
click at [624, 316] on body "MyMenopauseRx Appointments Messaging Labs Uploads Medications Community Refer a…" at bounding box center [607, 508] width 1205 height 1007
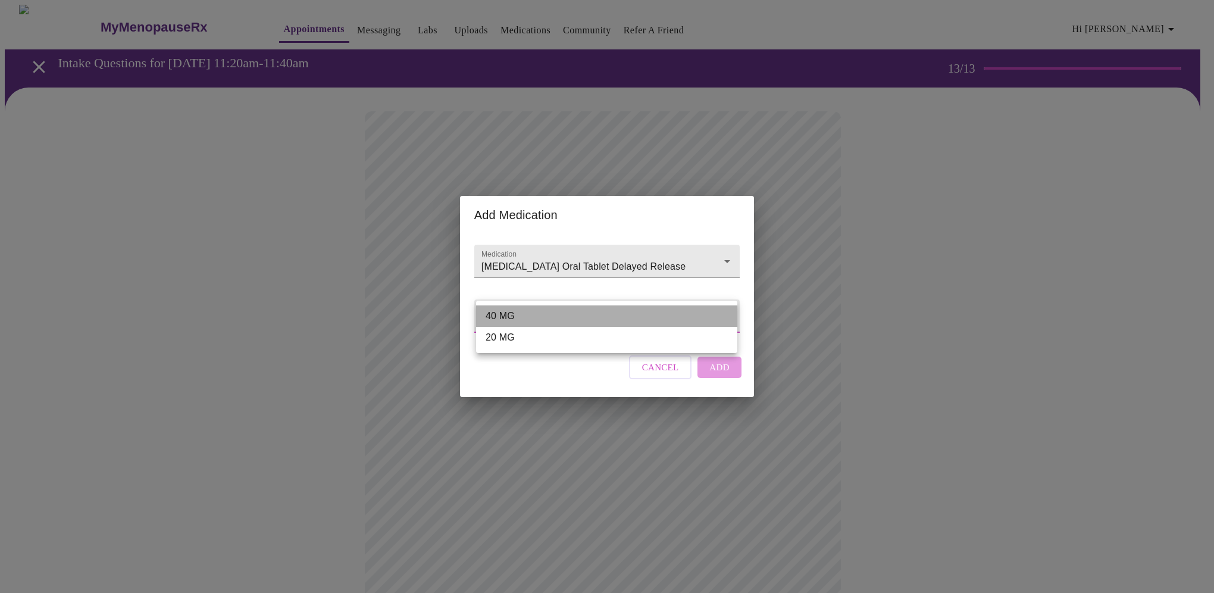
click at [624, 316] on li "40 MG" at bounding box center [606, 315] width 261 height 21
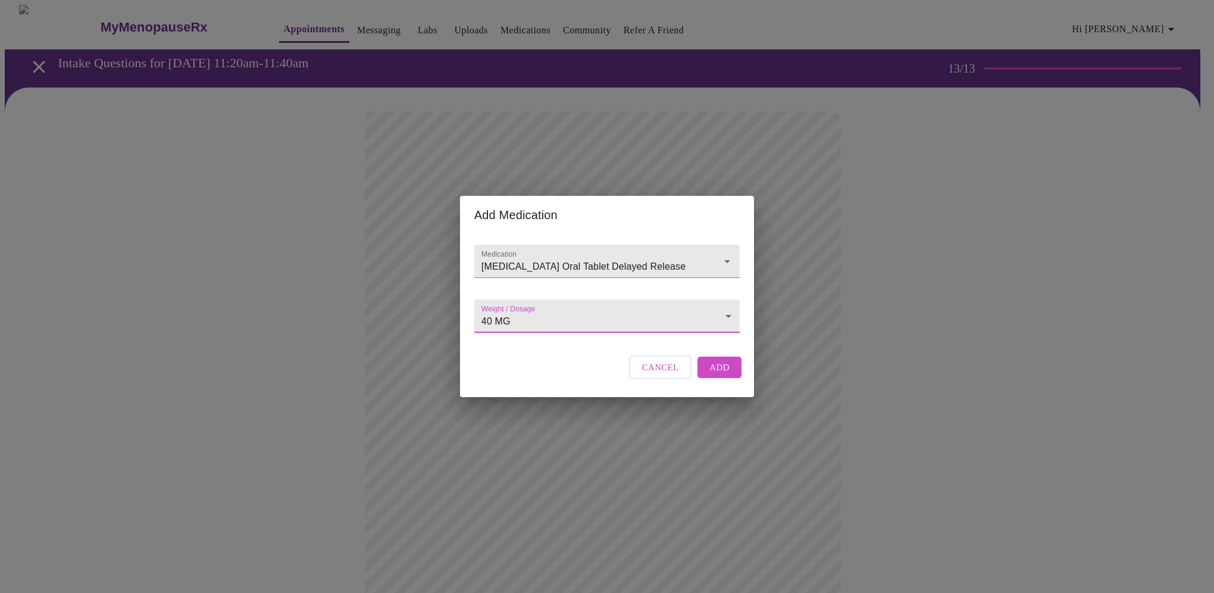
click at [625, 309] on body "MyMenopauseRx Appointments Messaging Labs Uploads Medications Community Refer a…" at bounding box center [607, 508] width 1205 height 1007
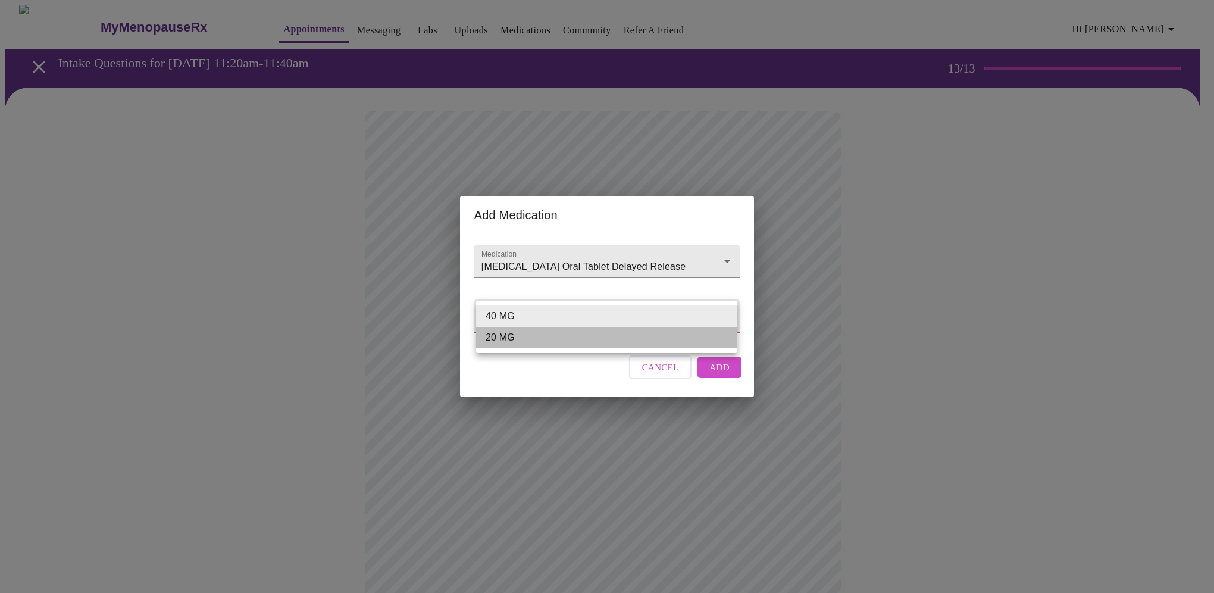
click at [535, 348] on li "20 MG" at bounding box center [606, 337] width 261 height 21
type input "20 MG"
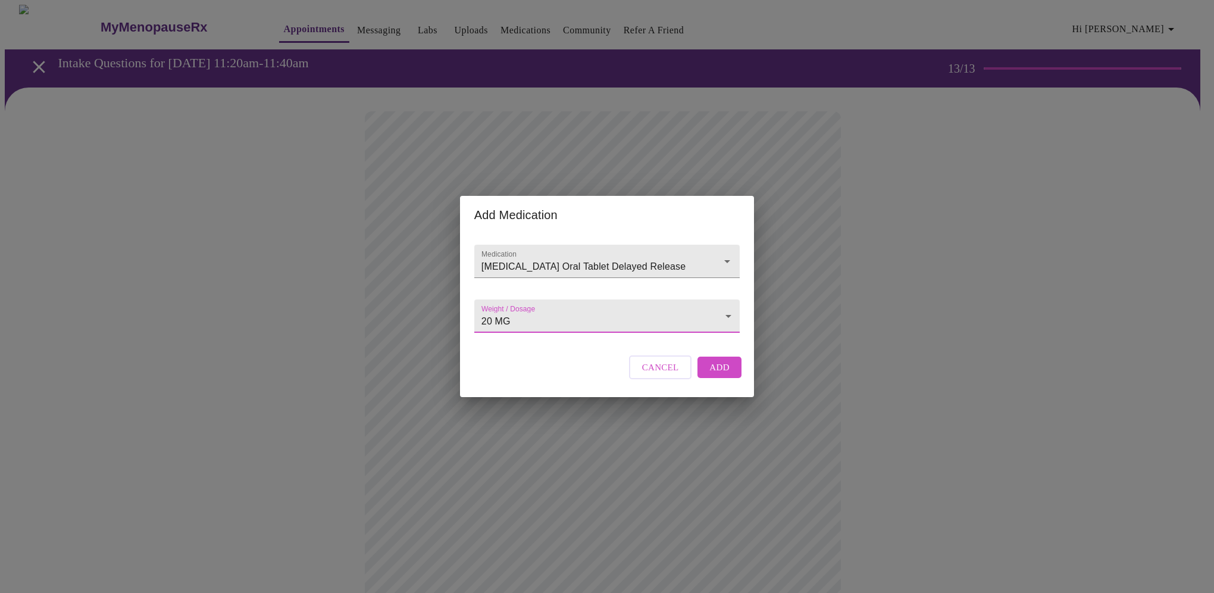
click at [726, 375] on span "Add" at bounding box center [720, 367] width 20 height 15
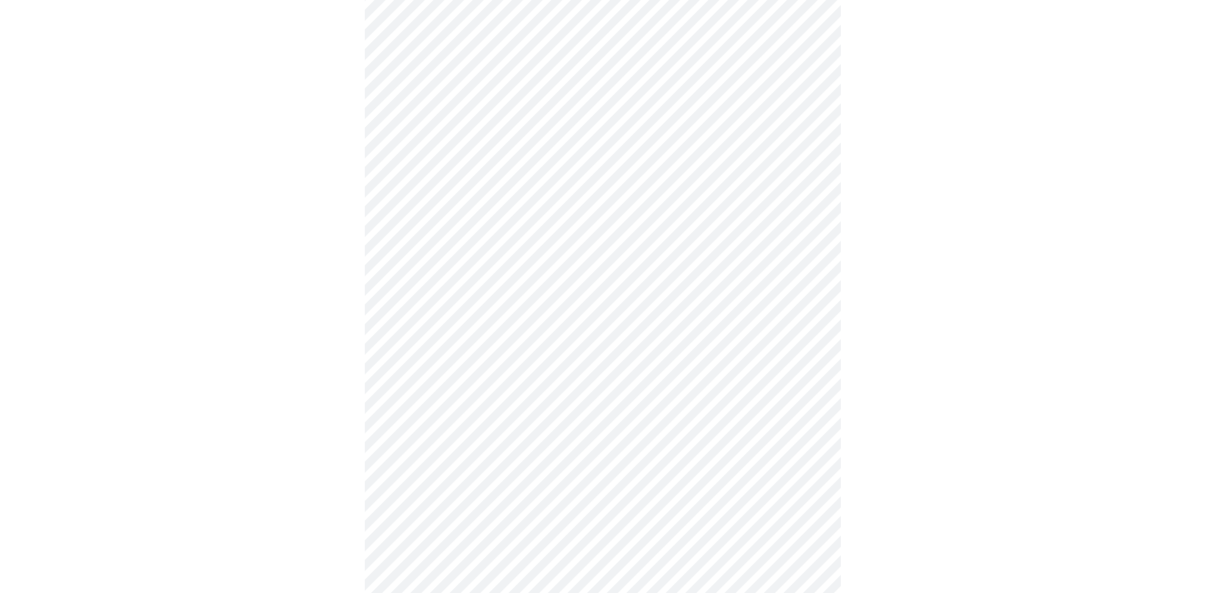
scroll to position [457, 0]
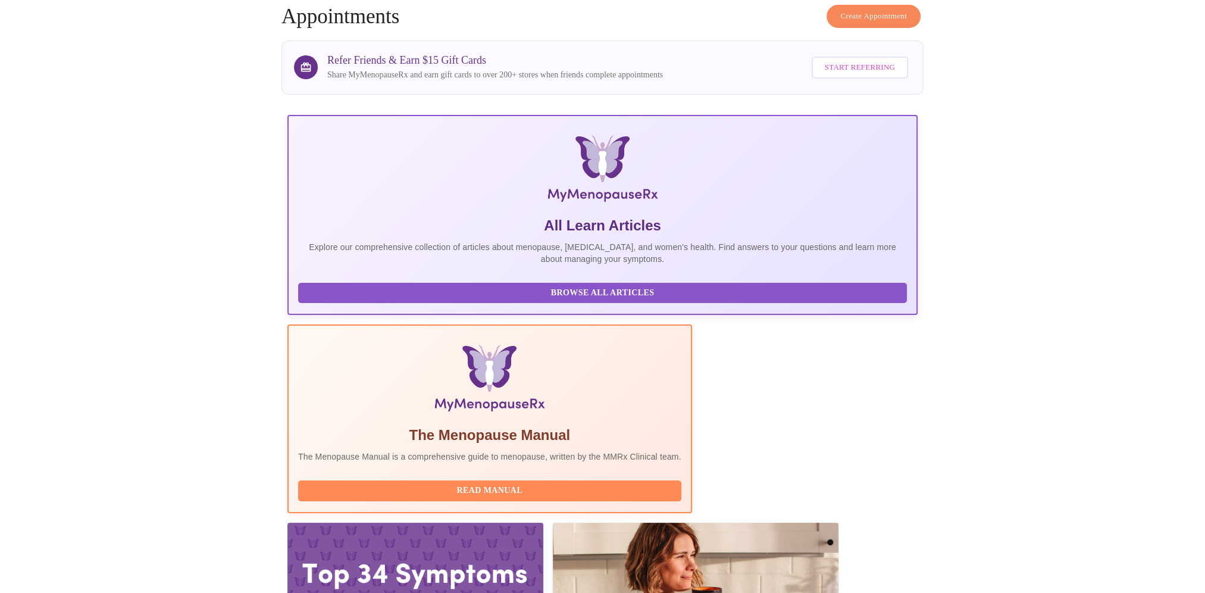
scroll to position [57, 0]
click at [550, 483] on span "Read Manual" at bounding box center [490, 490] width 360 height 15
